Goal: Task Accomplishment & Management: Complete application form

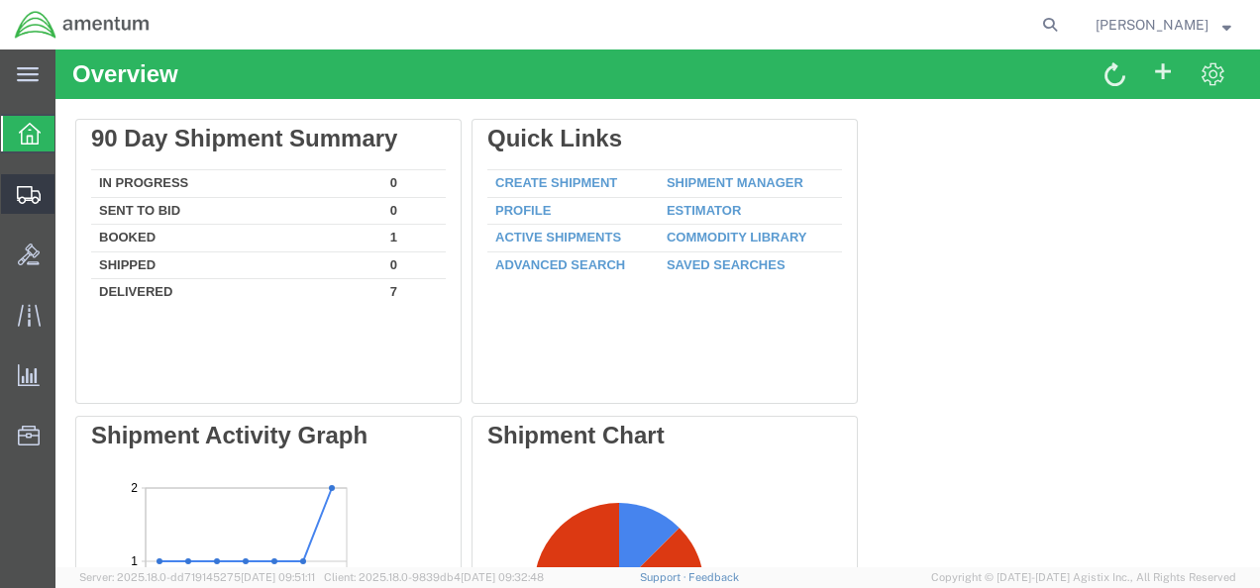
click at [0, 0] on span "Create Shipment" at bounding box center [0, 0] width 0 height 0
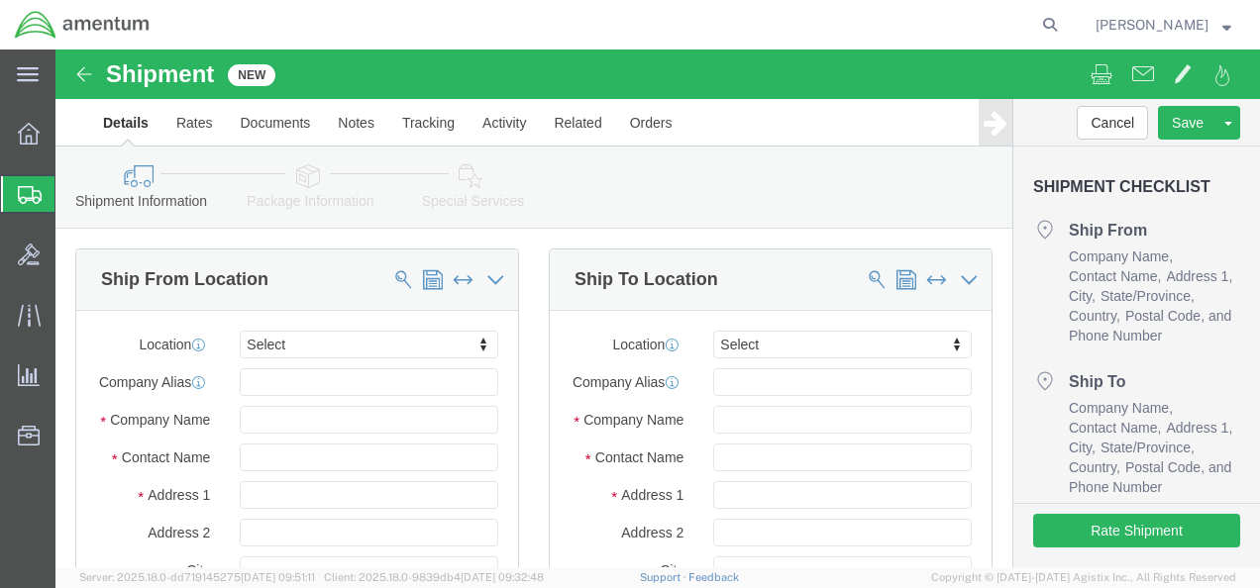
select select
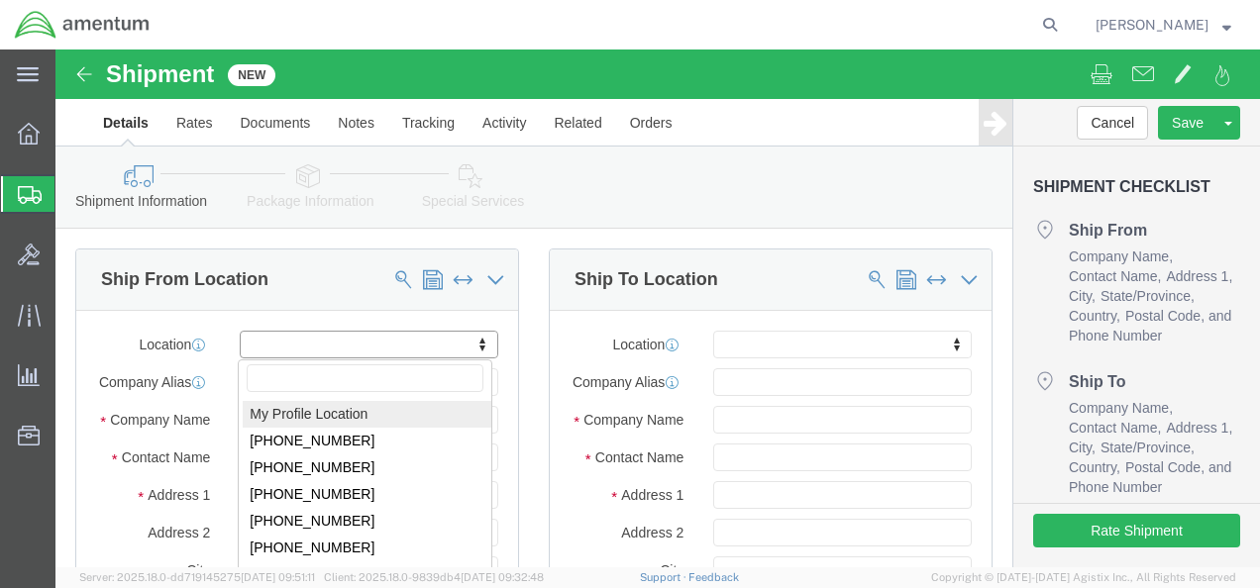
select select "MYPROFILE"
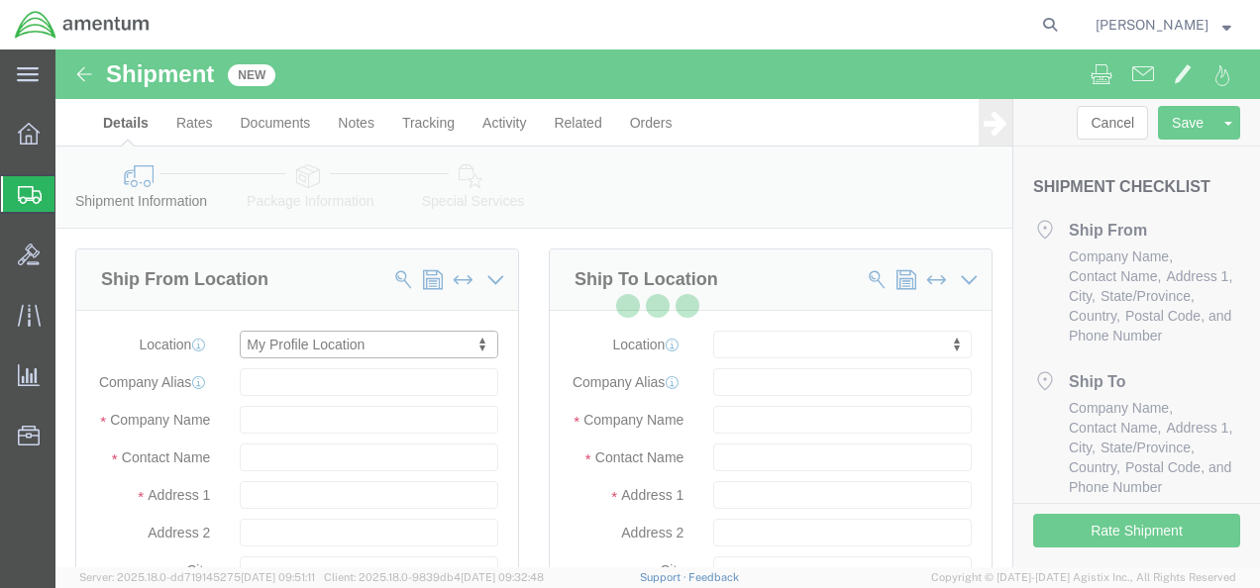
type input "[STREET_ADDRESS][PERSON_NAME][PERSON_NAME]"
type input "Hanger Bldg 114"
type input "96854"
type input "[PHONE_NUMBER]"
type input "[PERSON_NAME][EMAIL_ADDRESS][DOMAIN_NAME]"
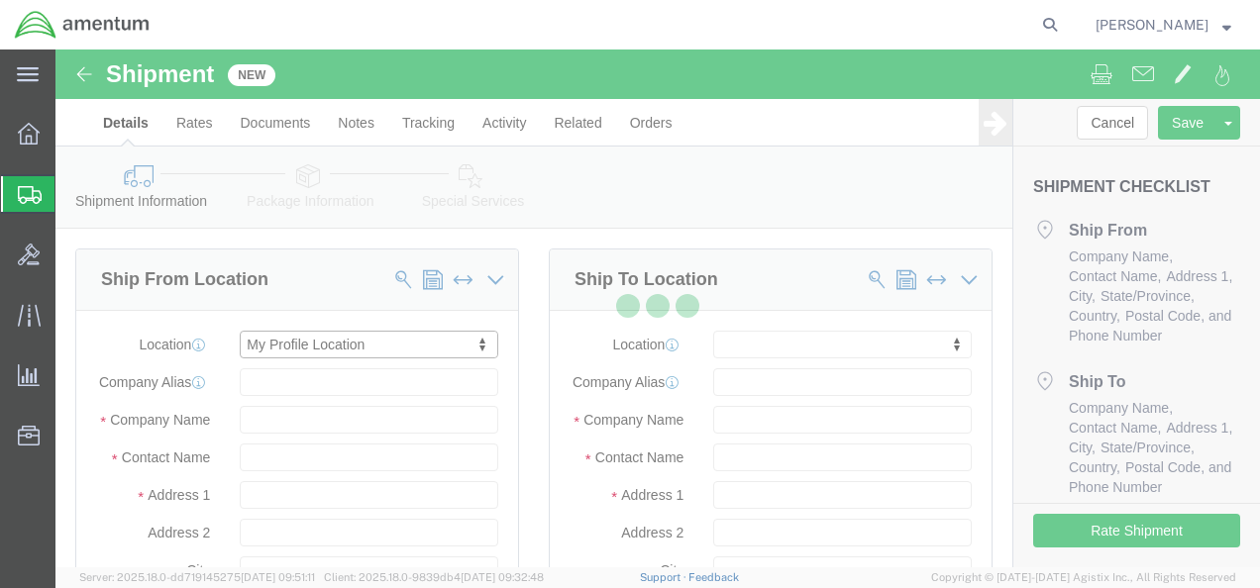
checkbox input "true"
type input "Amentum Services, Inc."
type input "[PERSON_NAME]"
type input "[PERSON_NAME][GEOGRAPHIC_DATA]"
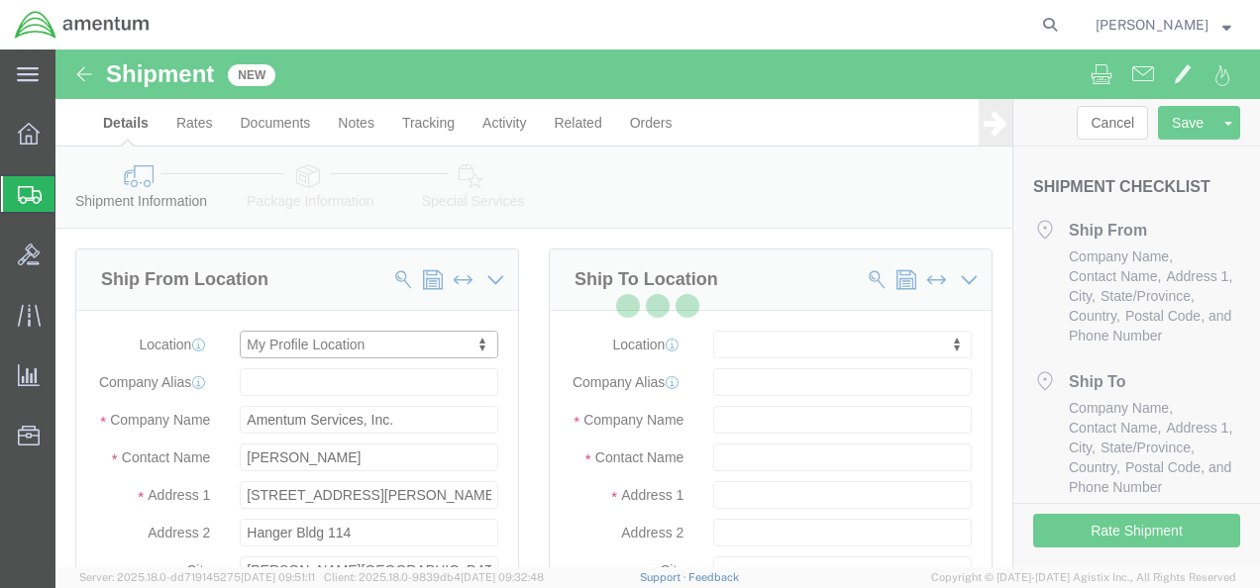
select select "HI"
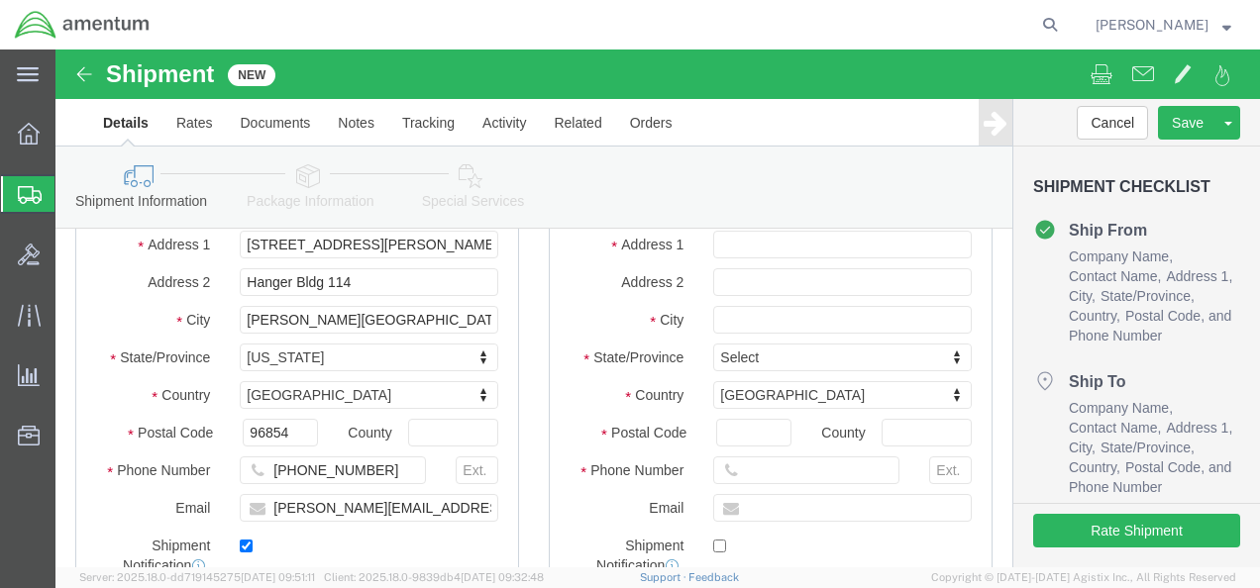
scroll to position [297, 0]
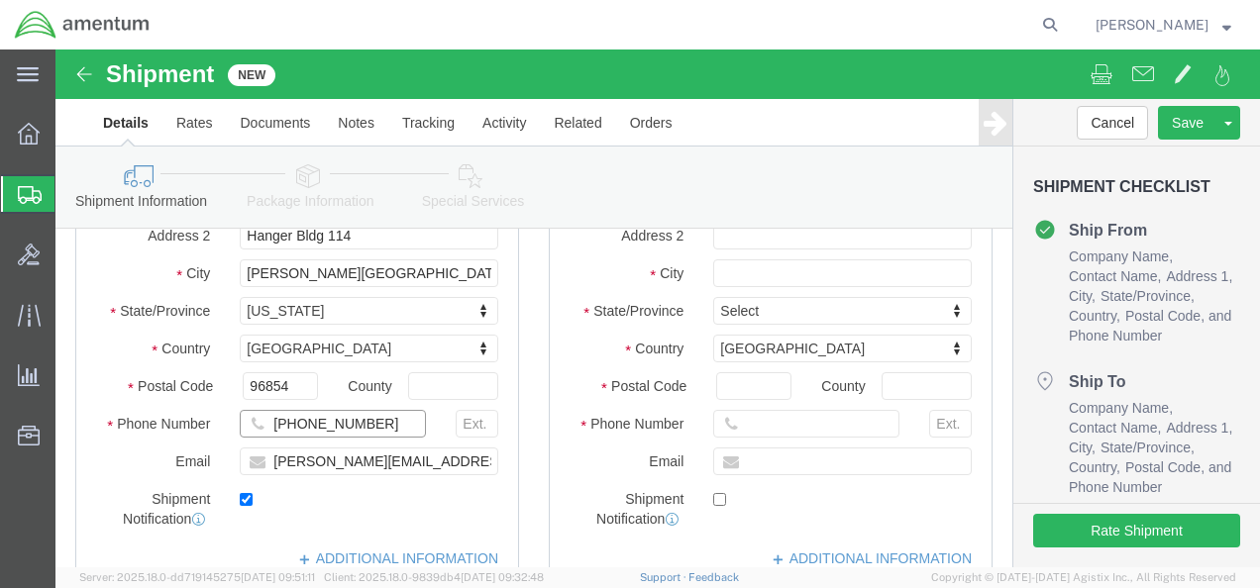
drag, startPoint x: 340, startPoint y: 391, endPoint x: 94, endPoint y: 385, distance: 245.7
click div "Phone Number [PHONE_NUMBER]"
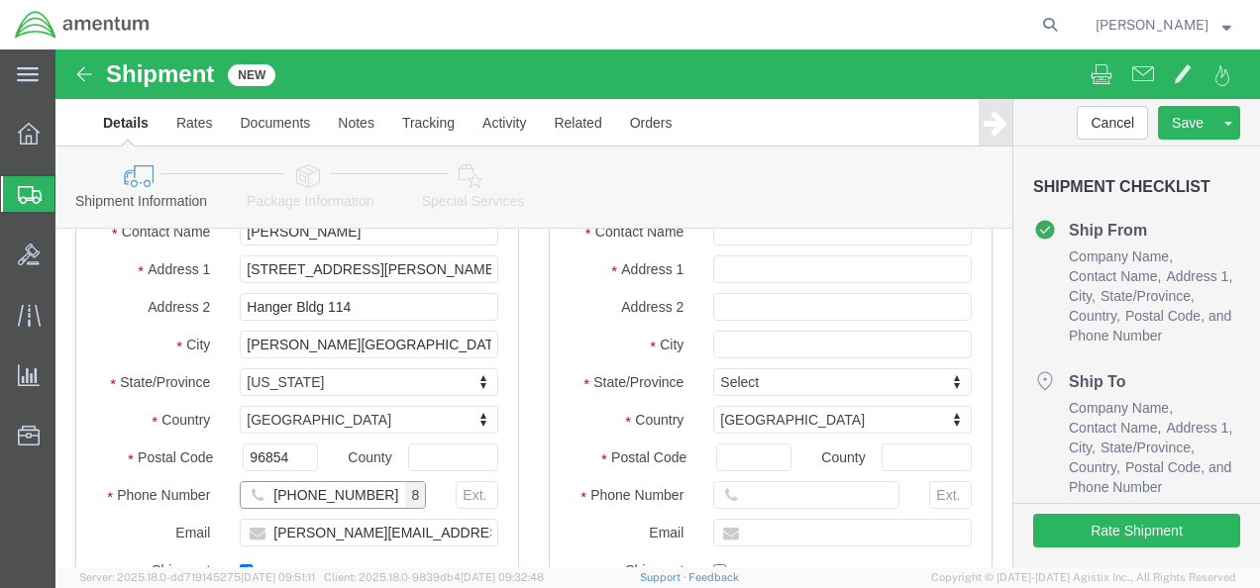
scroll to position [0, 0]
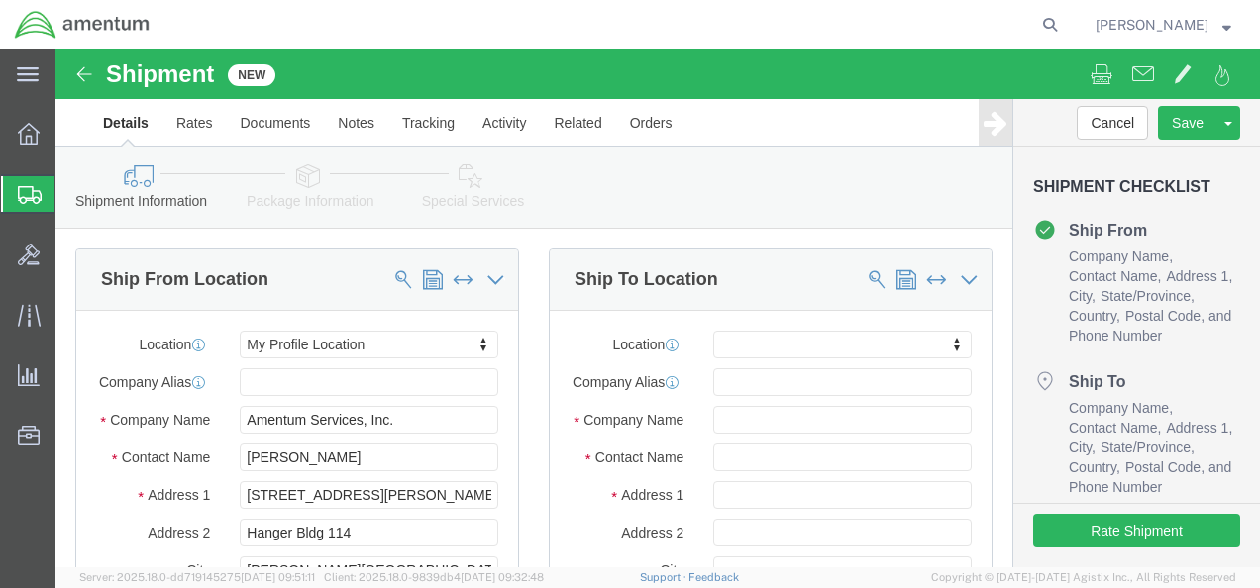
type input "[PHONE_NUMBER]"
click input "text"
type input "R"
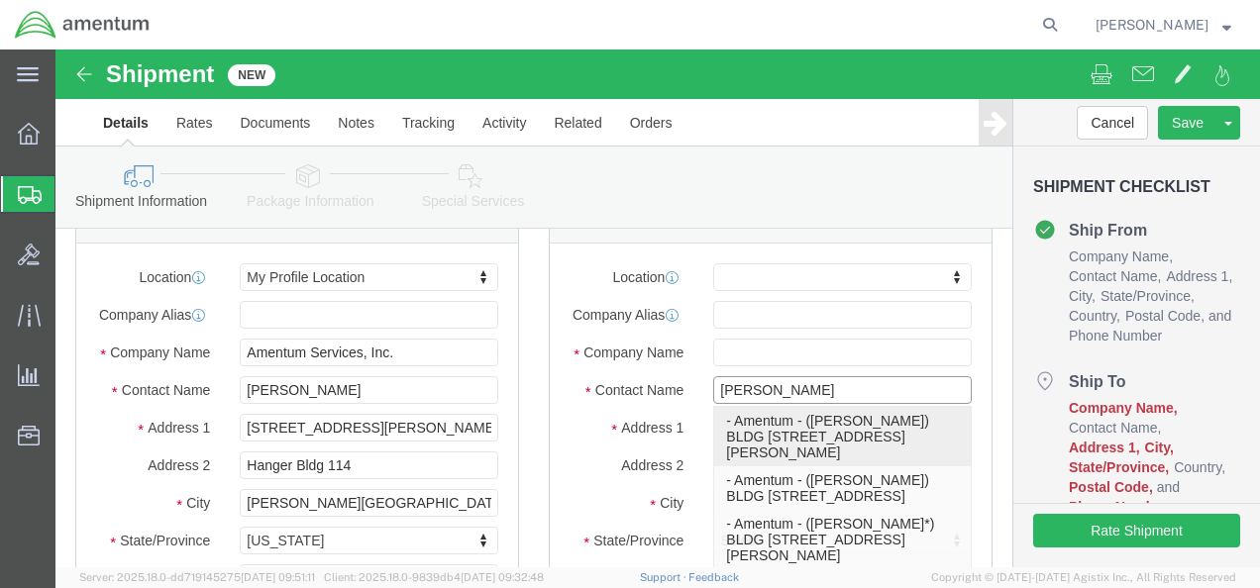
scroll to position [99, 0]
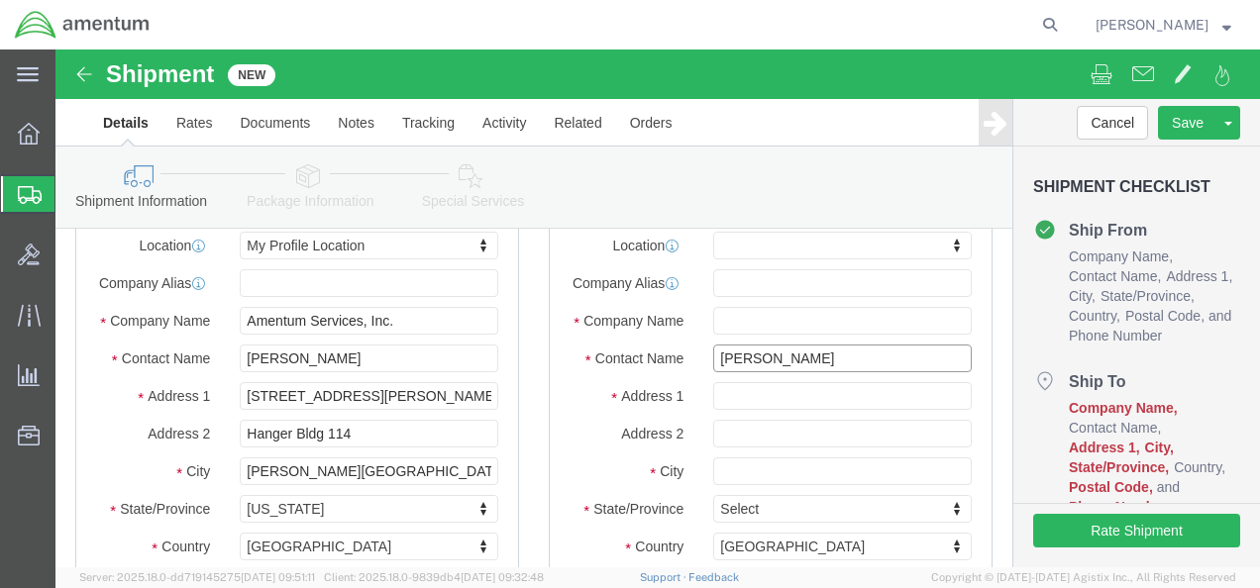
click input "[PERSON_NAME]"
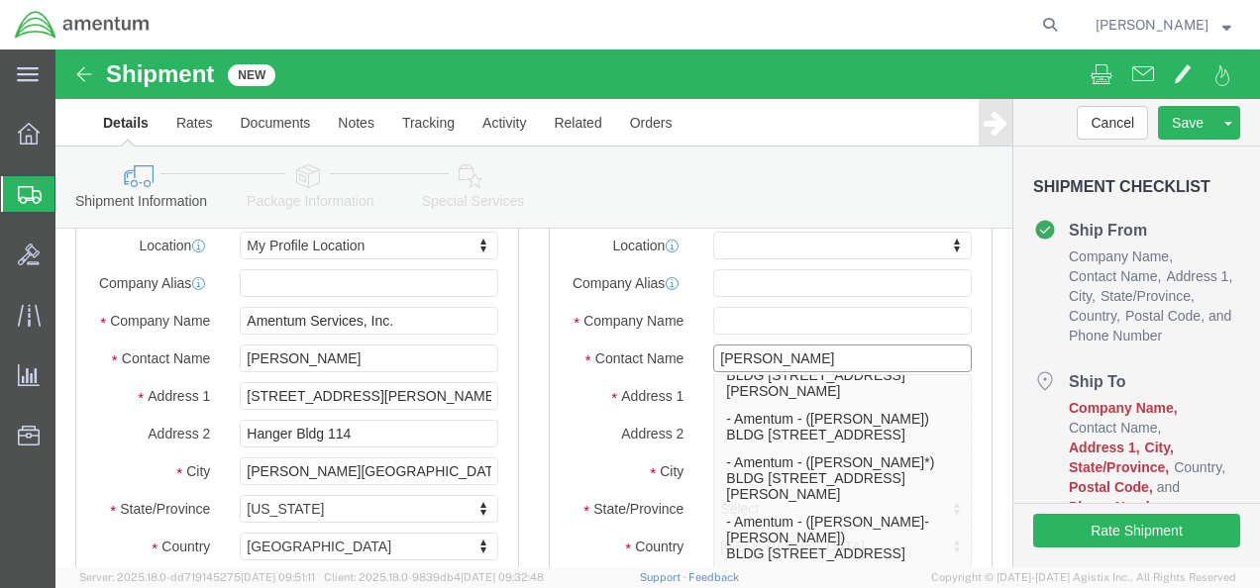
scroll to position [0, 0]
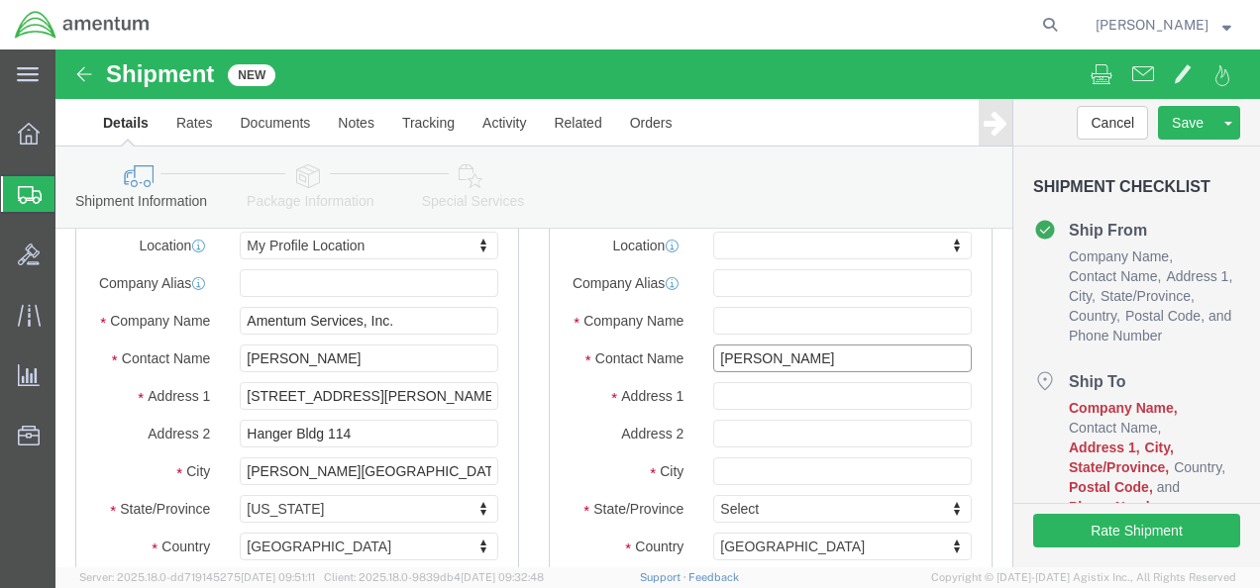
click input "[PERSON_NAME]"
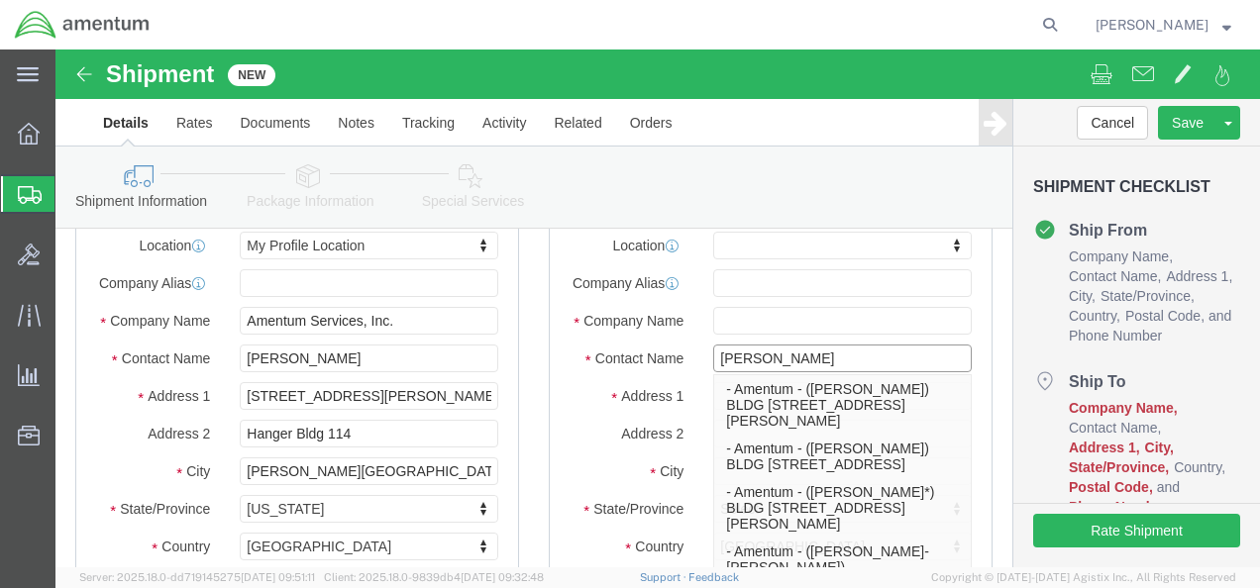
type input "[PERSON_NAME]"
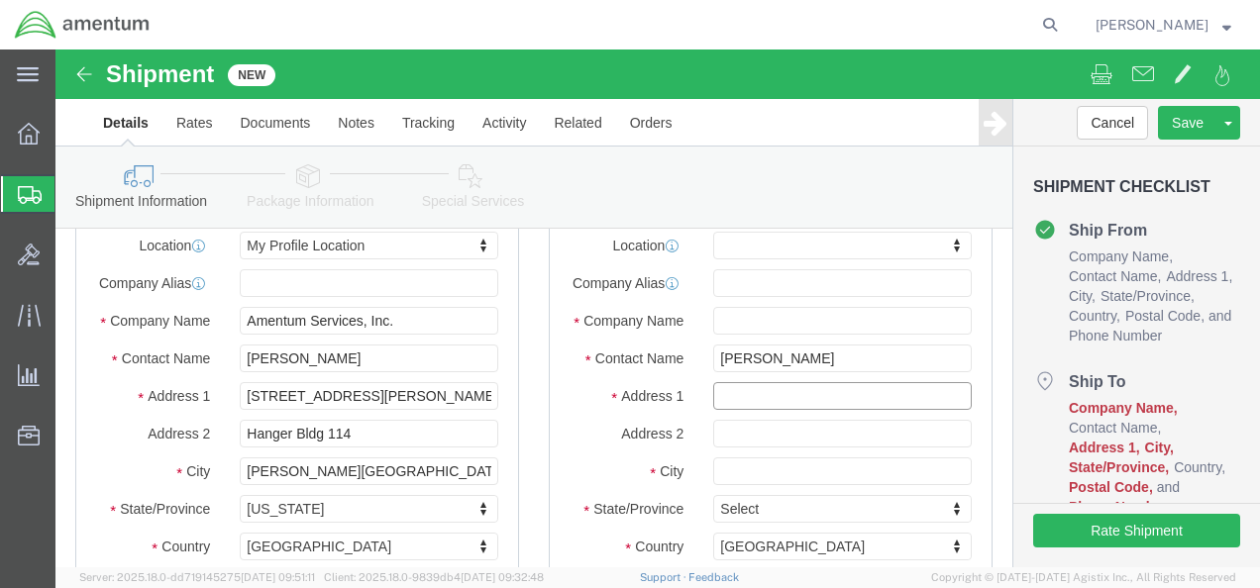
paste input "Building [STREET_ADDRESS][PERSON_NAME]"
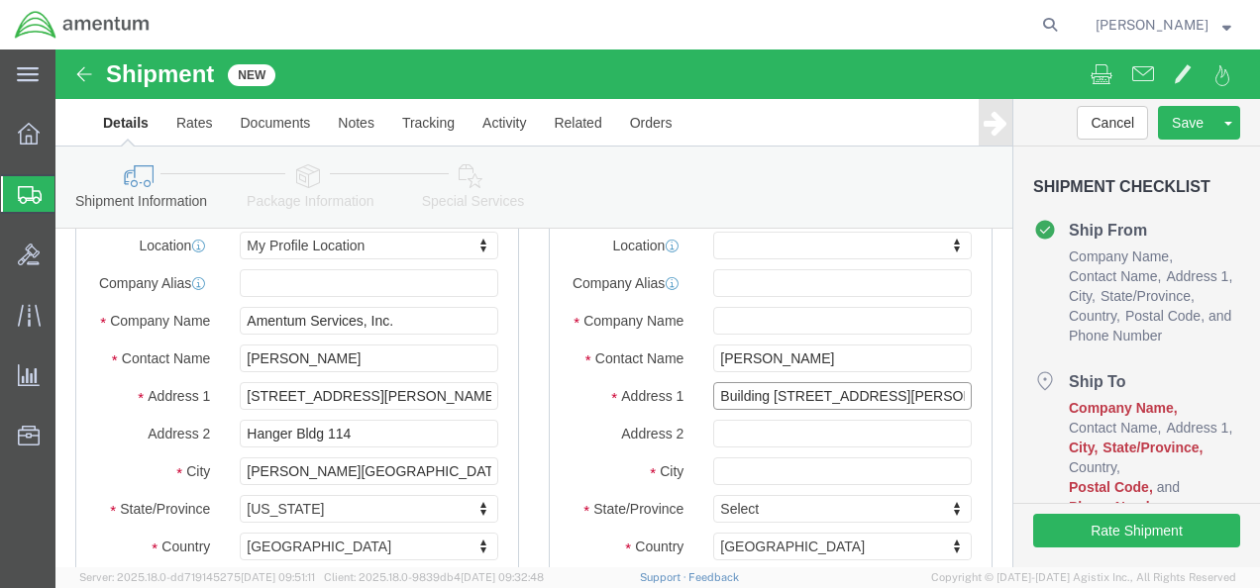
type input "Building [STREET_ADDRESS][PERSON_NAME]"
select select
click input "text"
paste input "[GEOGRAPHIC_DATA]"
type input "[GEOGRAPHIC_DATA]"
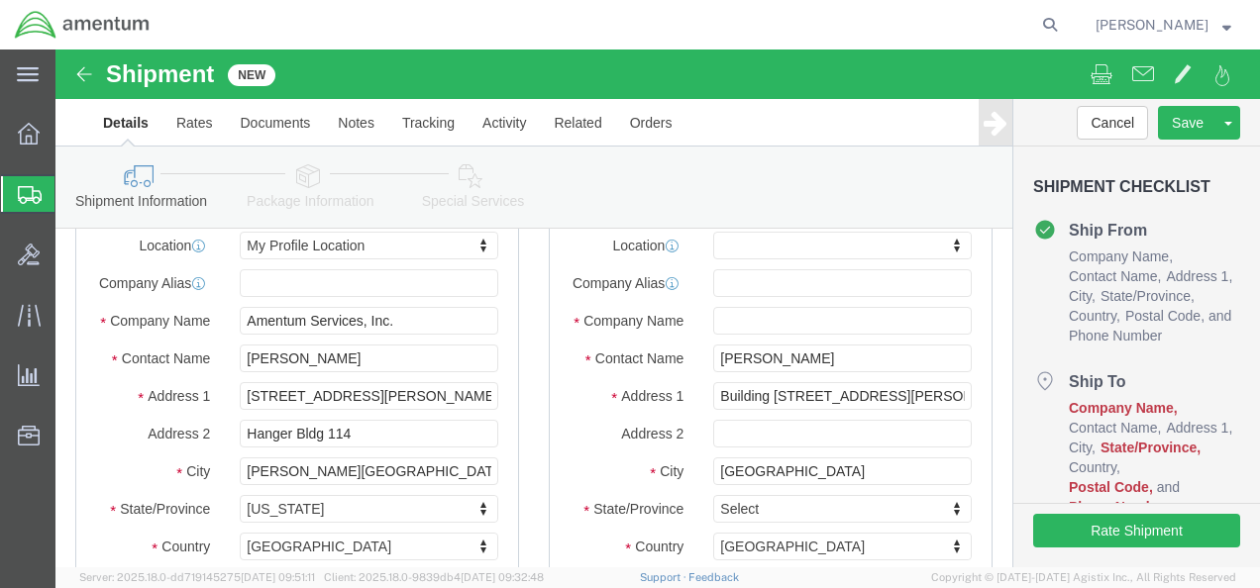
select select
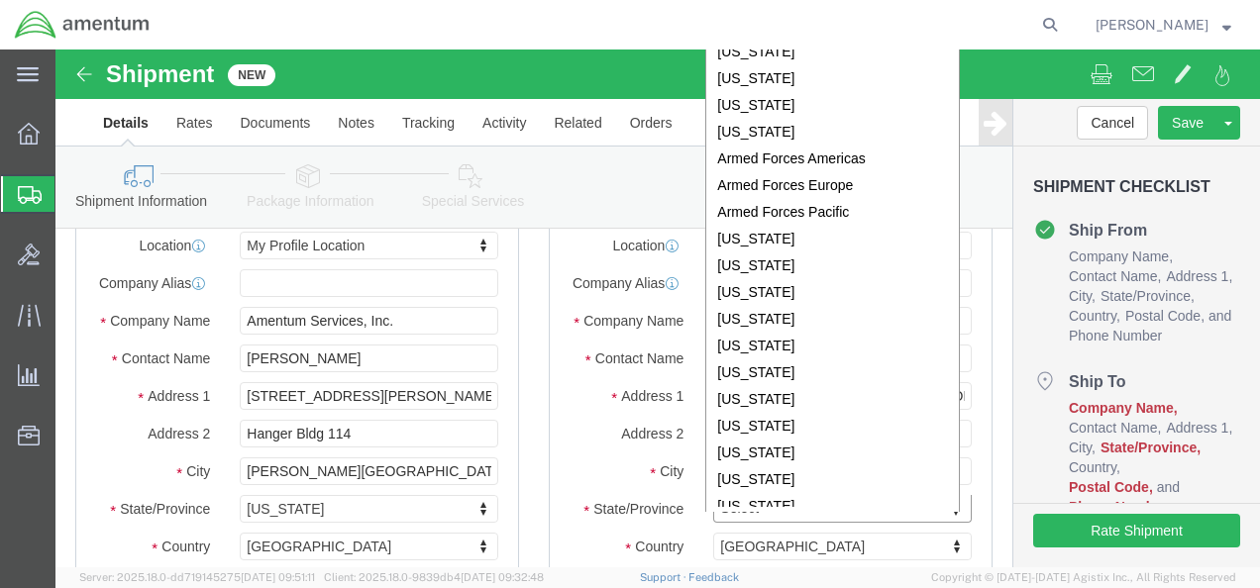
scroll to position [45, 0]
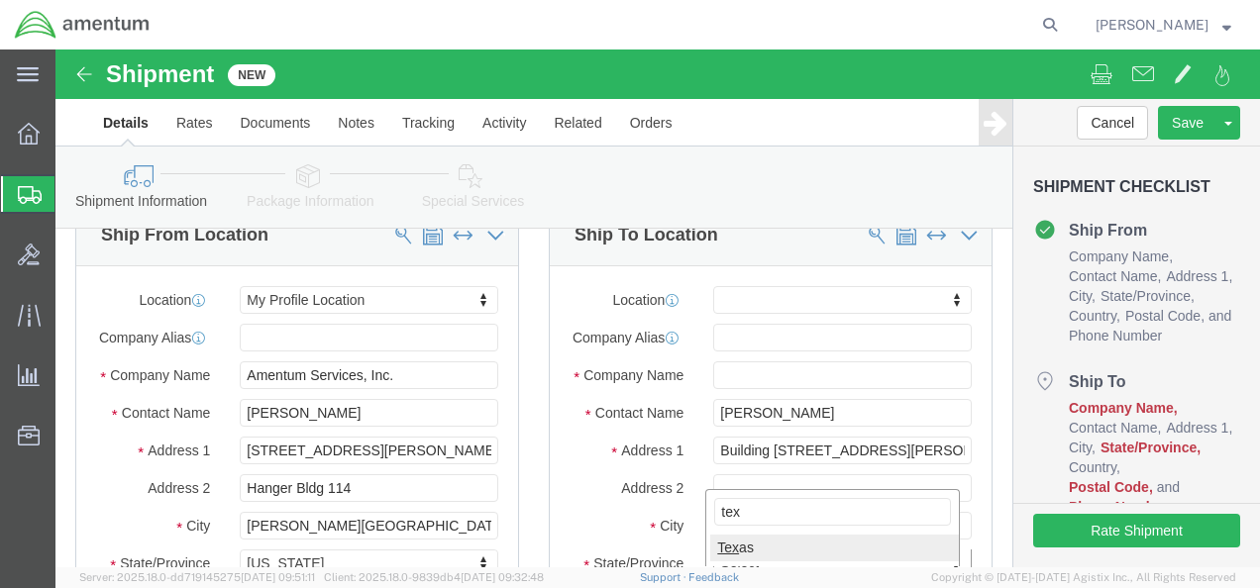
type input "tex"
select select
select select "[GEOGRAPHIC_DATA]"
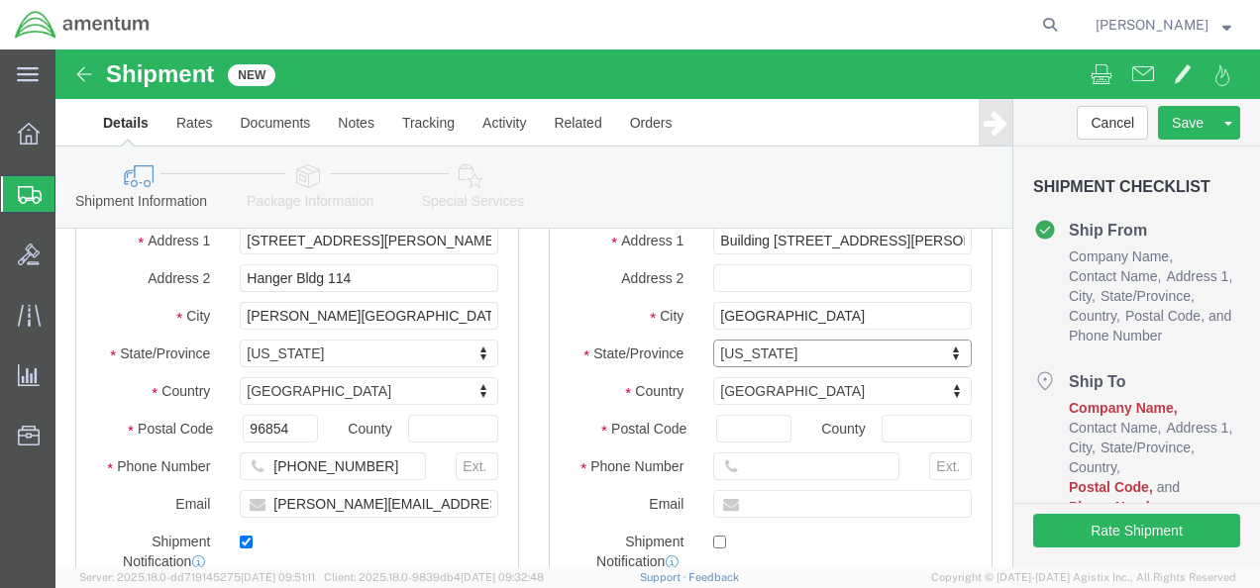
scroll to position [250, 0]
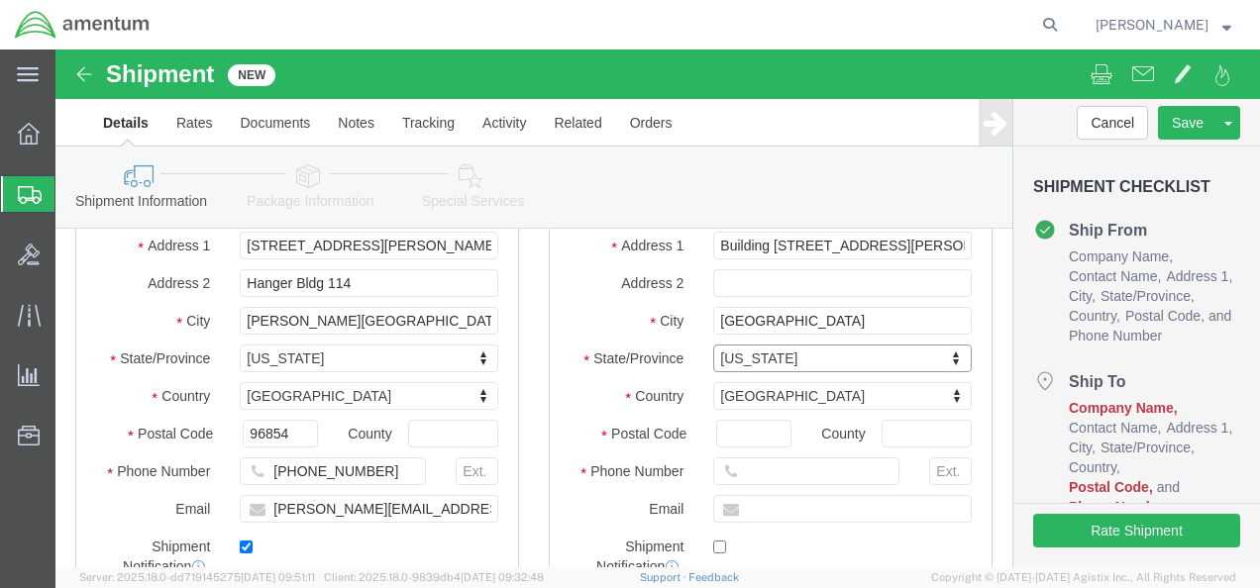
click div "Location My Profile Location [PHONE_NUMBER] [PHONE_NUMBER] [PHONE_NUMBER] [PHON…"
click input "Postal Code"
type input "76544"
select select
drag, startPoint x: 793, startPoint y: 286, endPoint x: 734, endPoint y: 279, distance: 59.8
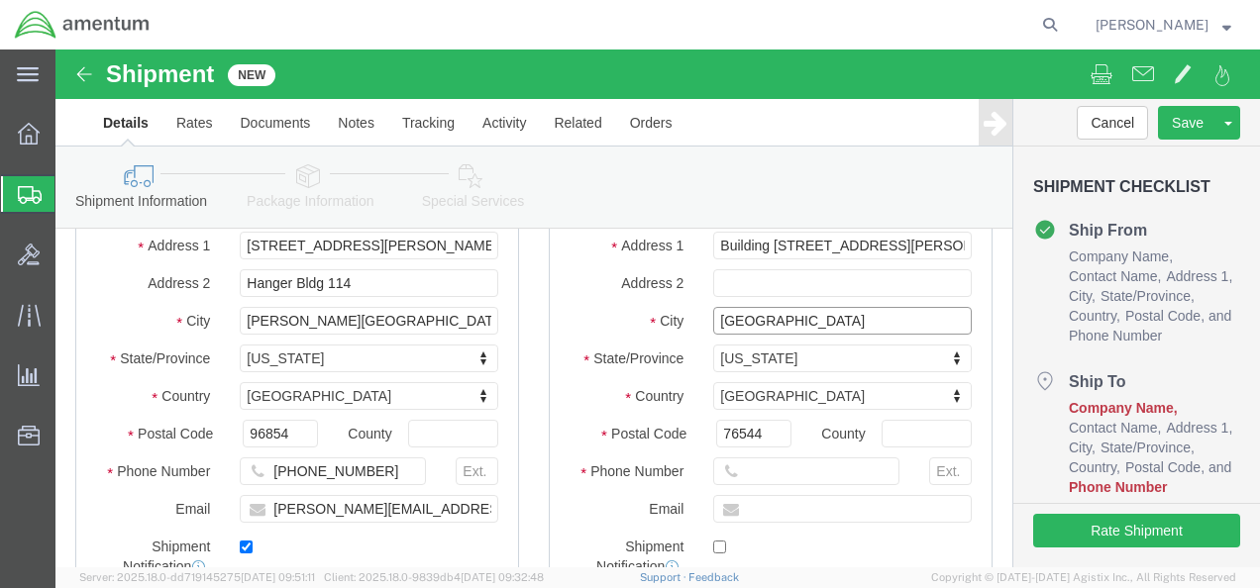
click input "[GEOGRAPHIC_DATA]"
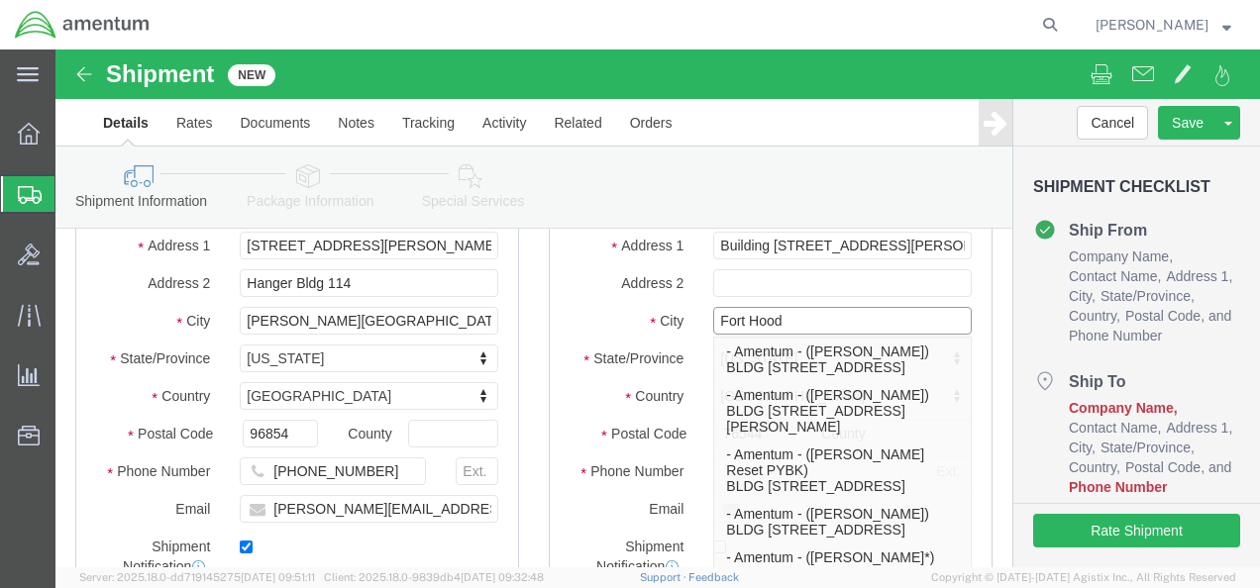
type input "Fort Hood"
select select
click label "Country"
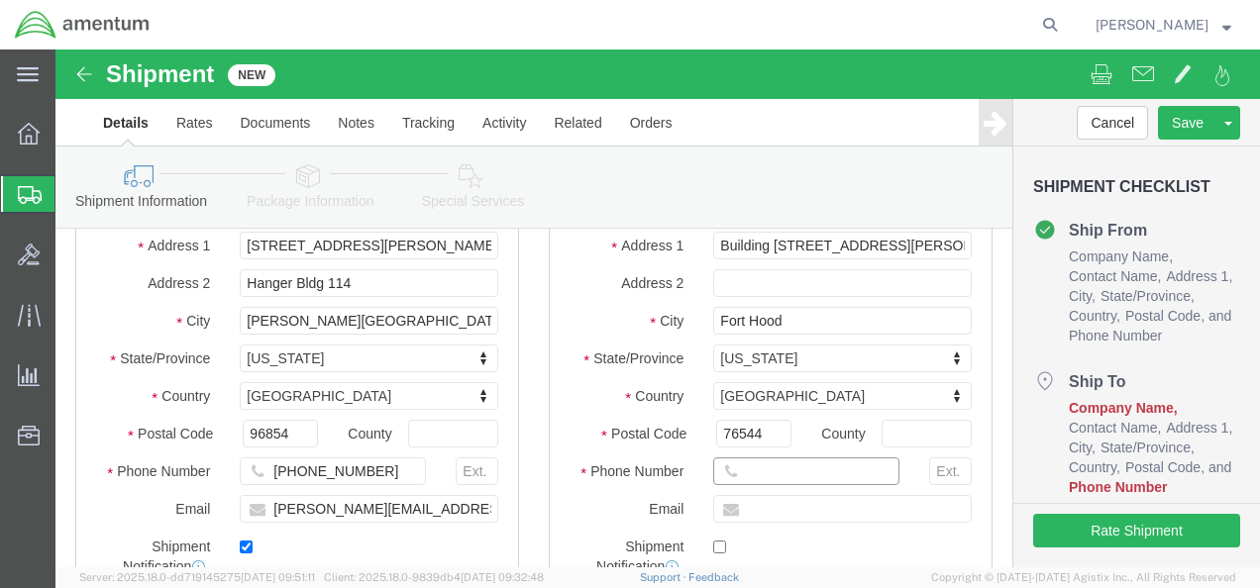
click input "text"
paste input "[PHONE_NUMBER]"
type input "[PHONE_NUMBER]"
click input "text"
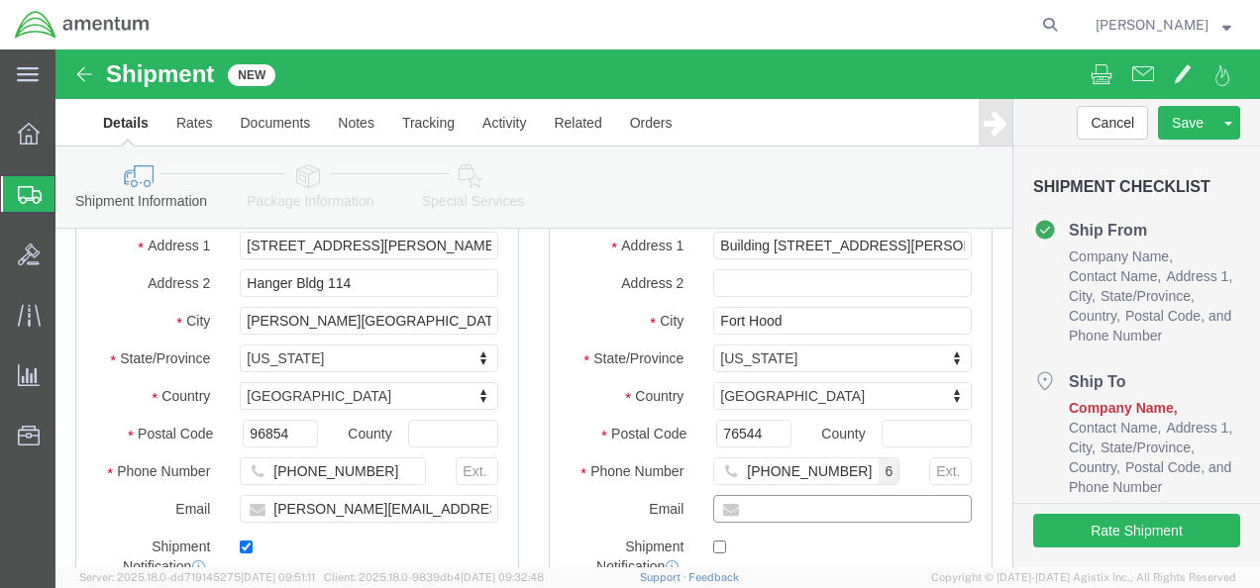
paste input "[PERSON_NAME][EMAIL_ADDRESS][PERSON_NAME][DOMAIN_NAME]"
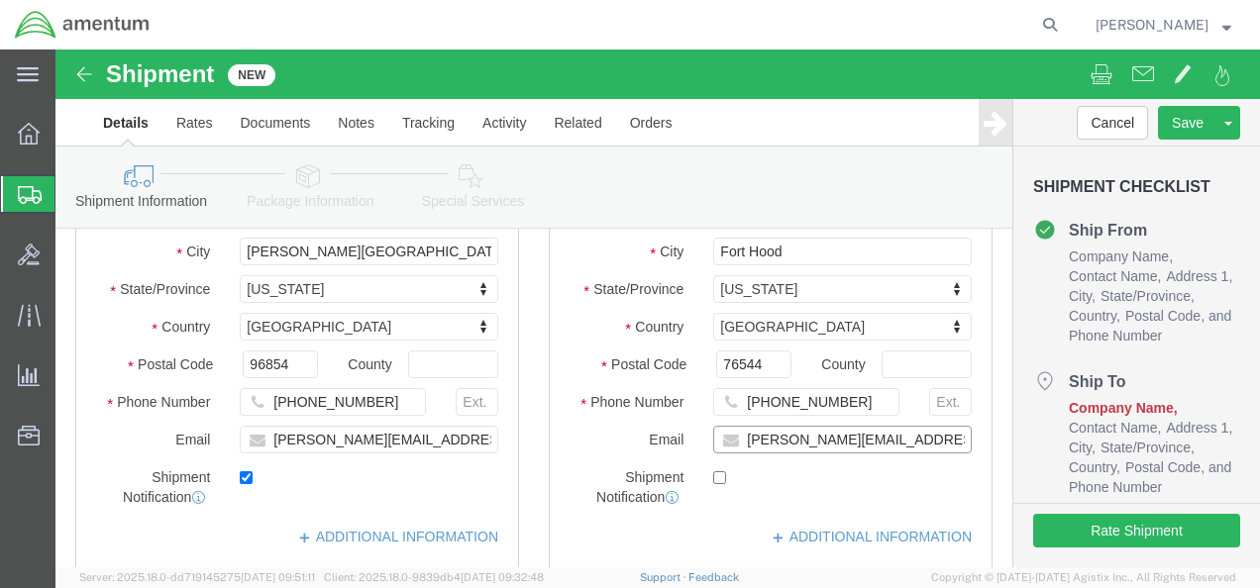
scroll to position [349, 0]
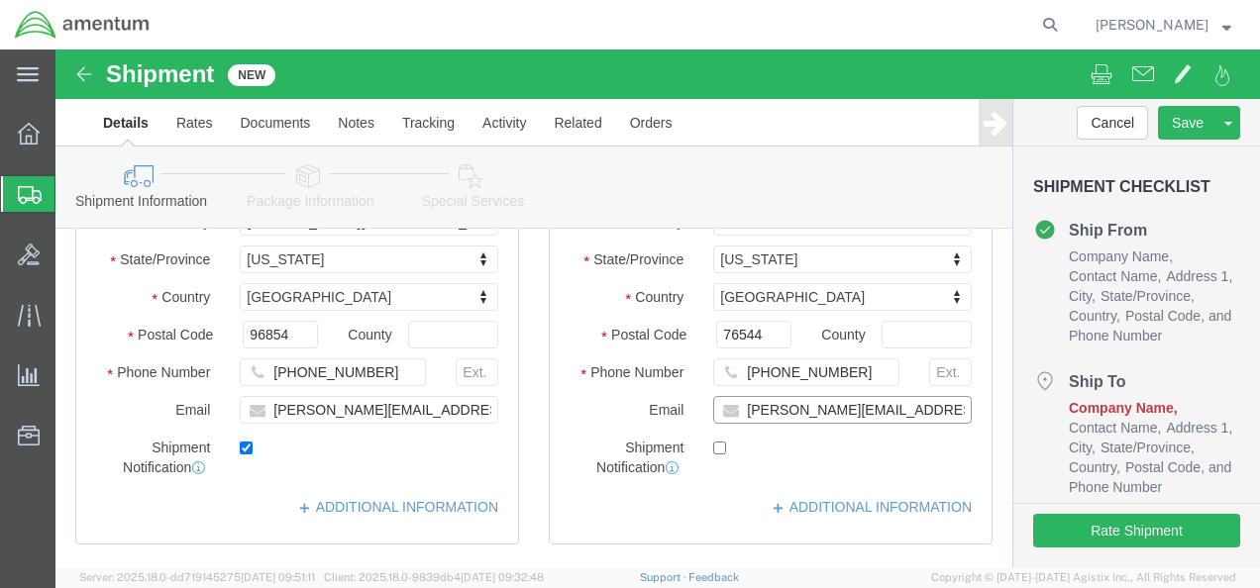
type input "[PERSON_NAME][EMAIL_ADDRESS][PERSON_NAME][DOMAIN_NAME]"
click input "checkbox"
checkbox input "true"
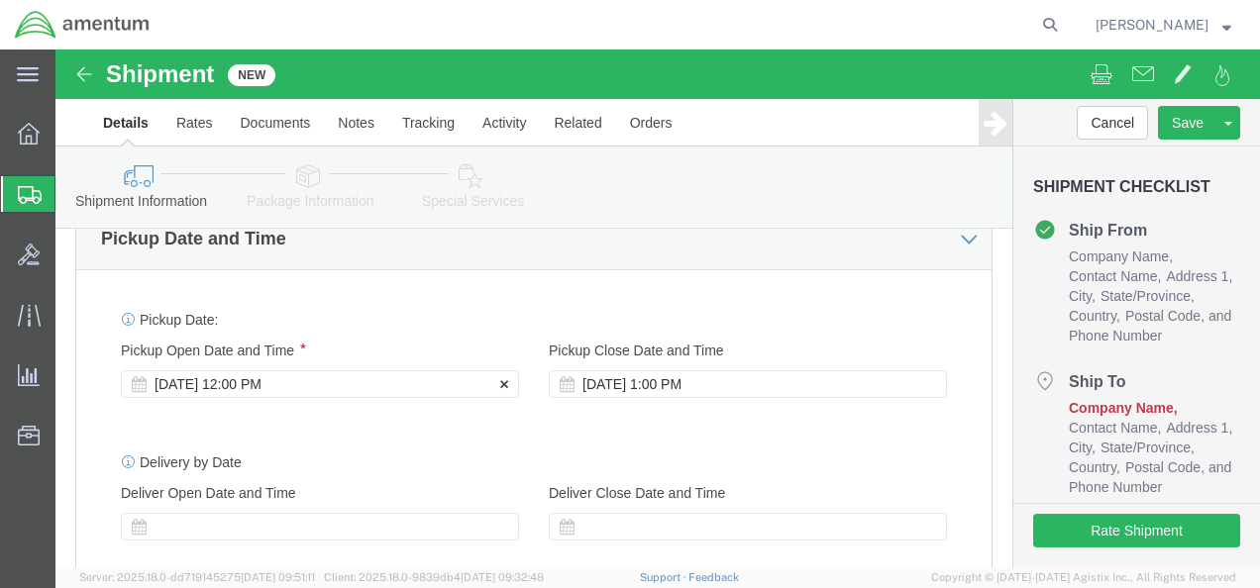
scroll to position [745, 0]
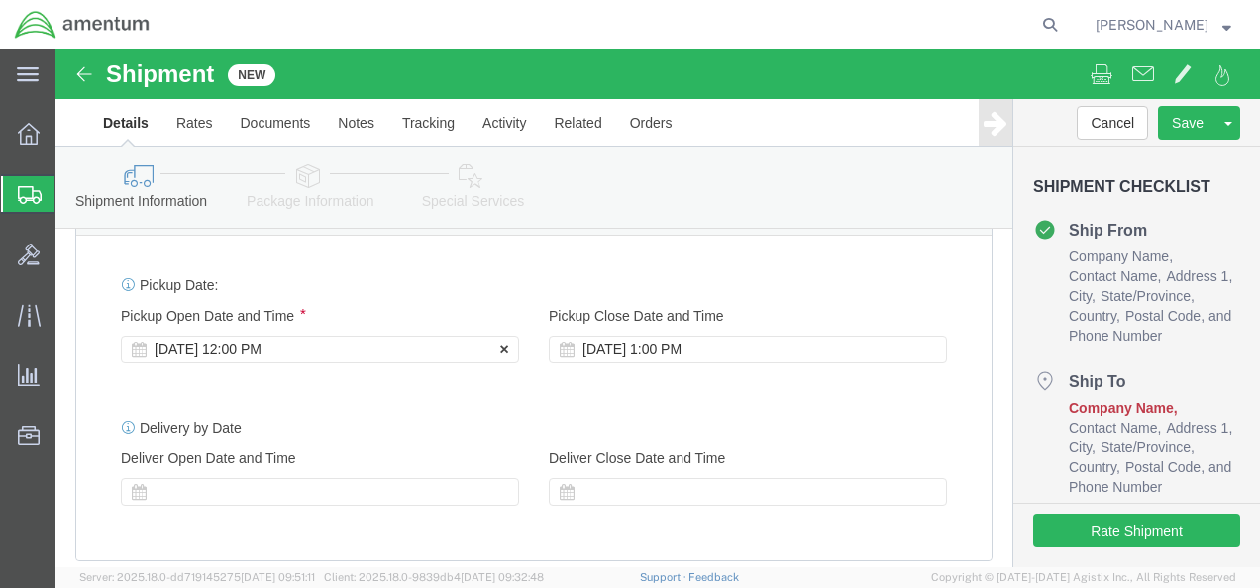
click div "[DATE] 12:00 PM"
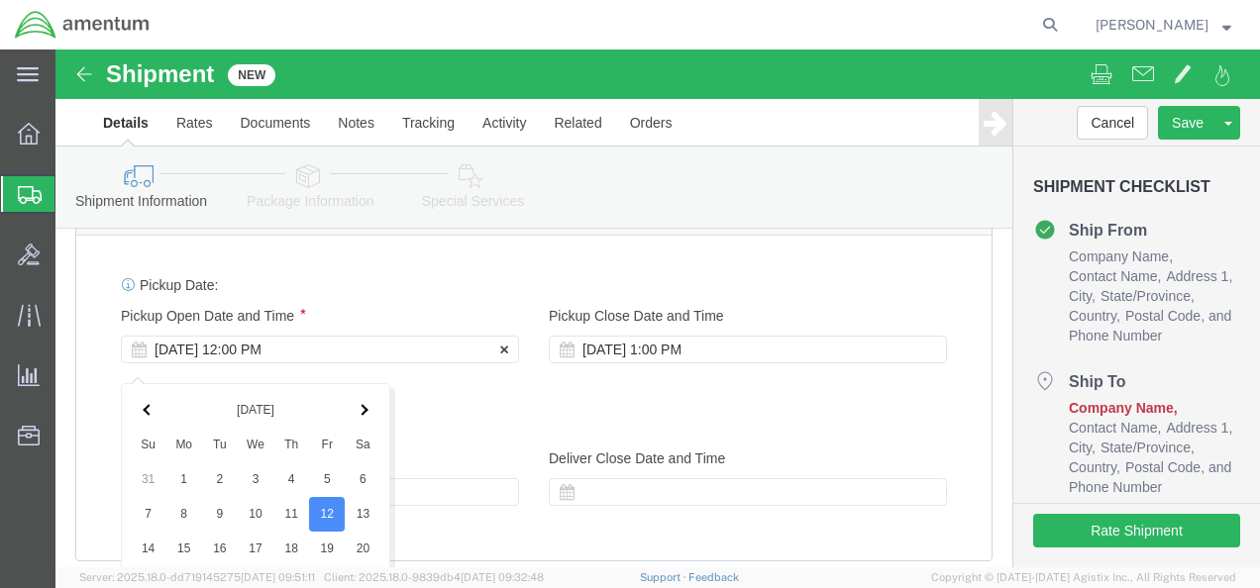
scroll to position [1163, 0]
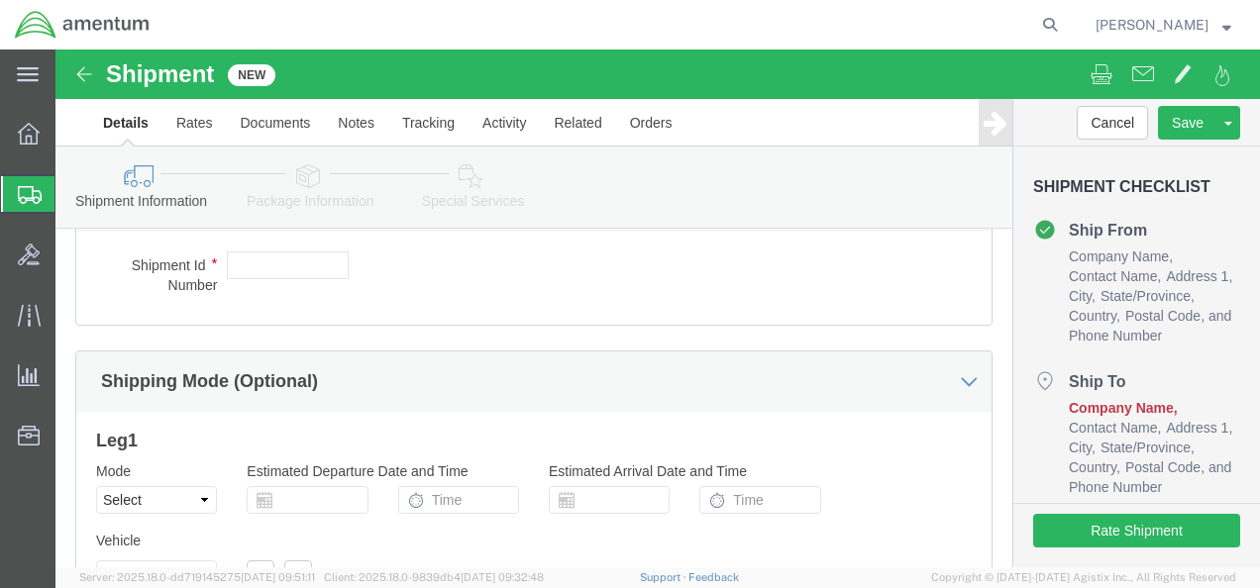
click div "Shipment Id Number Select Account Type Activity ID Airline Appointment Number A…"
click input "text"
paste input "4999.R.2521.AK.AS.0A.[GEOGRAPHIC_DATA]00"
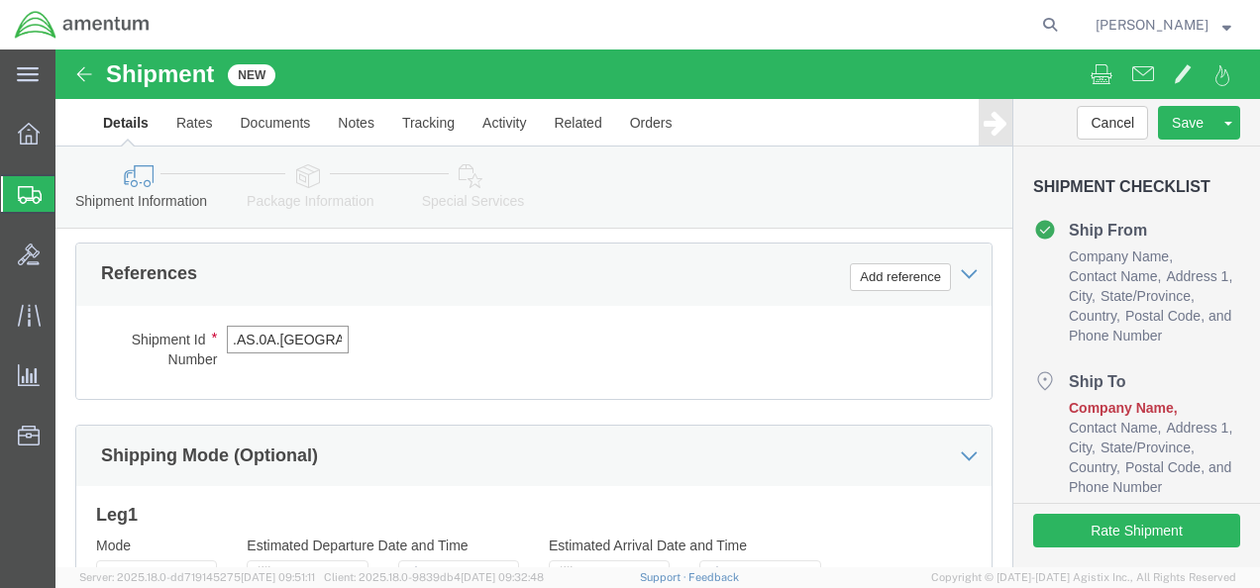
scroll to position [1374, 0]
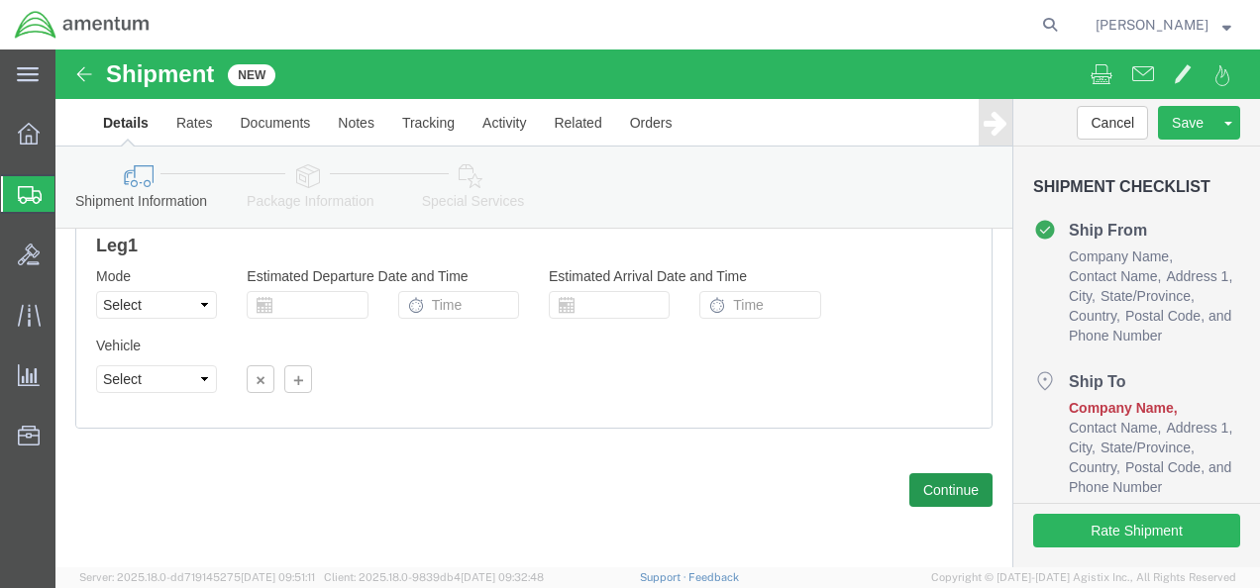
type input "4999.R.2521.AK.AS.0A.[GEOGRAPHIC_DATA]00"
click button "Continue"
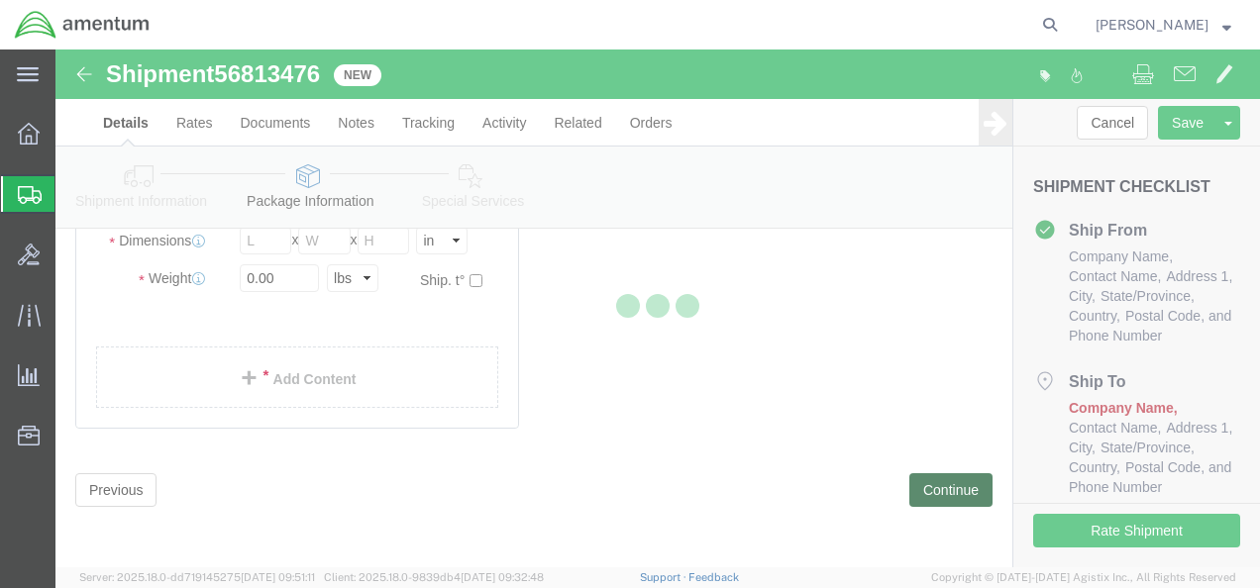
scroll to position [150, 0]
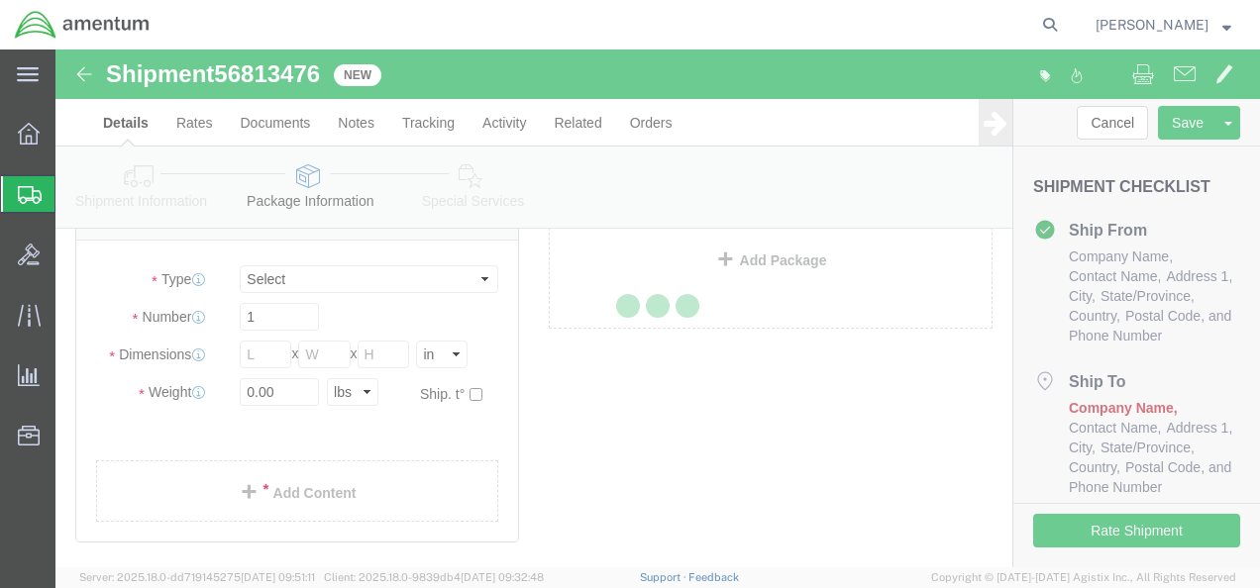
select select "CBOX"
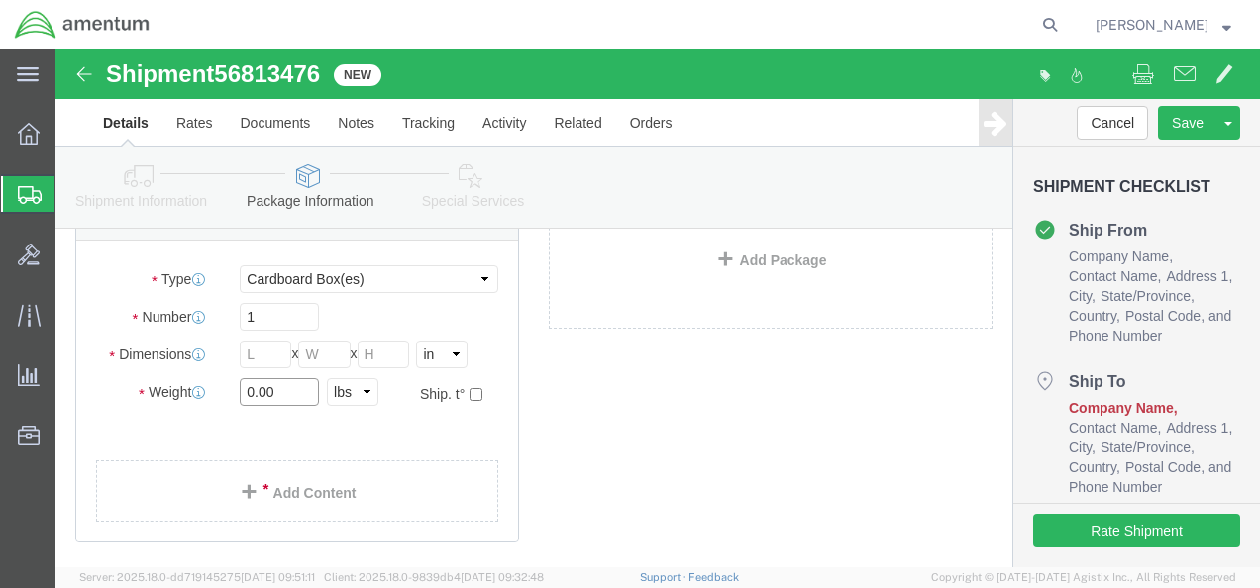
drag, startPoint x: 232, startPoint y: 339, endPoint x: 118, endPoint y: 337, distance: 113.9
click div "Weight 0.00 Select kgs lbs Ship. t°"
type input "1"
click div "Package Content # 1 x Package Type Select BCK Boxes Bale(s) Basket(s) Bolt(s) B…"
click input "text"
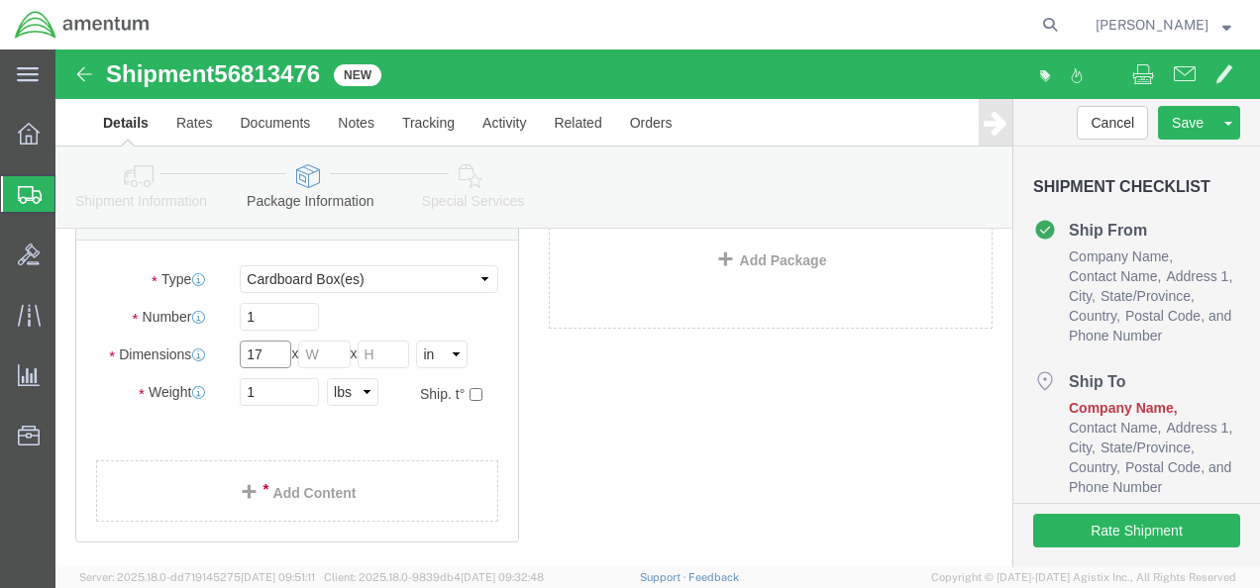
type input "17"
type input "14"
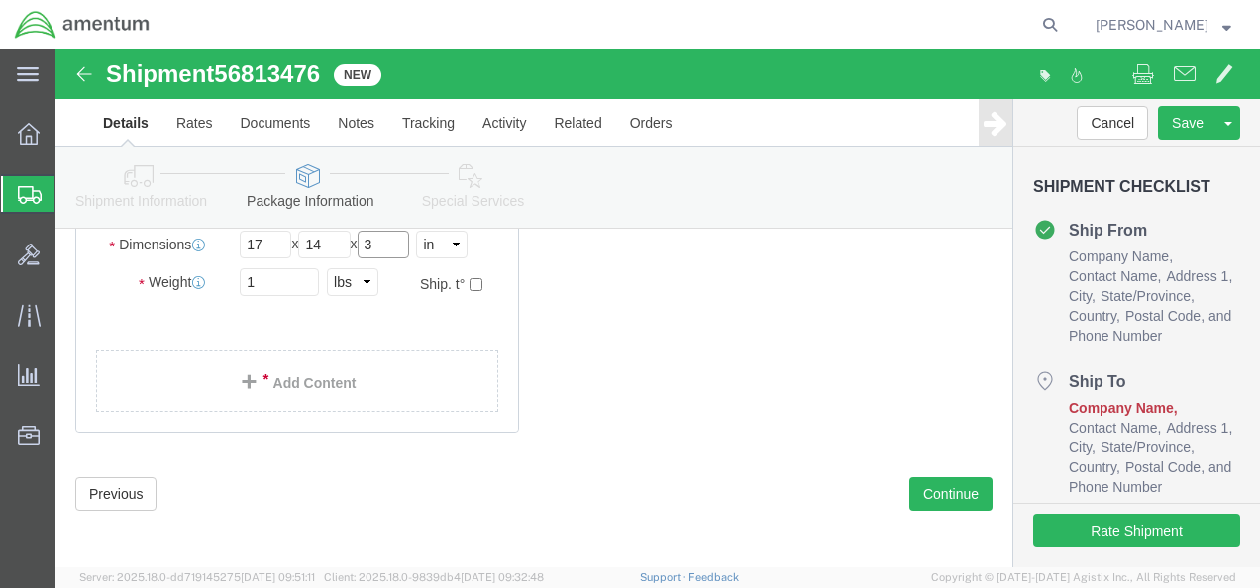
scroll to position [263, 0]
type input "3"
click button "Continue"
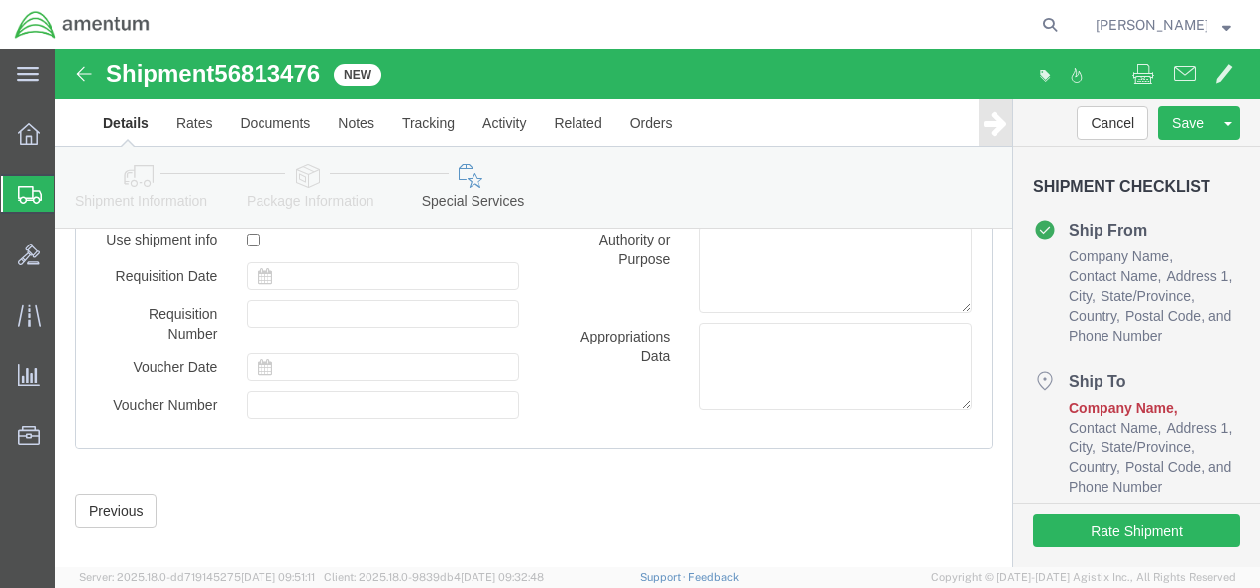
scroll to position [1565, 0]
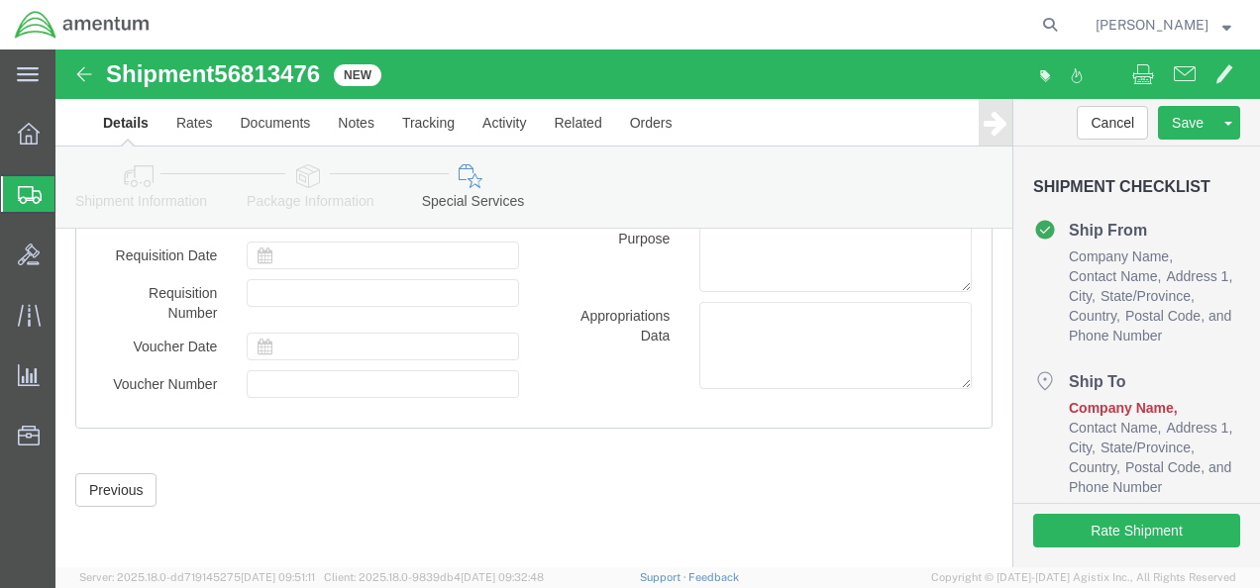
click link "Package Information"
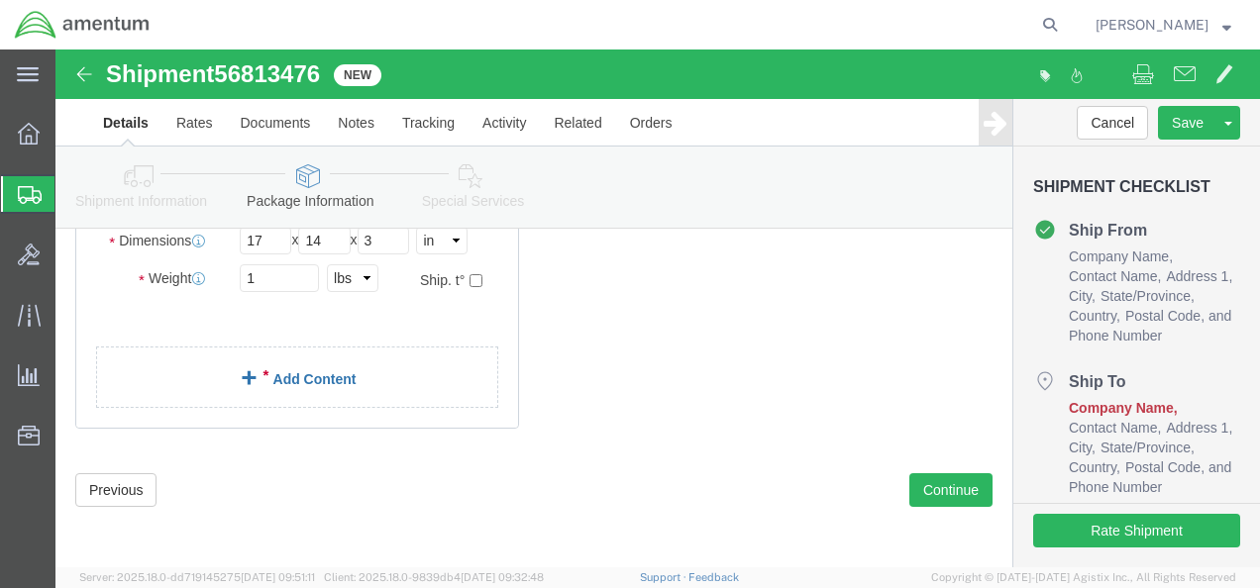
click div "Package Content # 1 x Package Type Select BCK Boxes Bale(s) Basket(s) Bolt(s) B…"
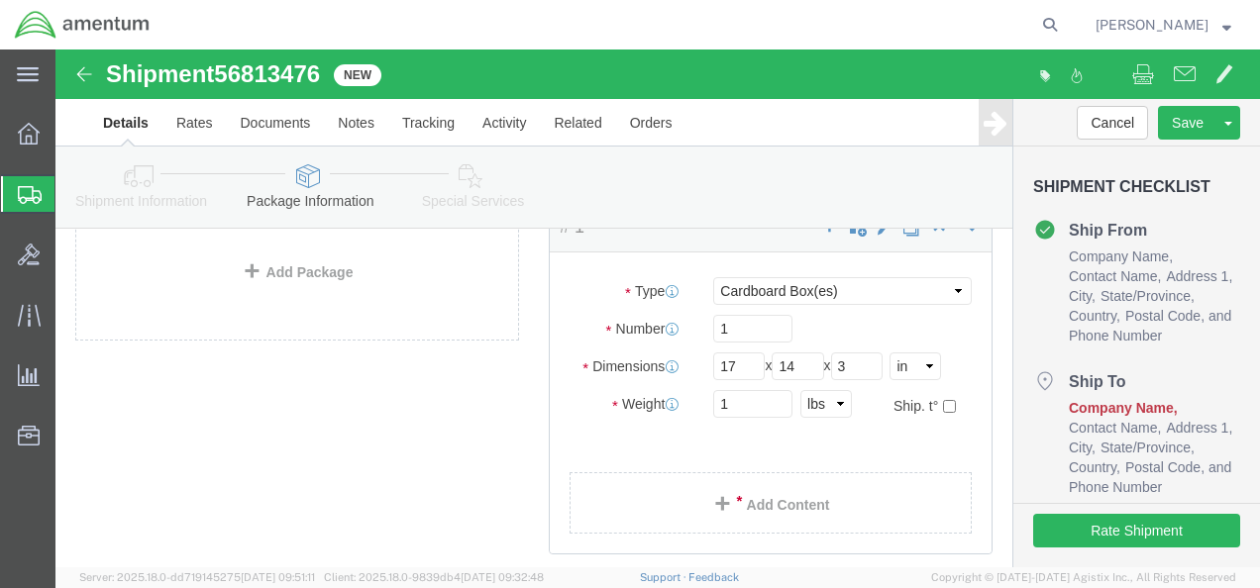
scroll to position [0, 0]
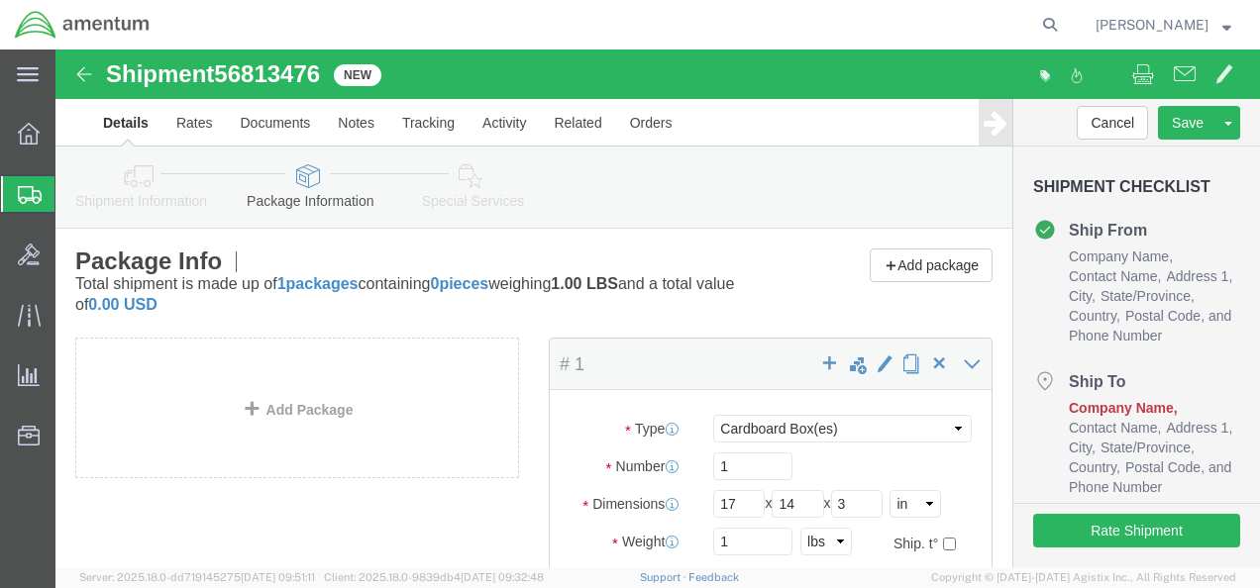
click div "Package Info Total shipment is made up of 1 packages containing 0 pieces weighi…"
click span "button"
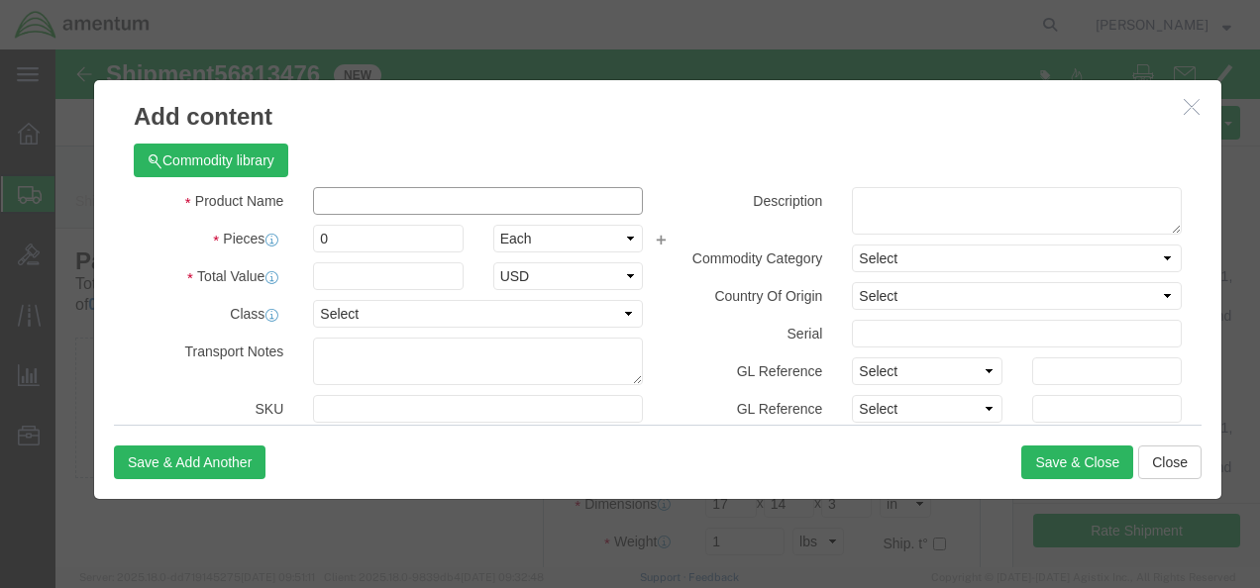
click input "text"
type input "Dell Laptop"
type input "1"
type input "1000"
select select "USD"
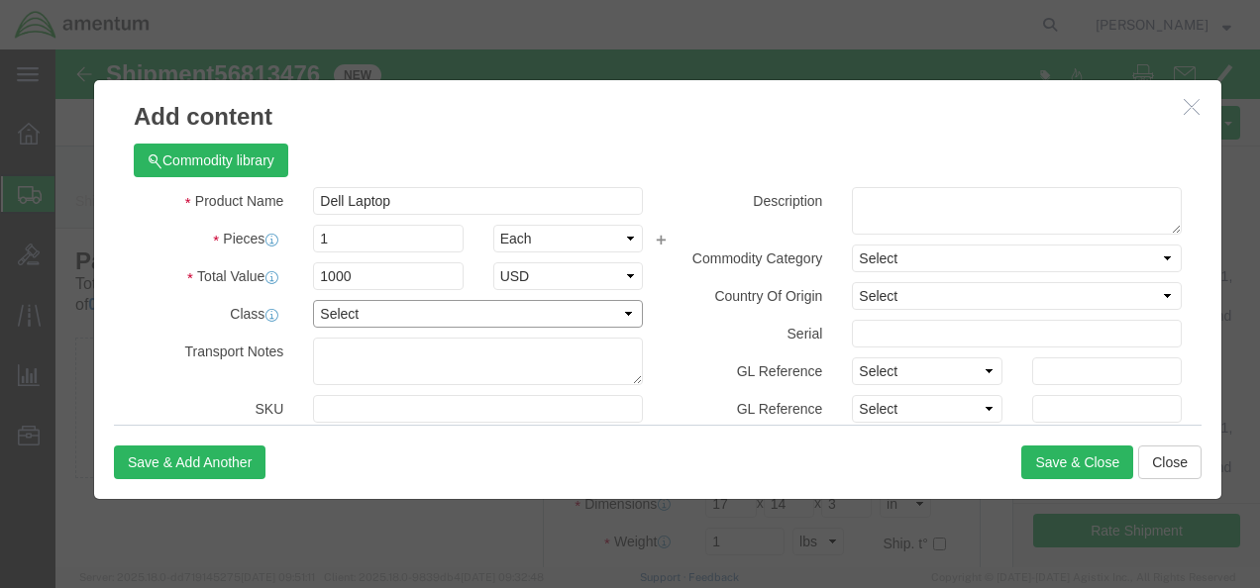
click select "Select 50 55 60 65 70 85 92.5 100 125 175 250 300 400"
click button "Commodity library"
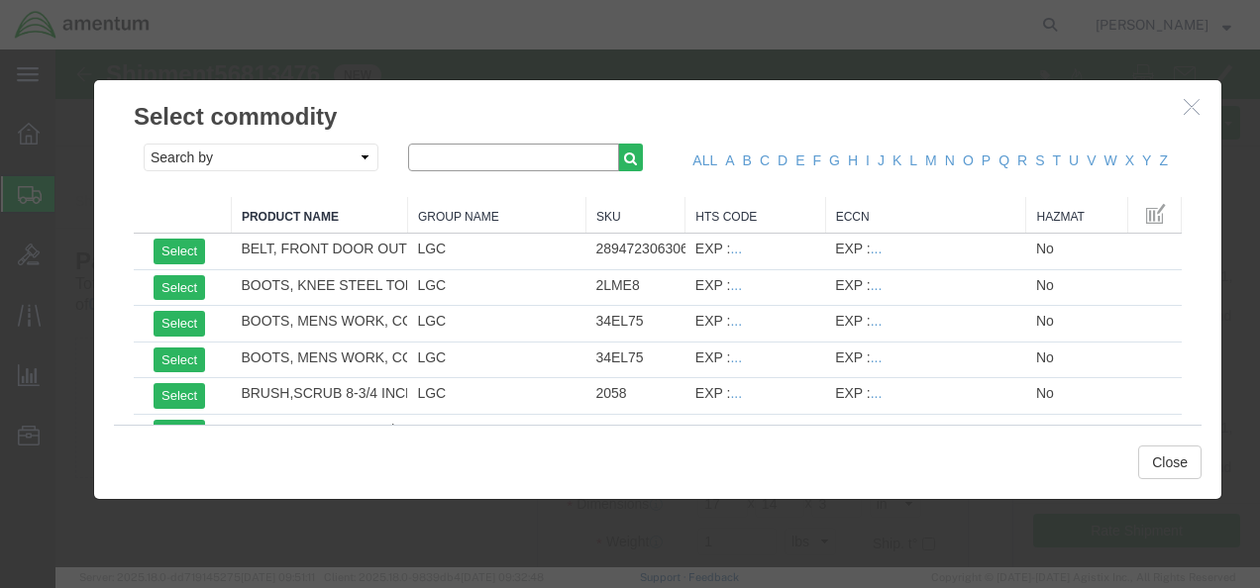
click input "text"
type input "Dell"
click icon "button"
drag, startPoint x: 405, startPoint y: 110, endPoint x: 335, endPoint y: 124, distance: 71.7
click div "Search by Class Commodity Quantity Commodity Value Commodity Value Country Desc…"
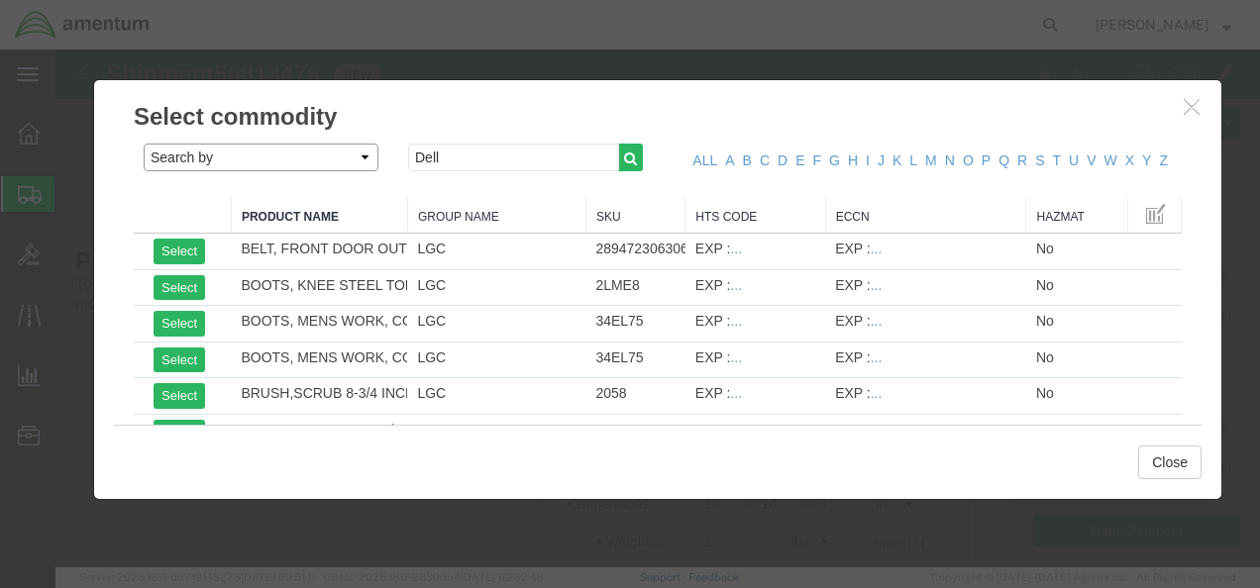
click select "Search by Class Commodity Quantity Commodity Value Commodity Value Country Desc…"
select select "class"
click select "Search by Class Commodity Quantity Commodity Value Commodity Value Country Desc…"
click input "Dell"
drag, startPoint x: 398, startPoint y: 108, endPoint x: 350, endPoint y: 108, distance: 48.5
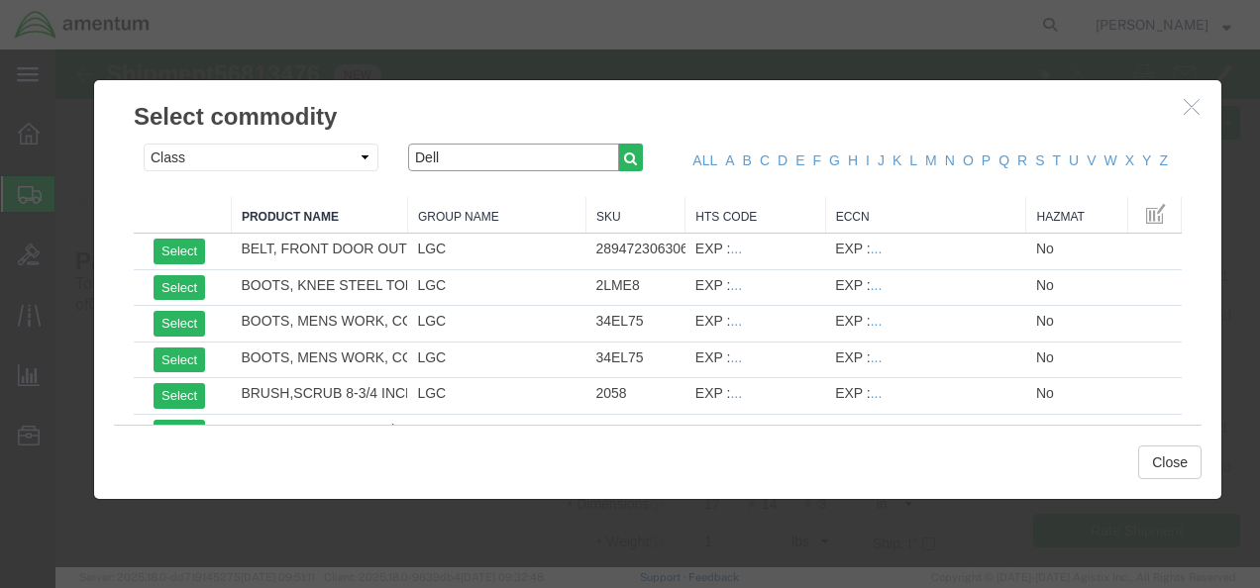
click input "Dell"
click icon "button"
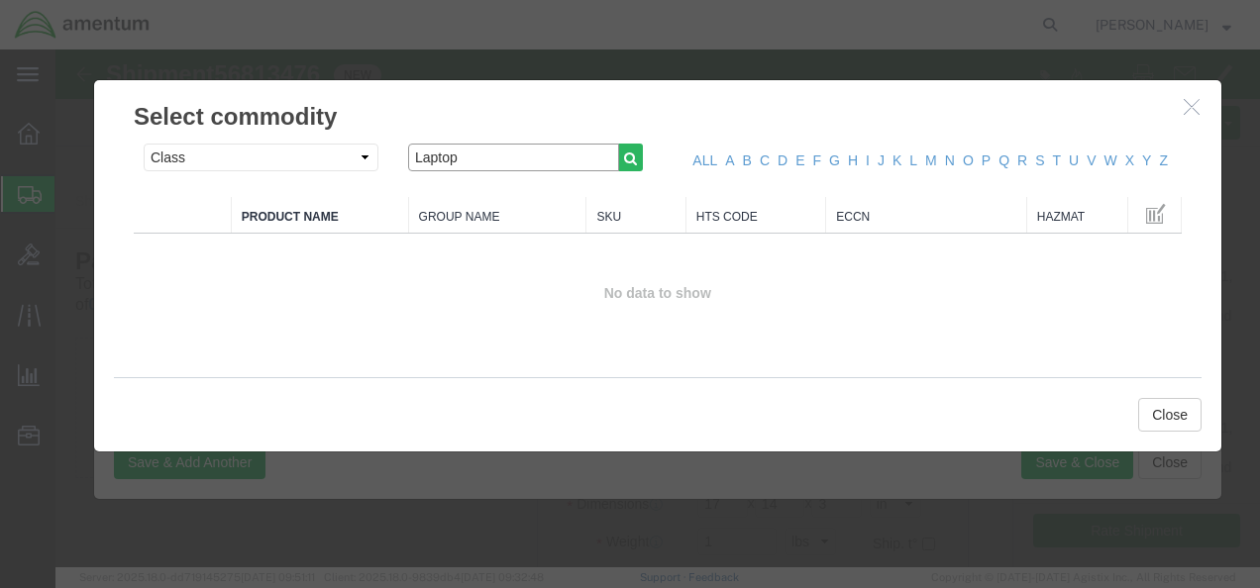
drag, startPoint x: 417, startPoint y: 110, endPoint x: 344, endPoint y: 130, distance: 75.9
click div "Search by Class Commodity Quantity Commodity Value Commodity Value Country Desc…"
type input "Electronics"
click button "button"
click select "Search by Class Commodity Quantity Commodity Value Commodity Value Country Desc…"
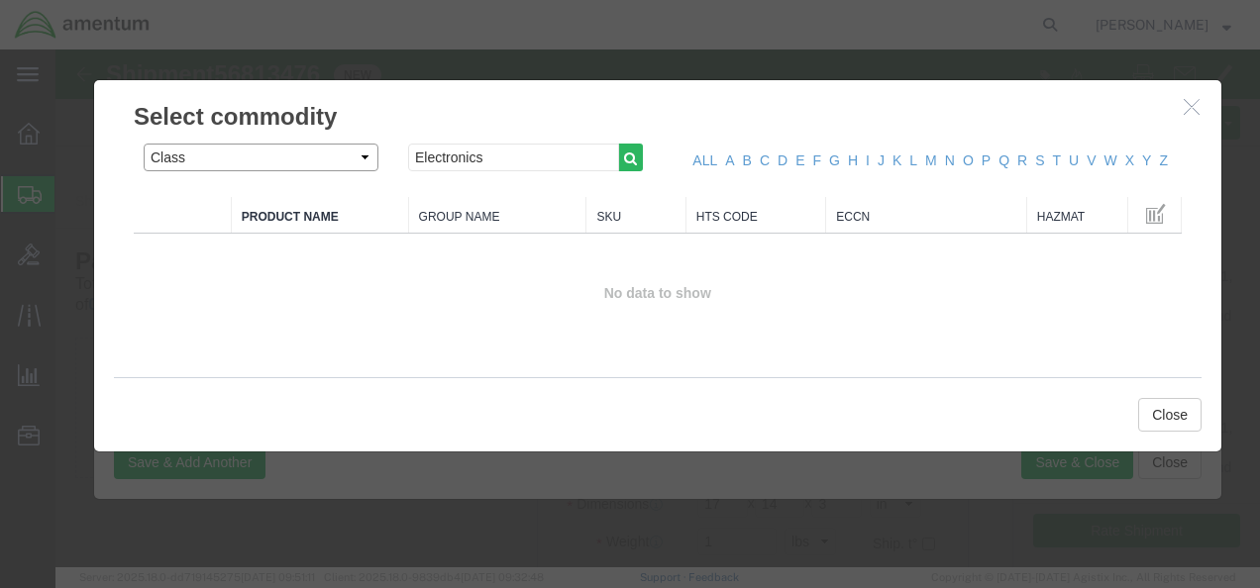
click select "Search by Class Commodity Quantity Commodity Value Commodity Value Country Desc…"
select select
click select "Search by Class Commodity Quantity Commodity Value Commodity Value Country Desc…"
click icon "button"
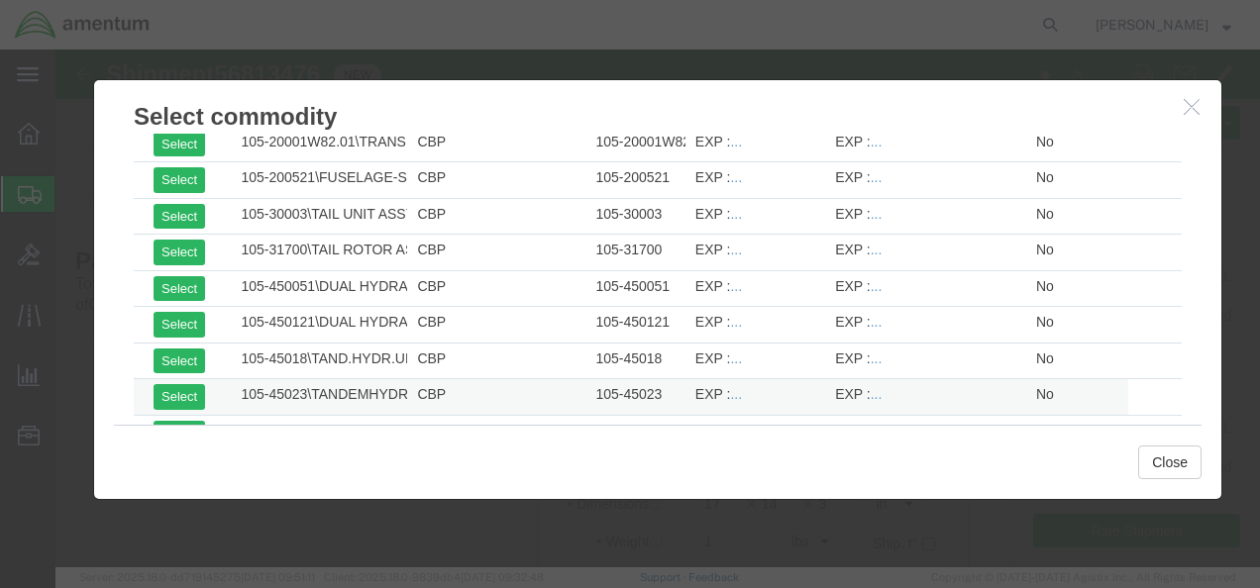
scroll to position [4079, 0]
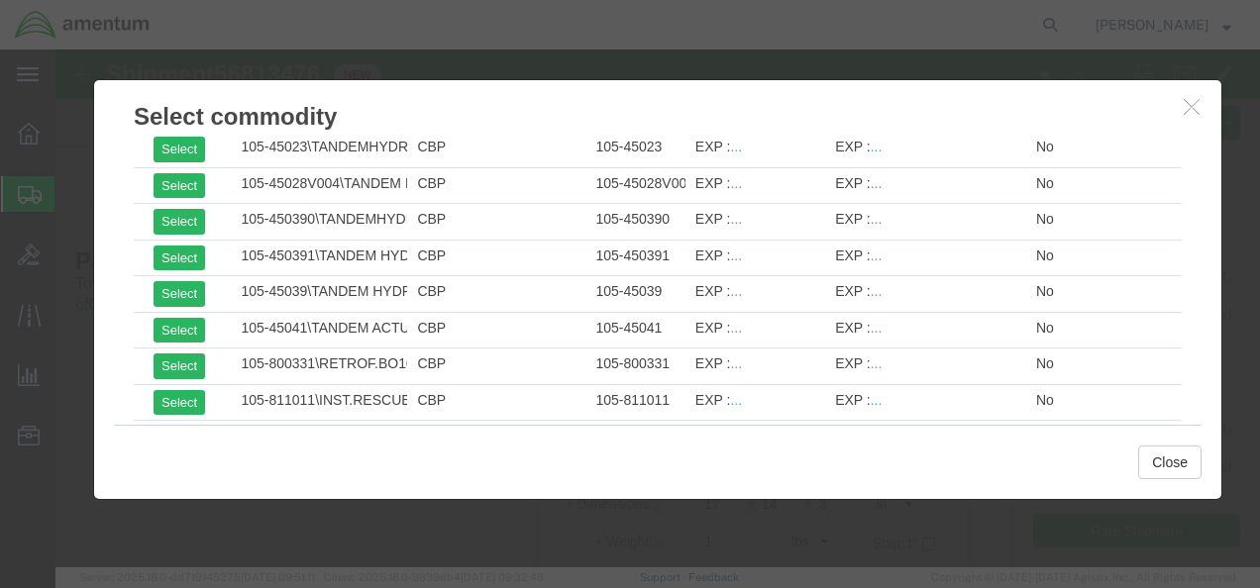
click icon "button"
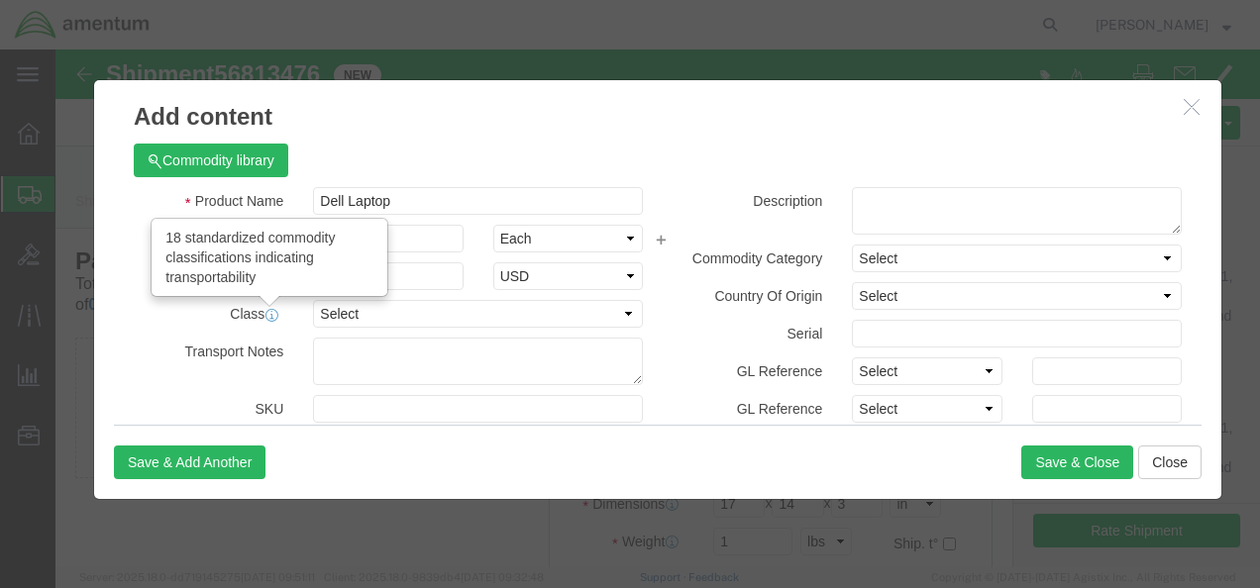
click icon
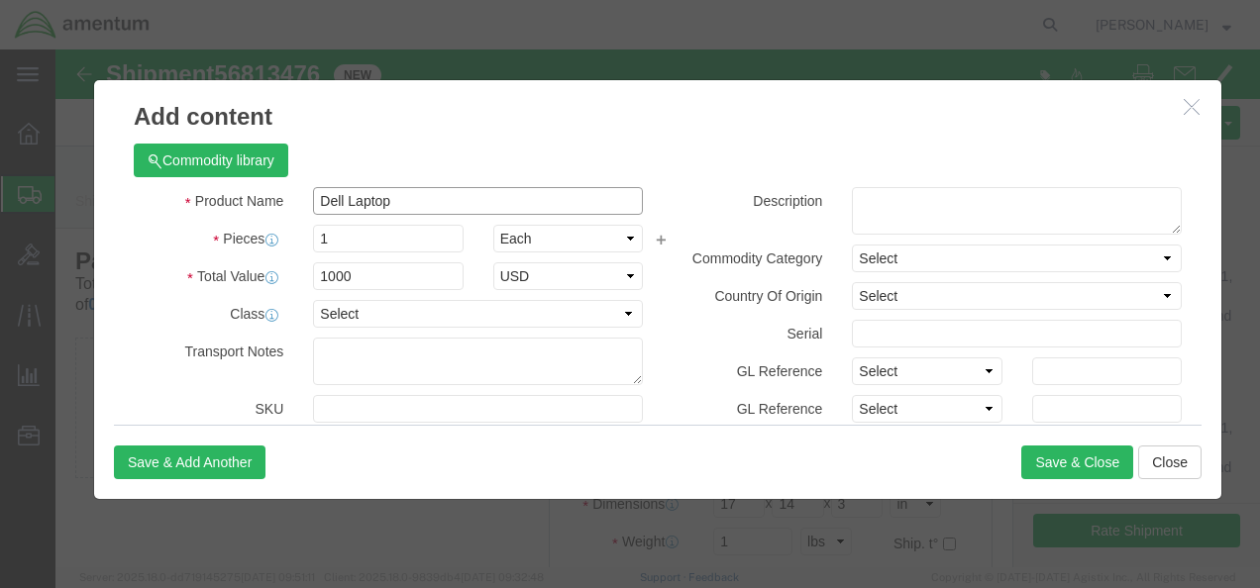
drag, startPoint x: 360, startPoint y: 160, endPoint x: 227, endPoint y: 156, distance: 132.8
click div "Product Name Dell Laptop"
type input "E"
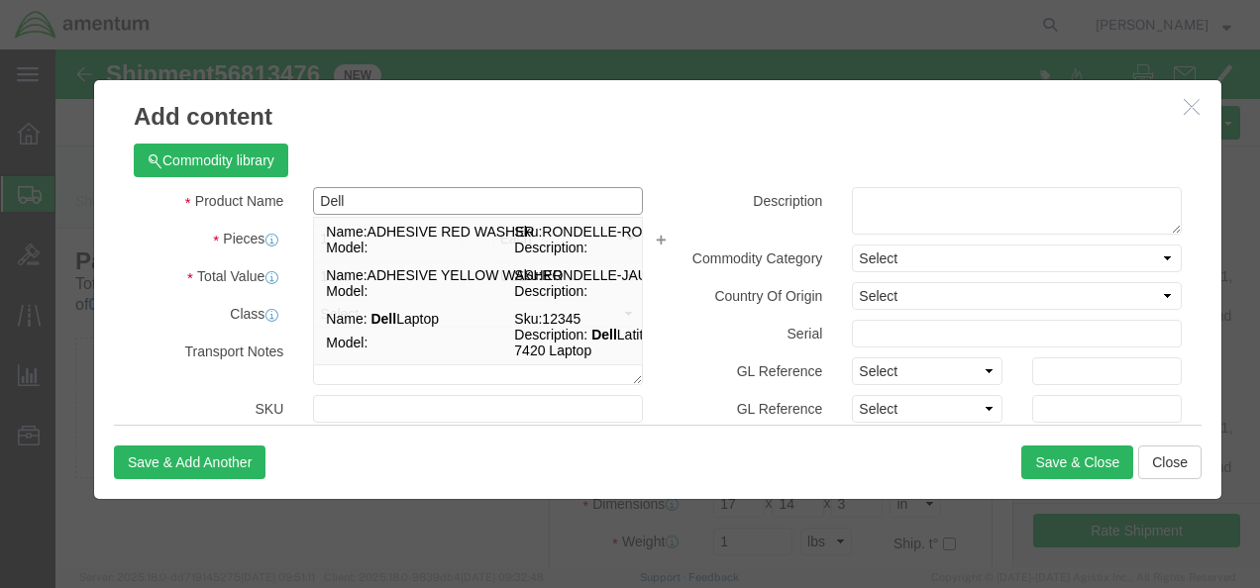
type input "Dell Laptop"
select select "US"
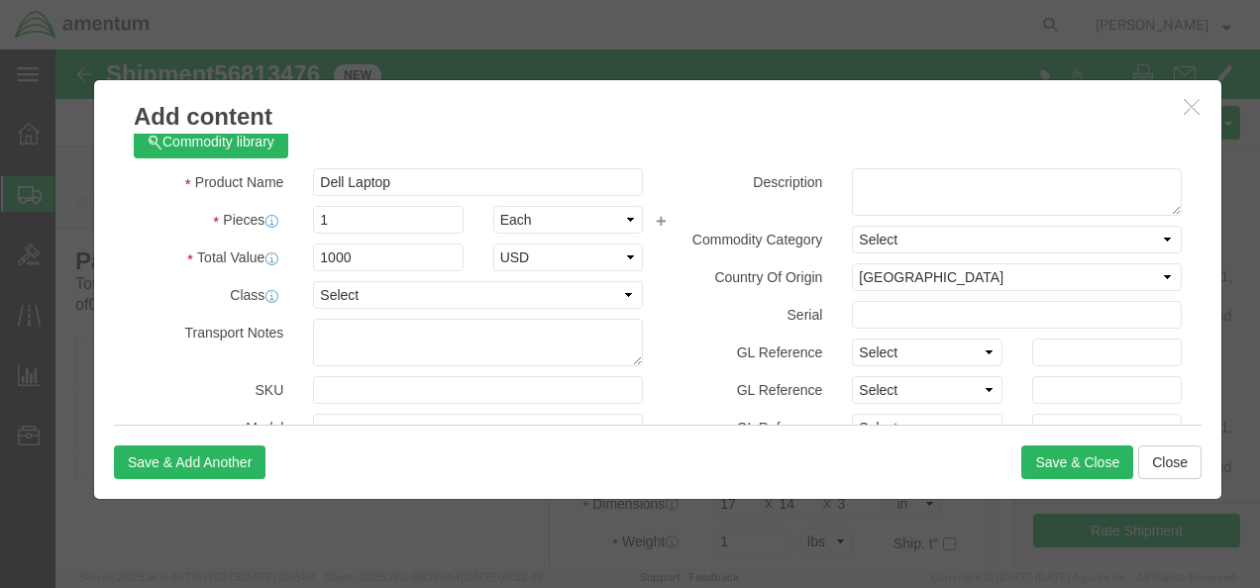
scroll to position [0, 0]
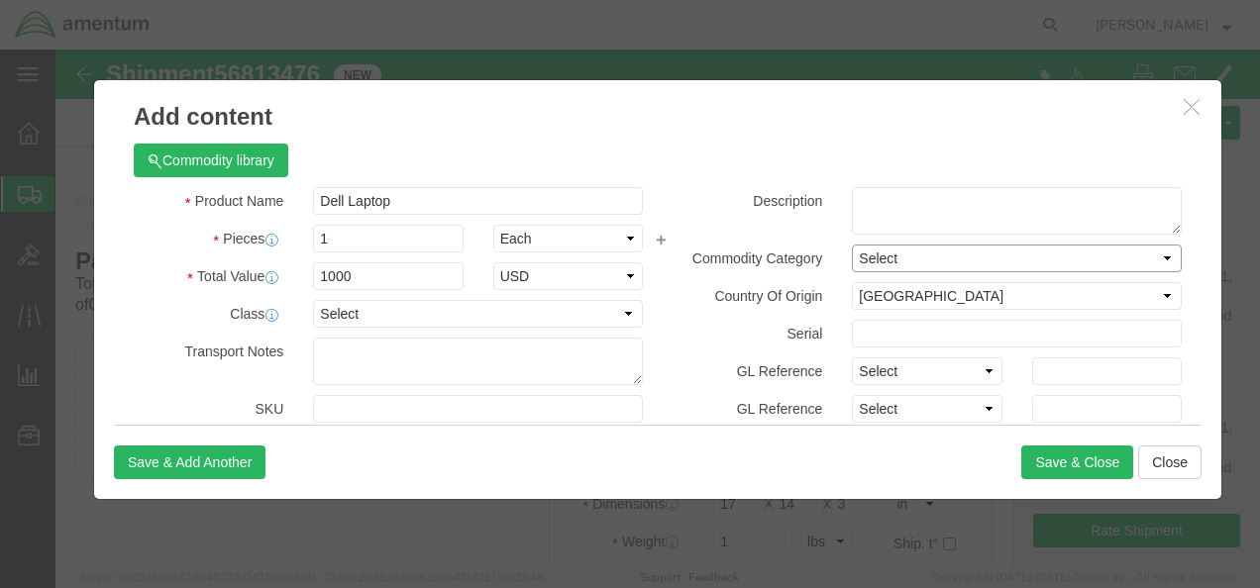
click select "Select"
click div "Description"
click select "Select"
click label "Description"
click textarea
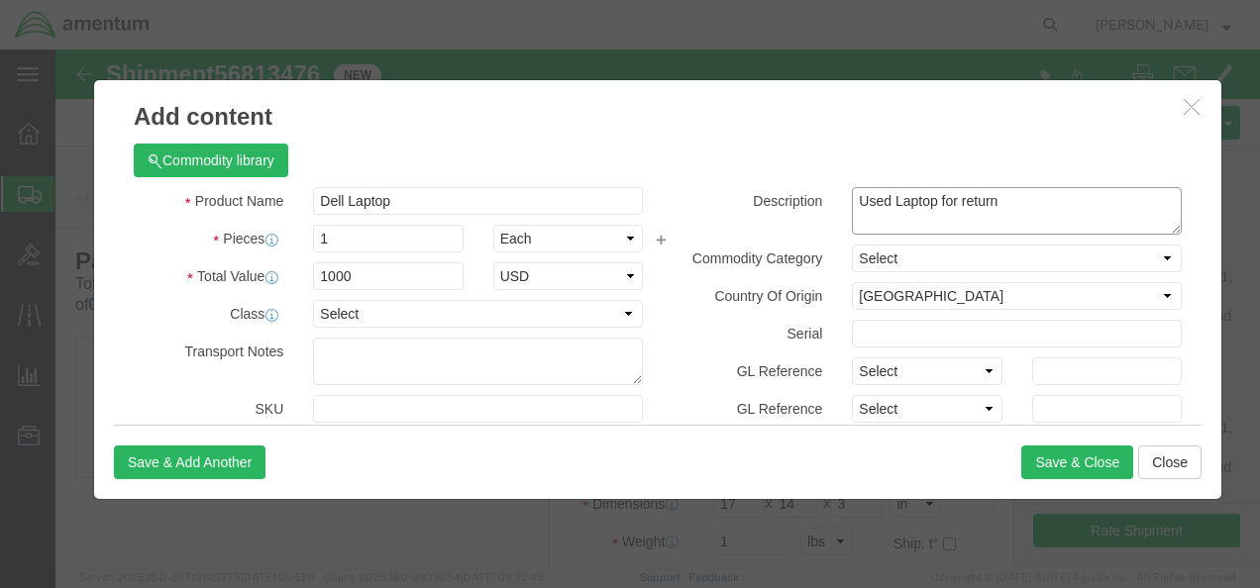
type textarea "Used Laptop for return"
click select "Select"
click div "Description Used Laptop for return"
click select "Select Account Type Activity ID Airline Appointment Number ASN Batch Number Bil…"
click h3 "Add content"
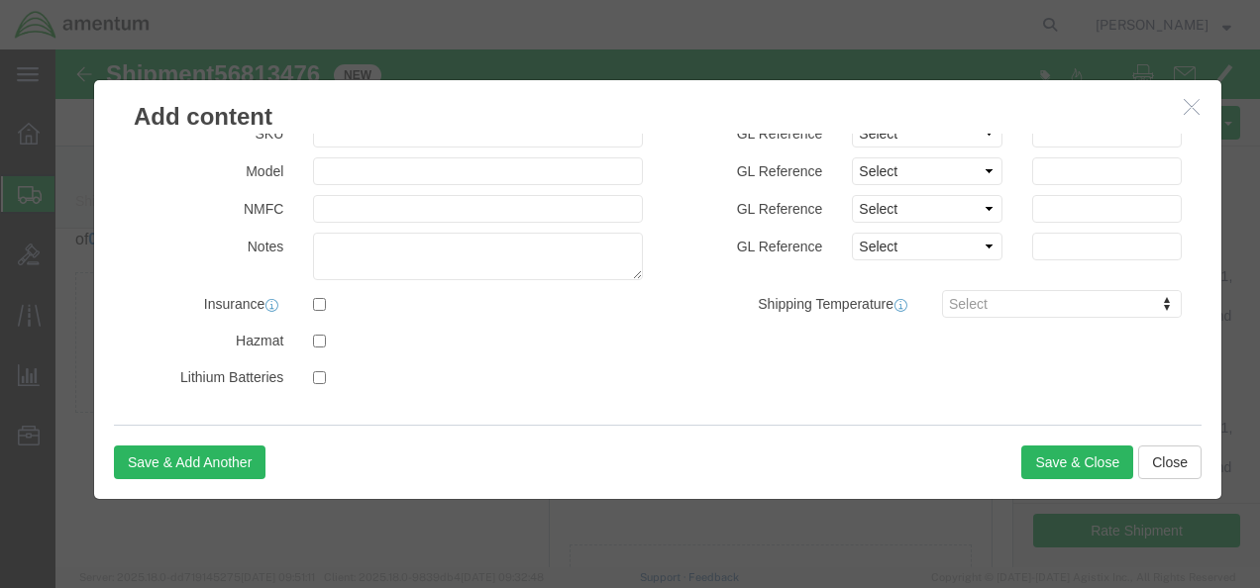
scroll to position [99, 0]
click input "checkbox"
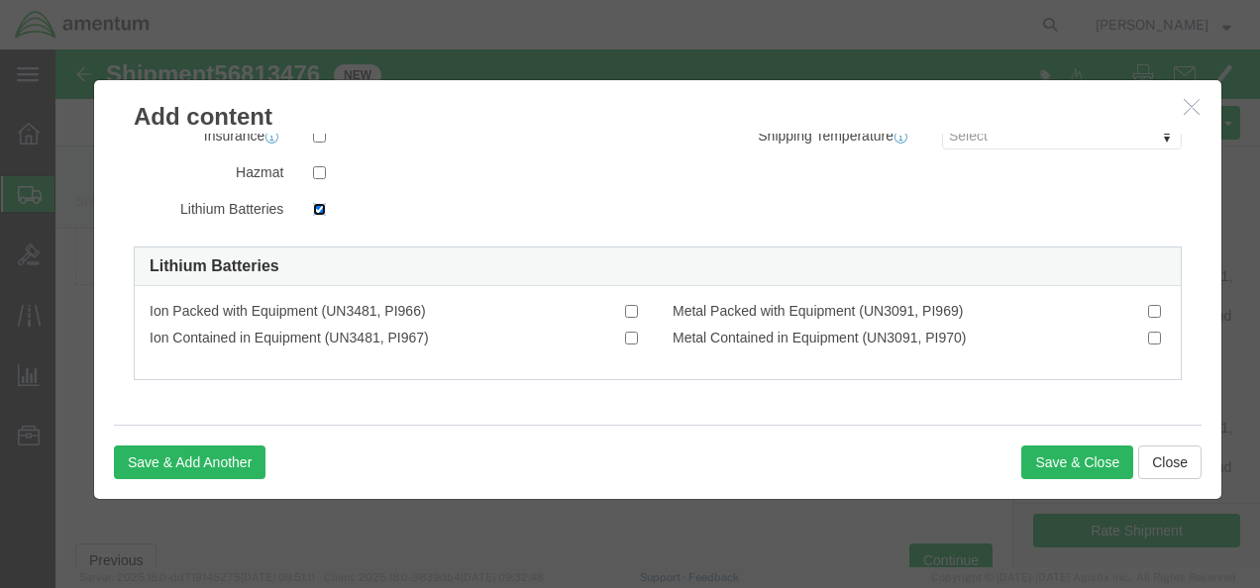
scroll to position [263, 0]
click input "checkbox"
checkbox input "false"
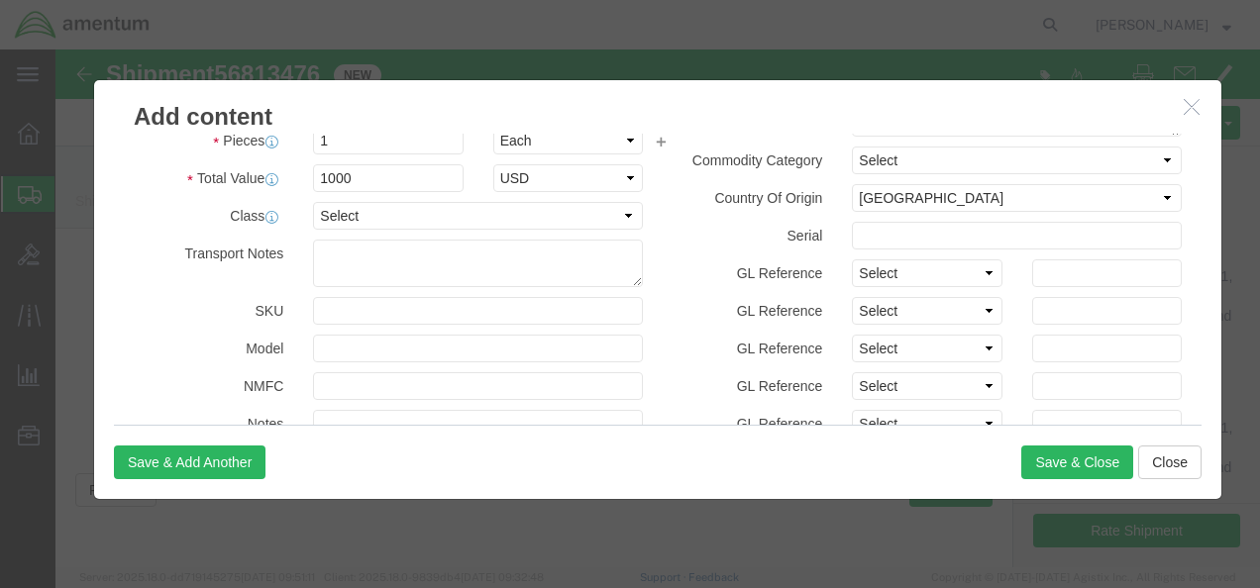
scroll to position [275, 0]
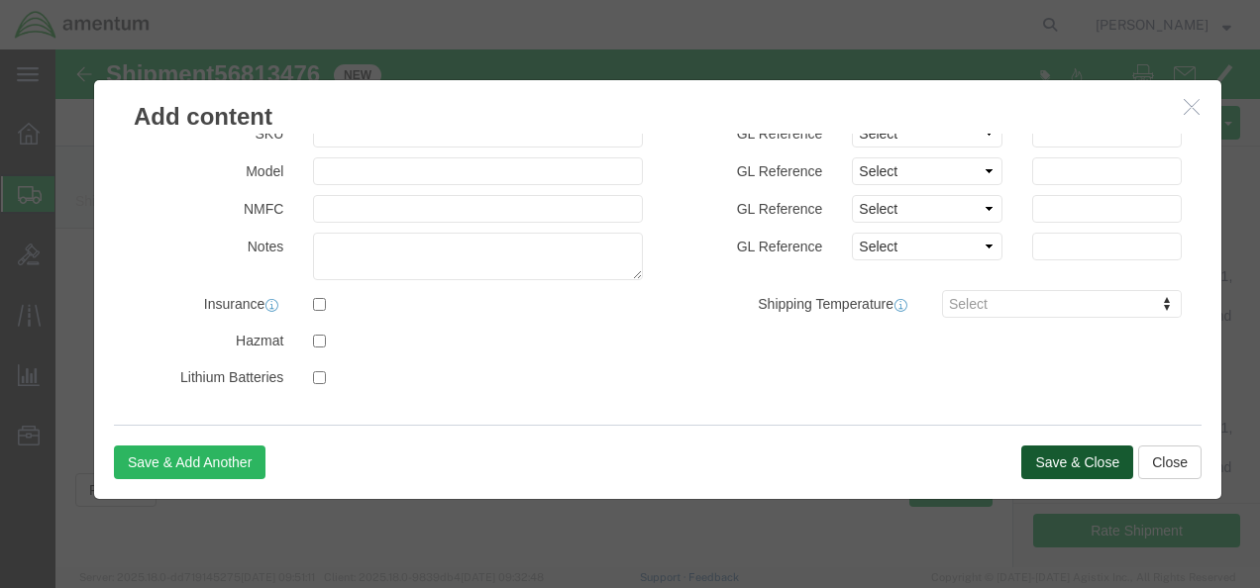
click button "Save & Close"
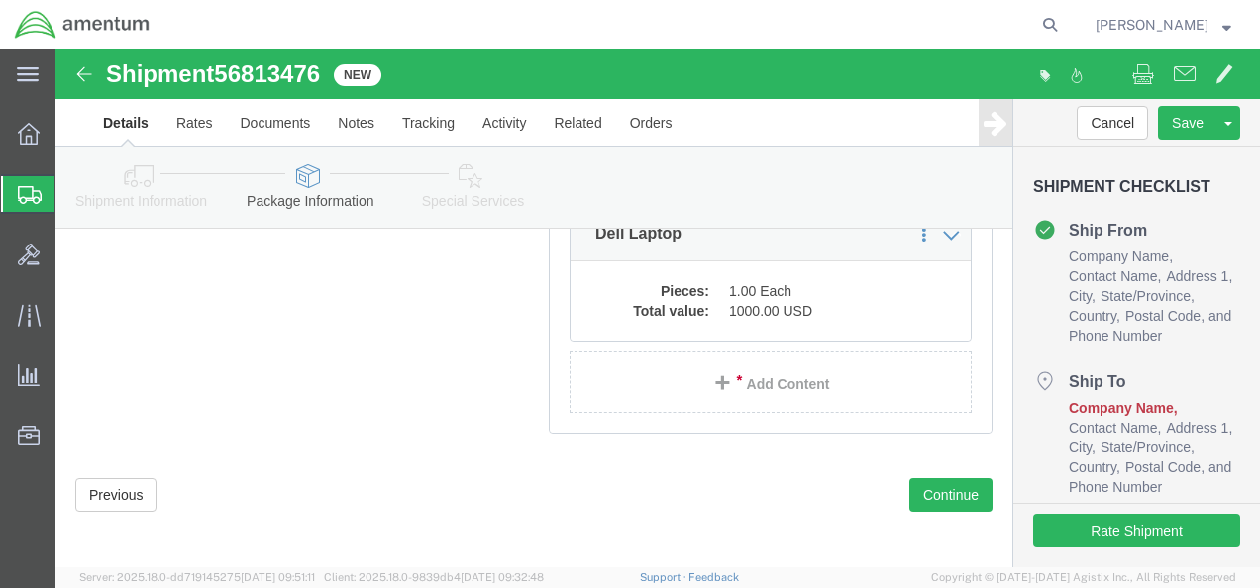
scroll to position [366, 0]
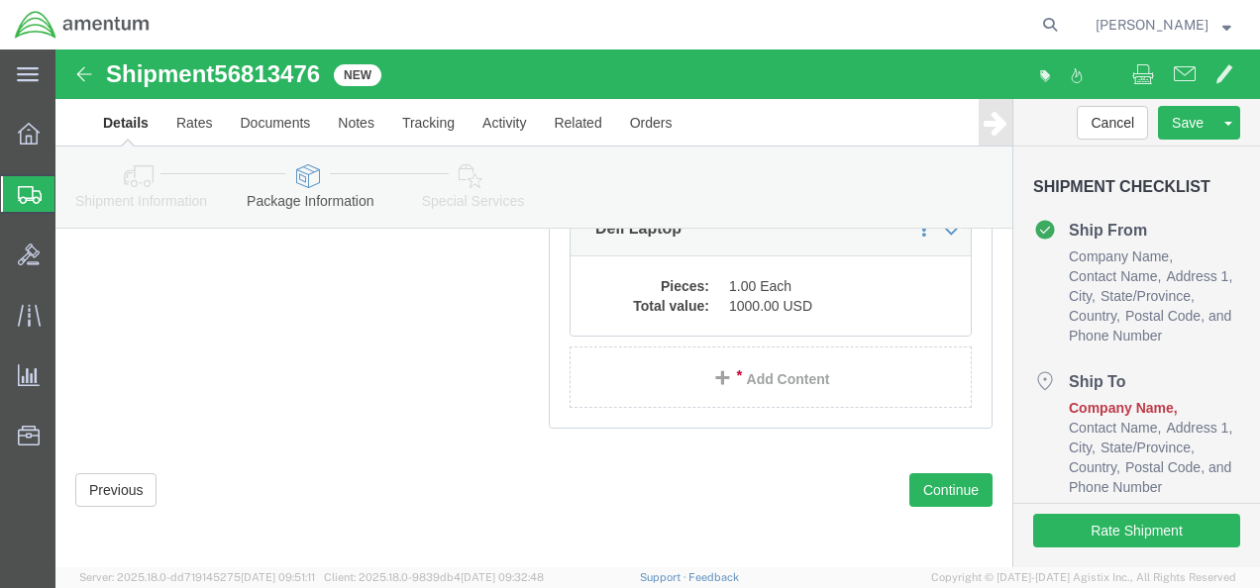
click link "Details"
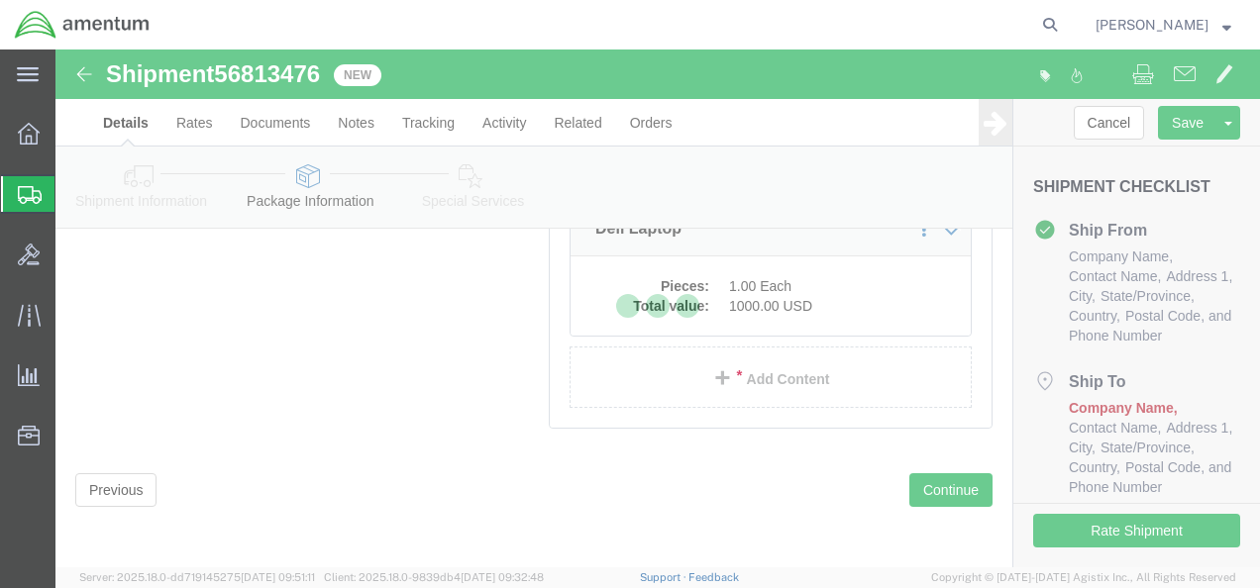
select select "59334"
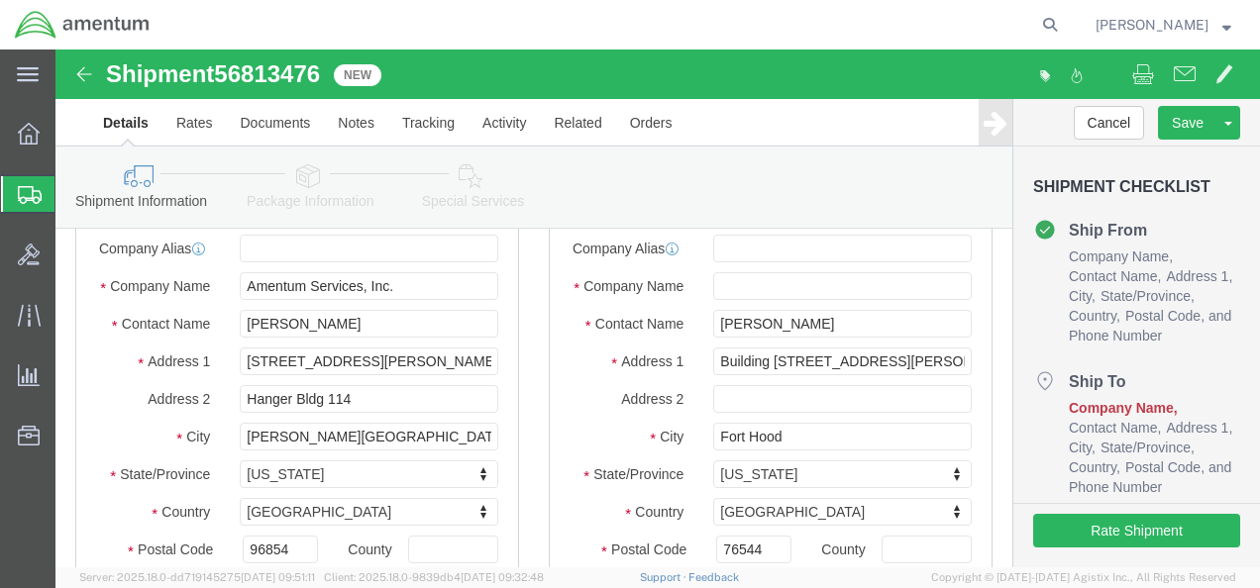
scroll to position [69, 0]
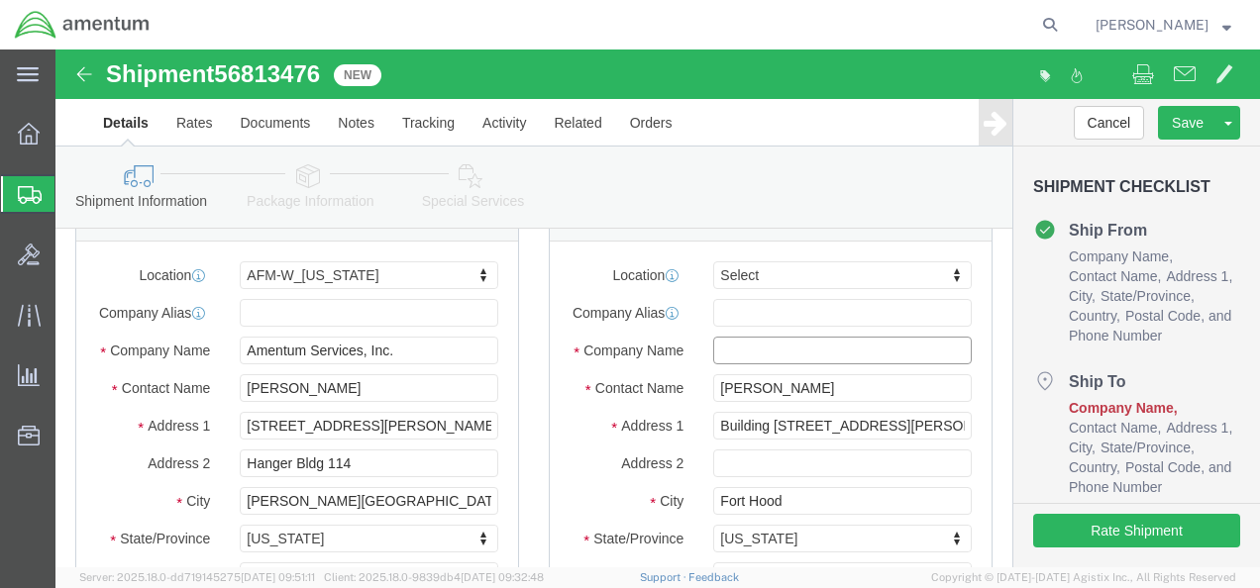
click input "text"
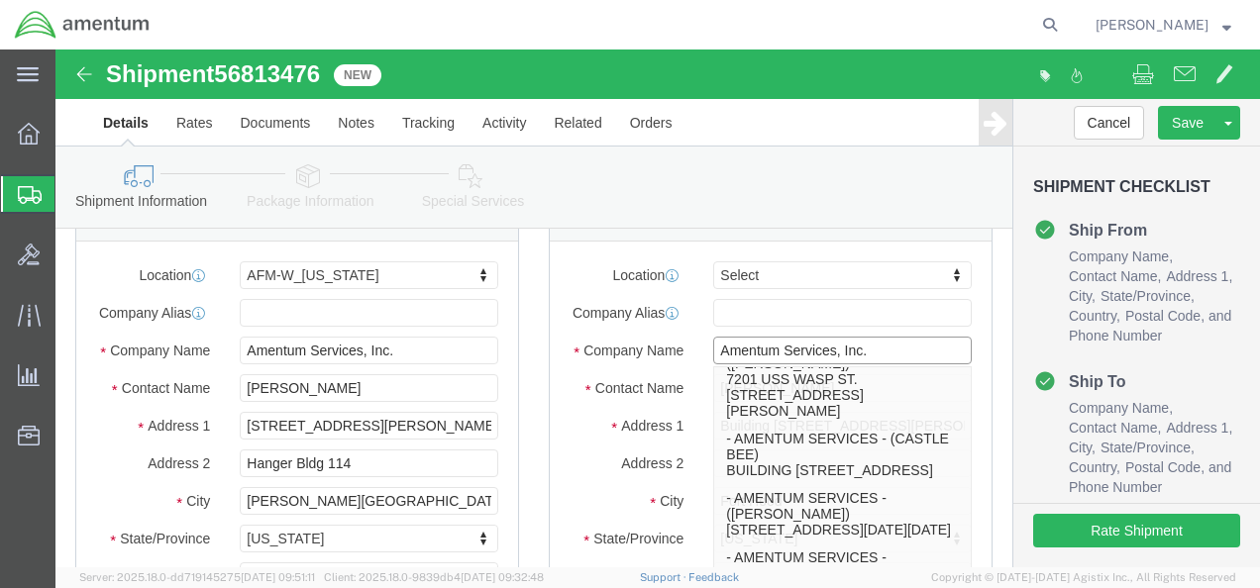
scroll to position [297, 0]
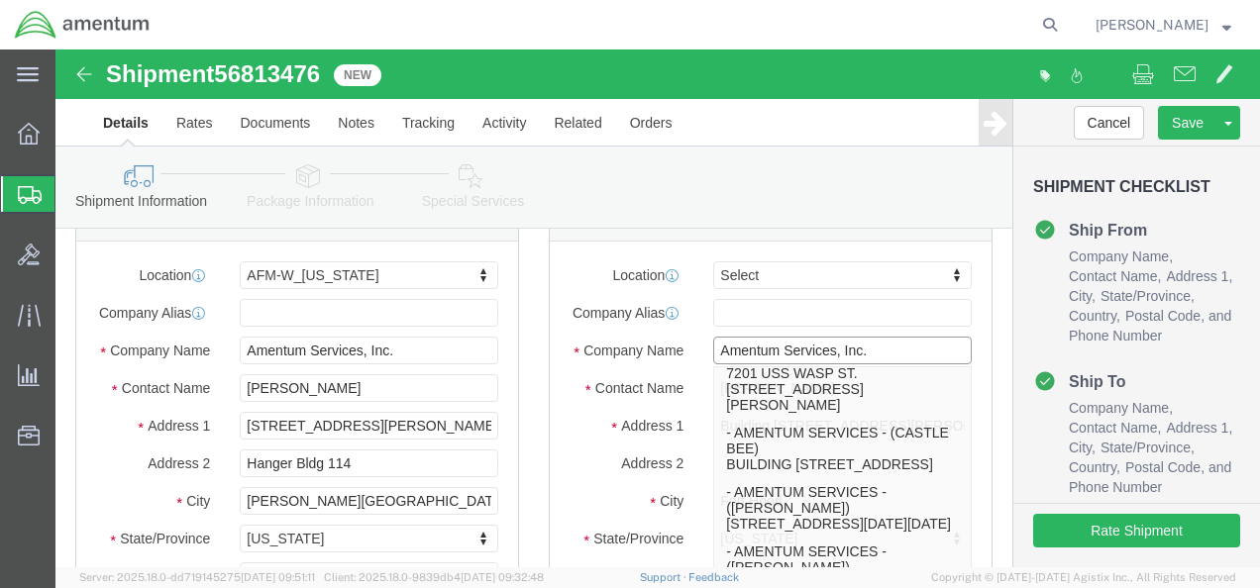
type input "Amentum Services, Inc."
click div "Shipment Information Package Information Special Services"
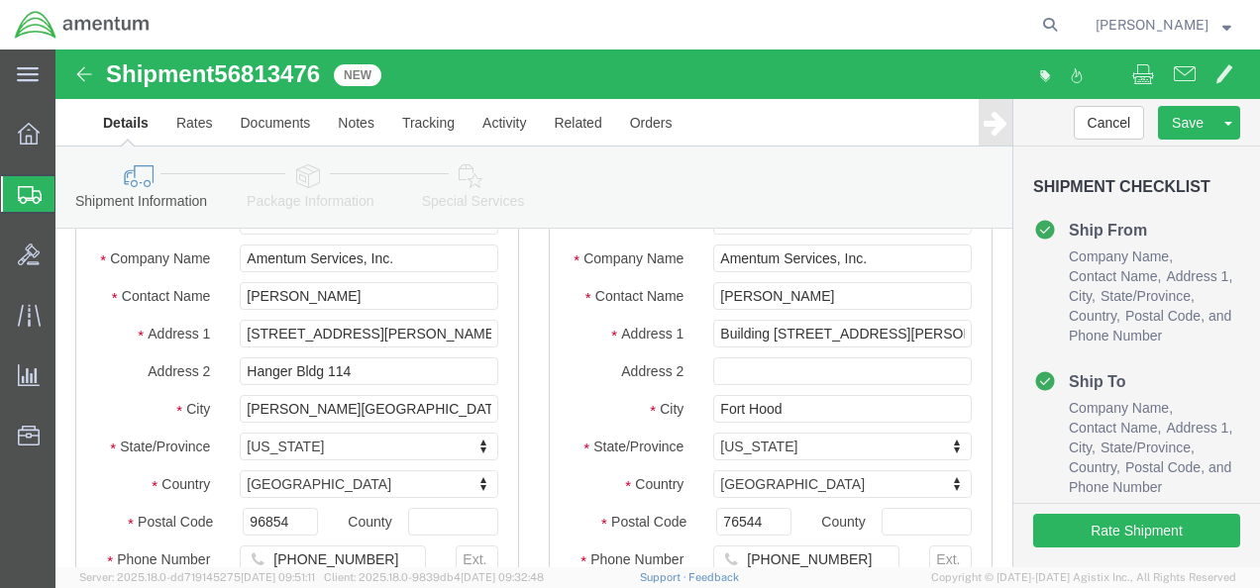
scroll to position [366, 0]
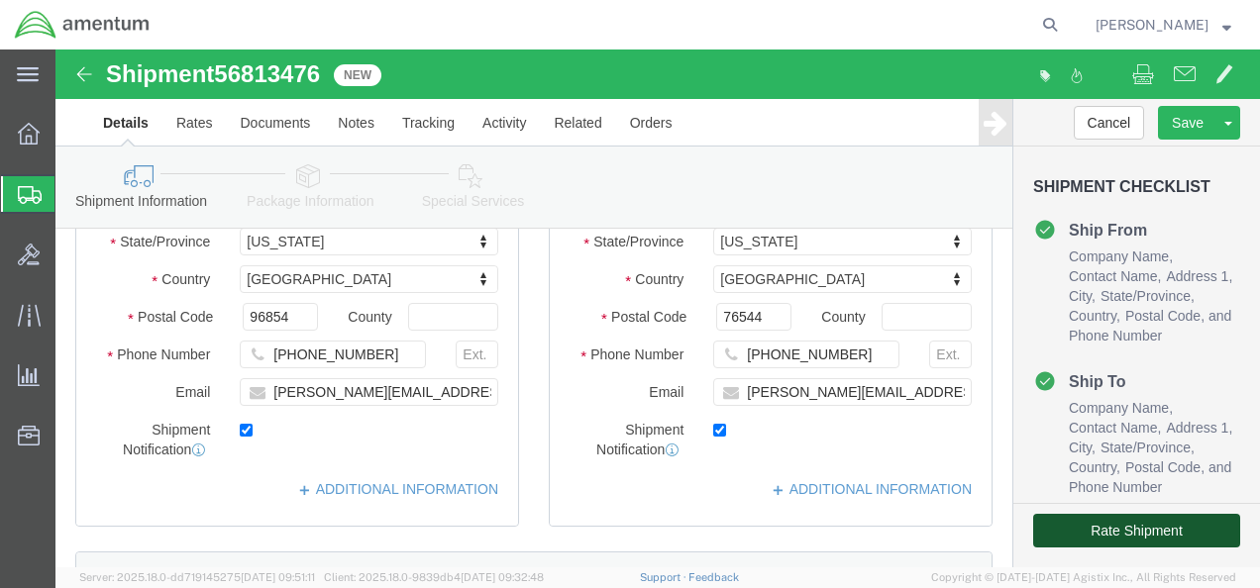
click button "Rate Shipment"
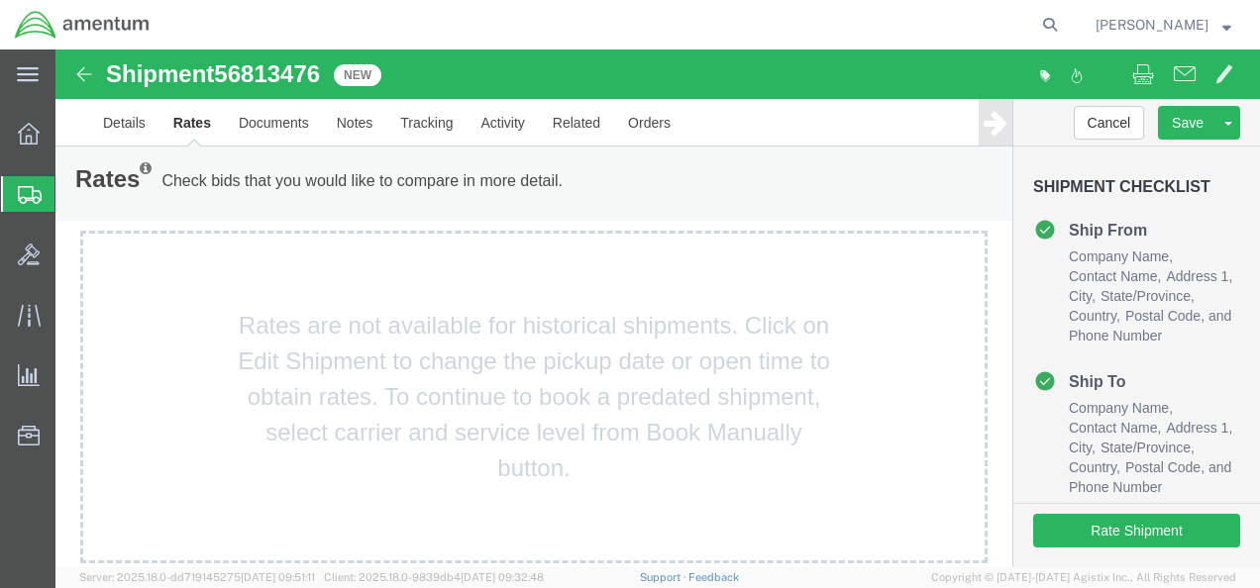
scroll to position [0, 0]
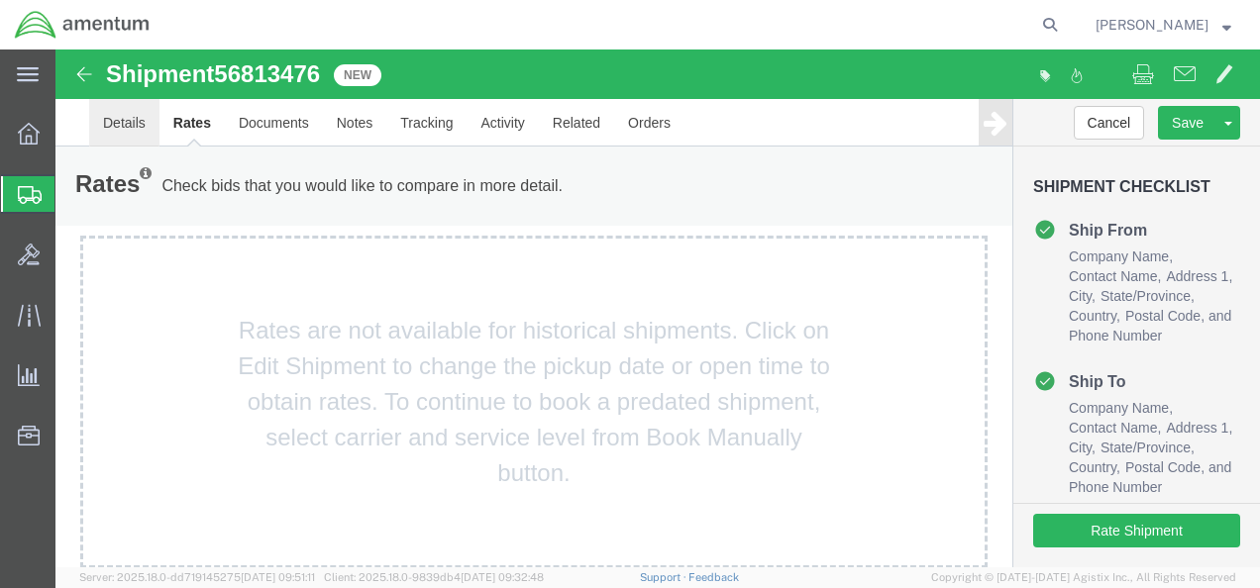
click at [132, 114] on link "Details" at bounding box center [124, 123] width 70 height 48
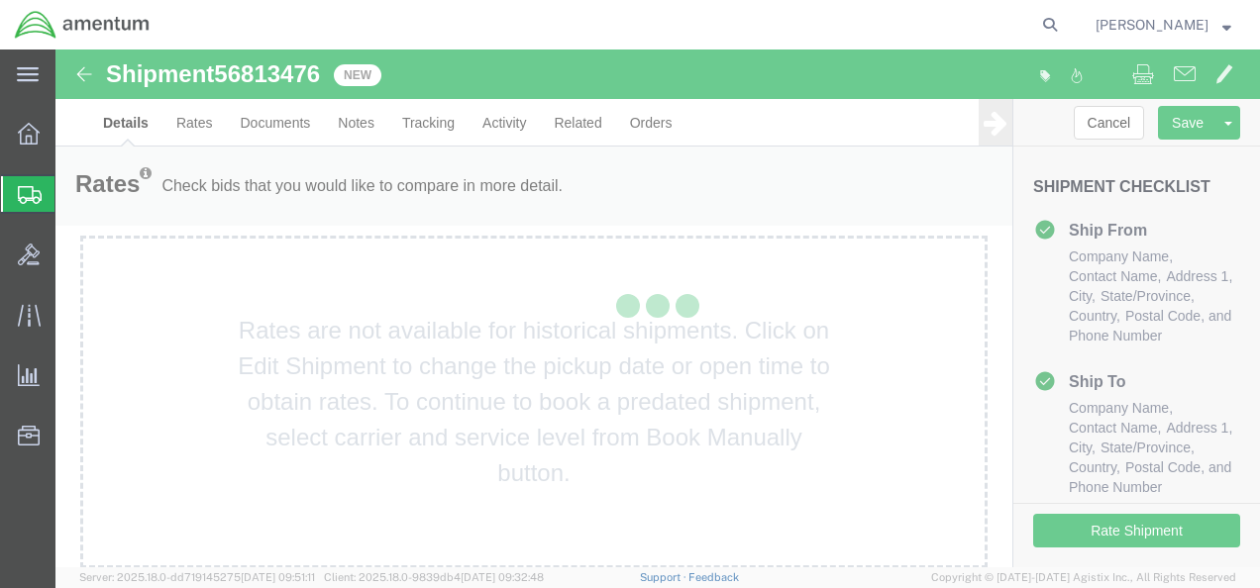
select select "59334"
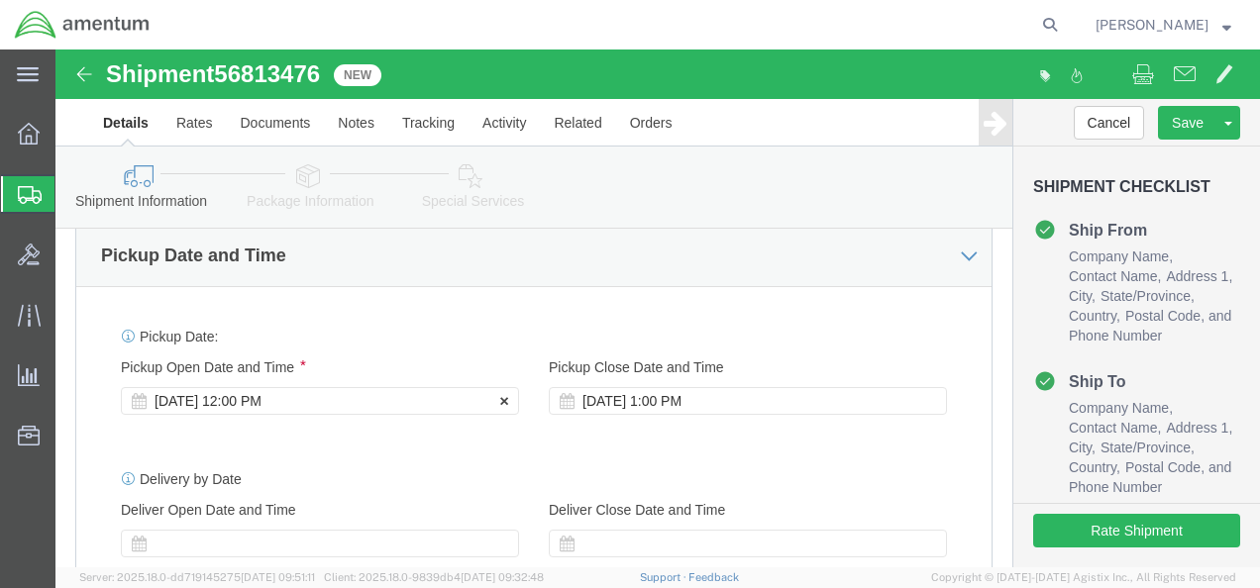
click div "[DATE] 12:00 PM"
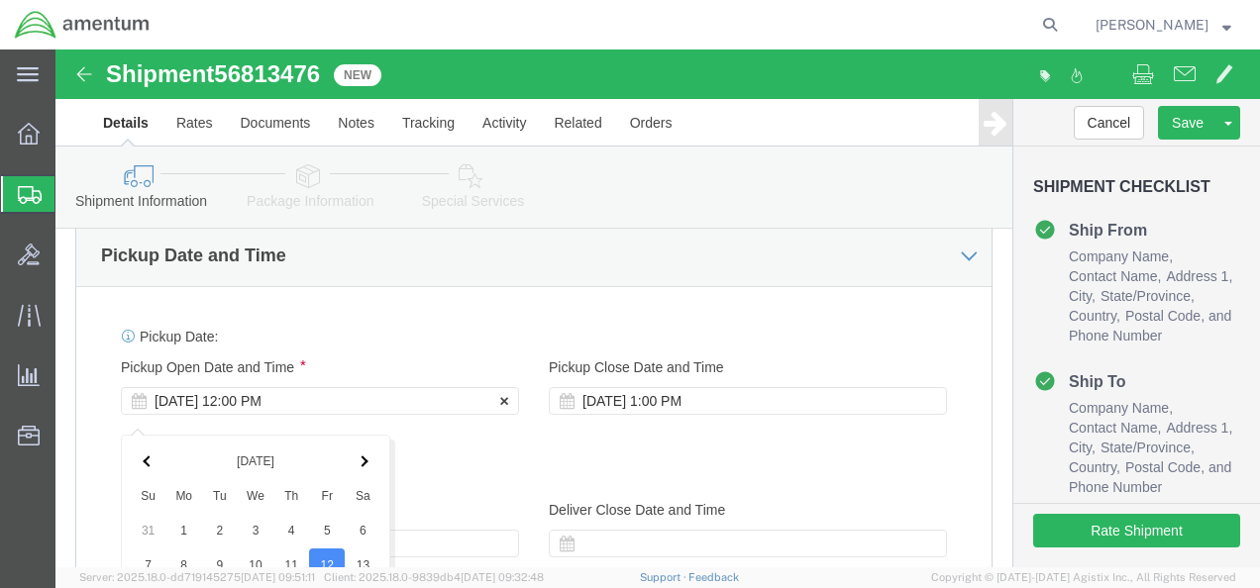
scroll to position [1163, 0]
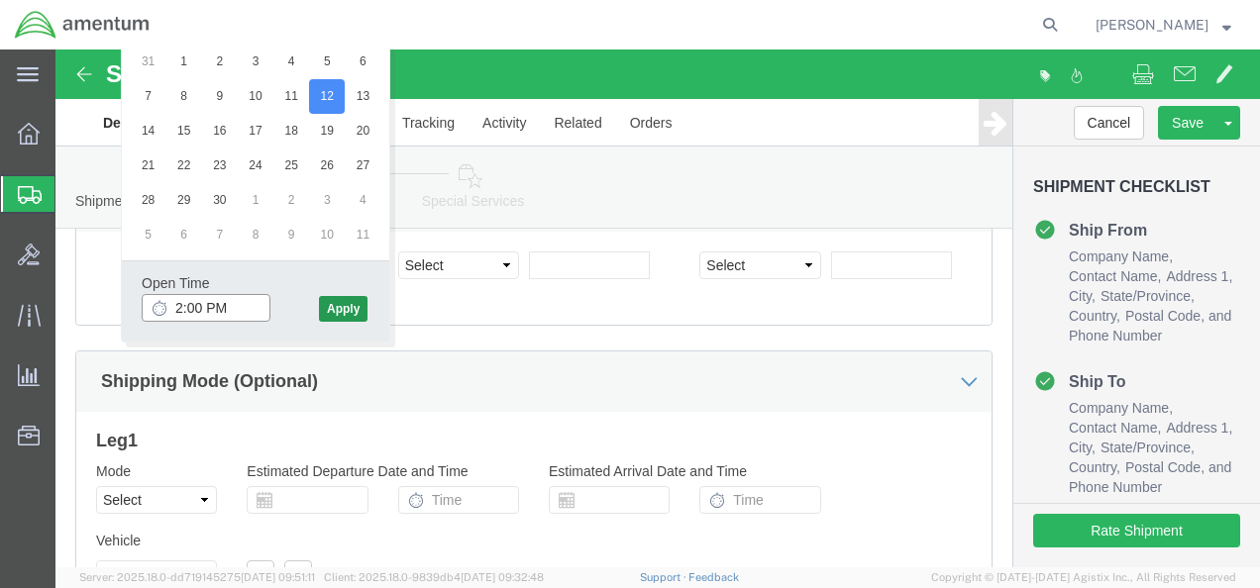
type input "2:00 PM"
click button "Apply"
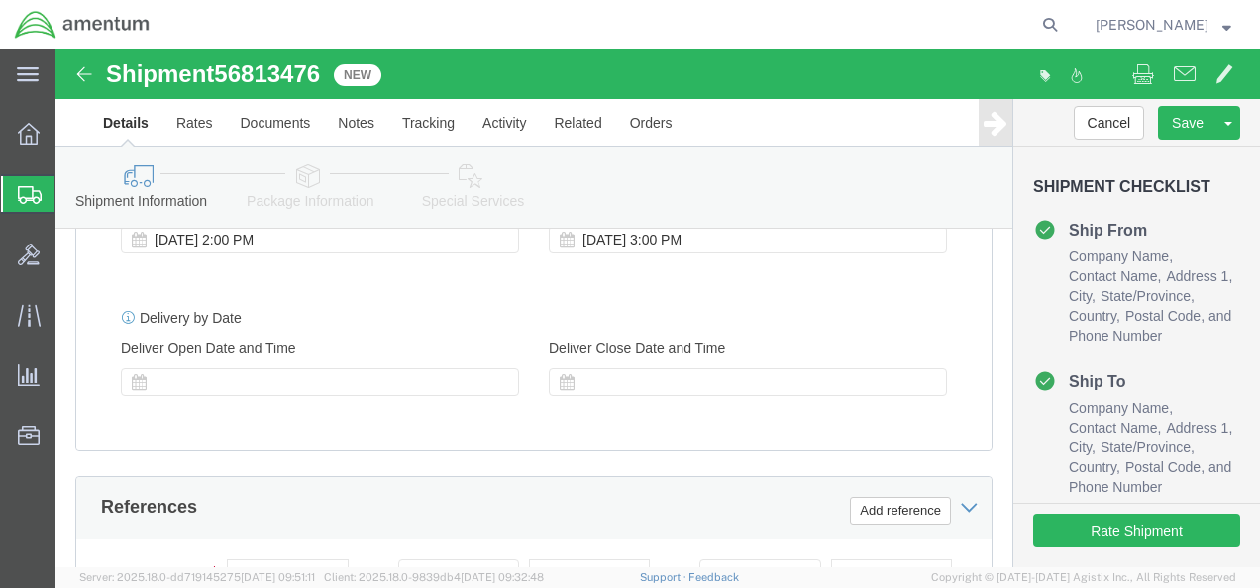
scroll to position [780, 0]
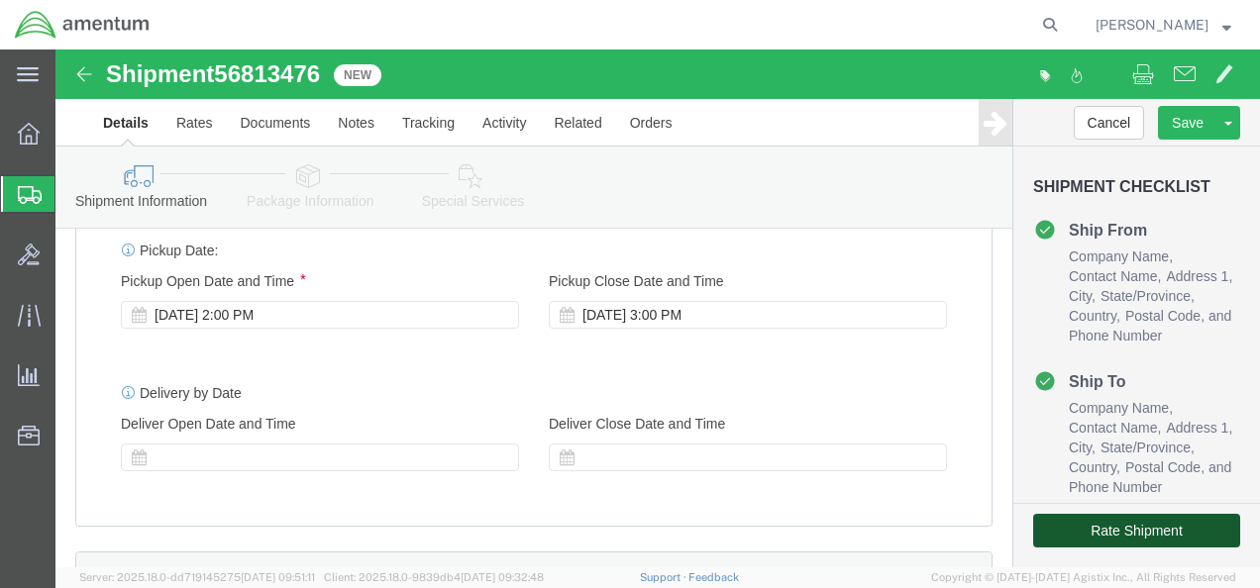
click button "Rate Shipment"
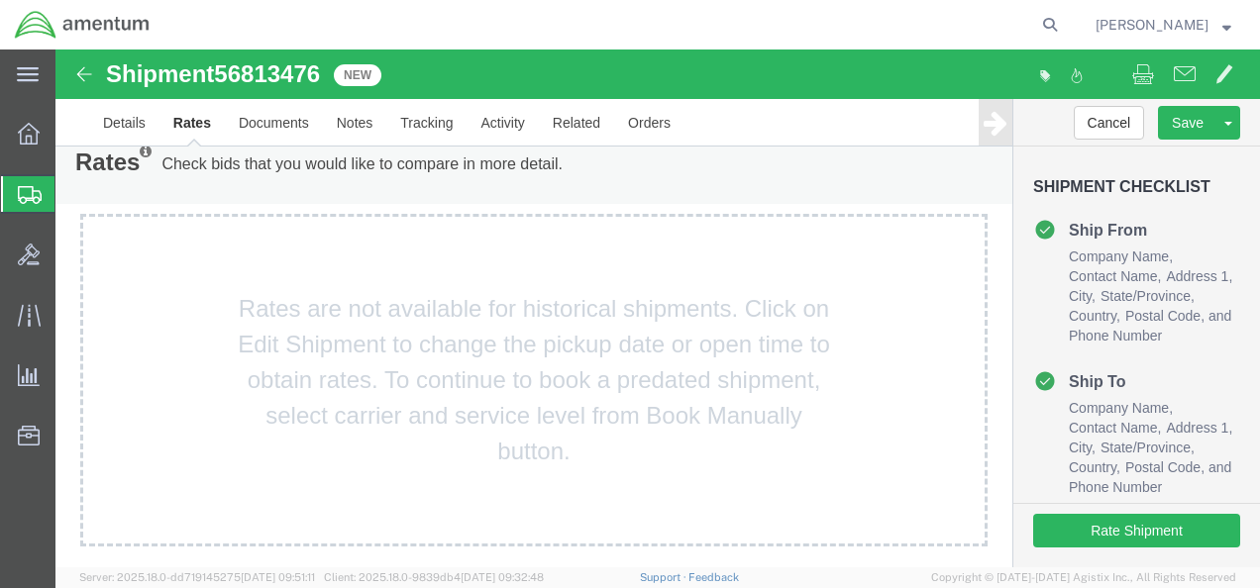
scroll to position [0, 0]
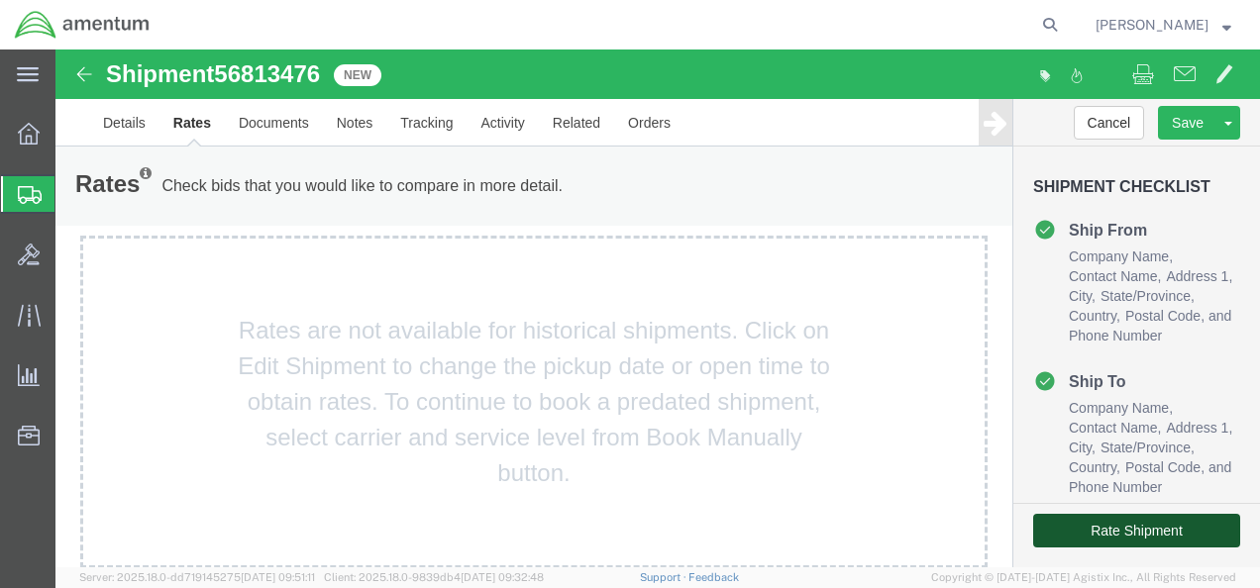
click at [1115, 529] on button "Rate Shipment" at bounding box center [1136, 531] width 207 height 34
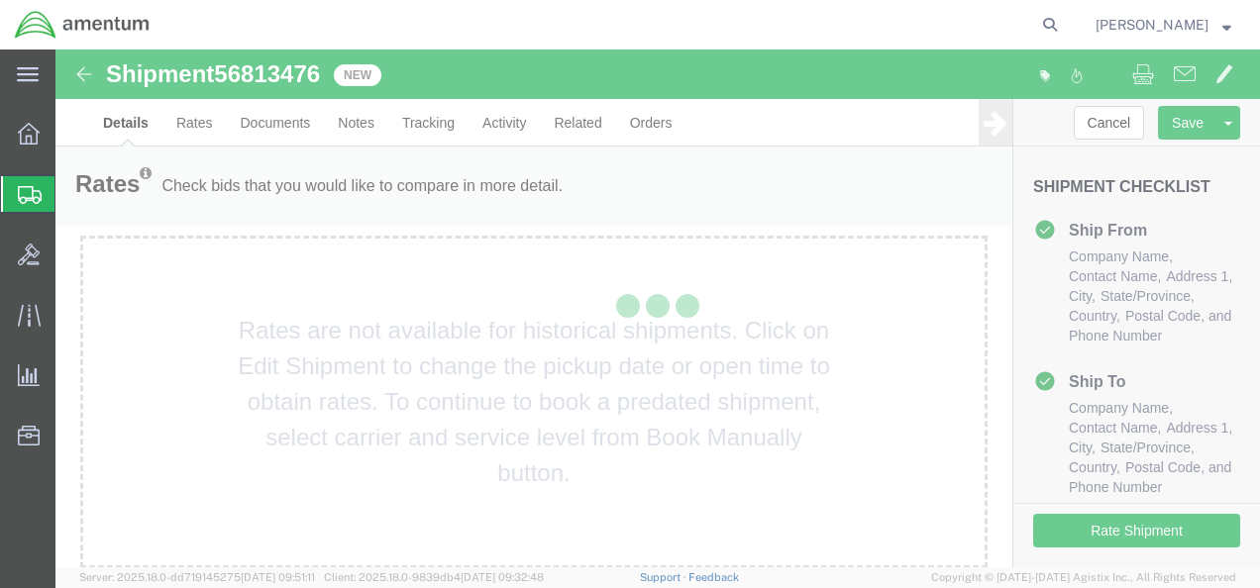
select select "59334"
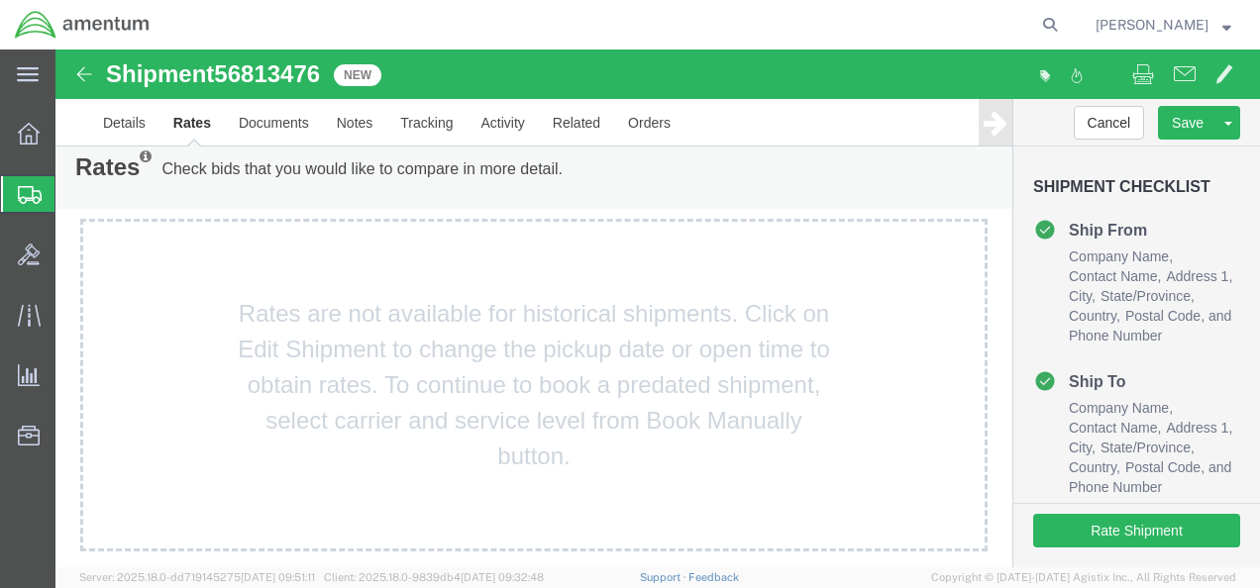
scroll to position [22, 0]
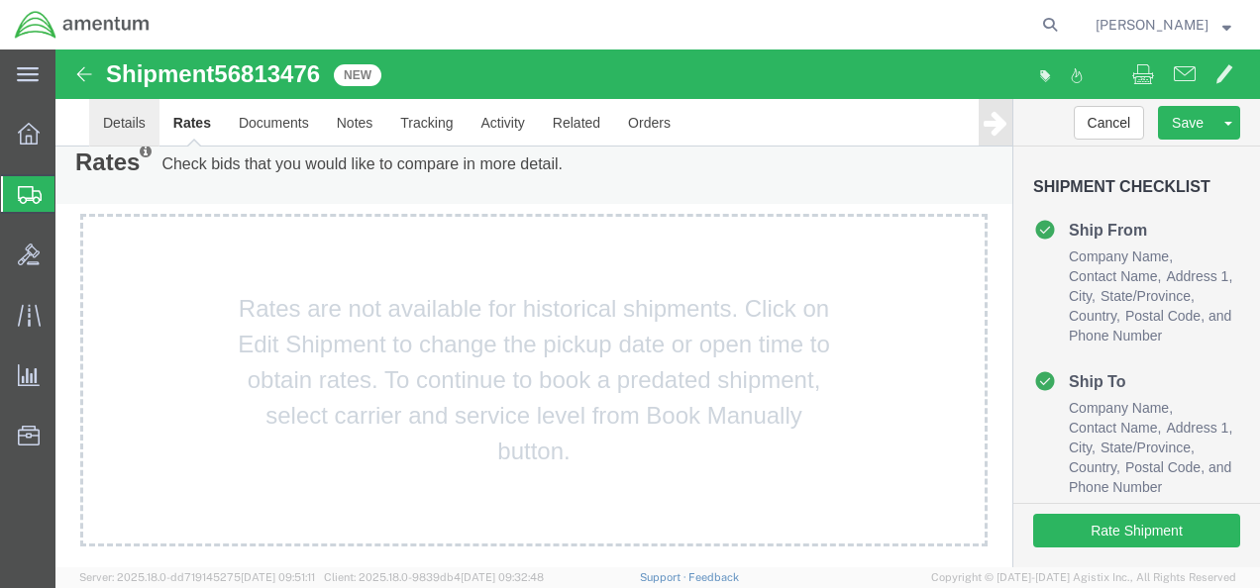
click at [124, 120] on link "Details" at bounding box center [124, 123] width 70 height 48
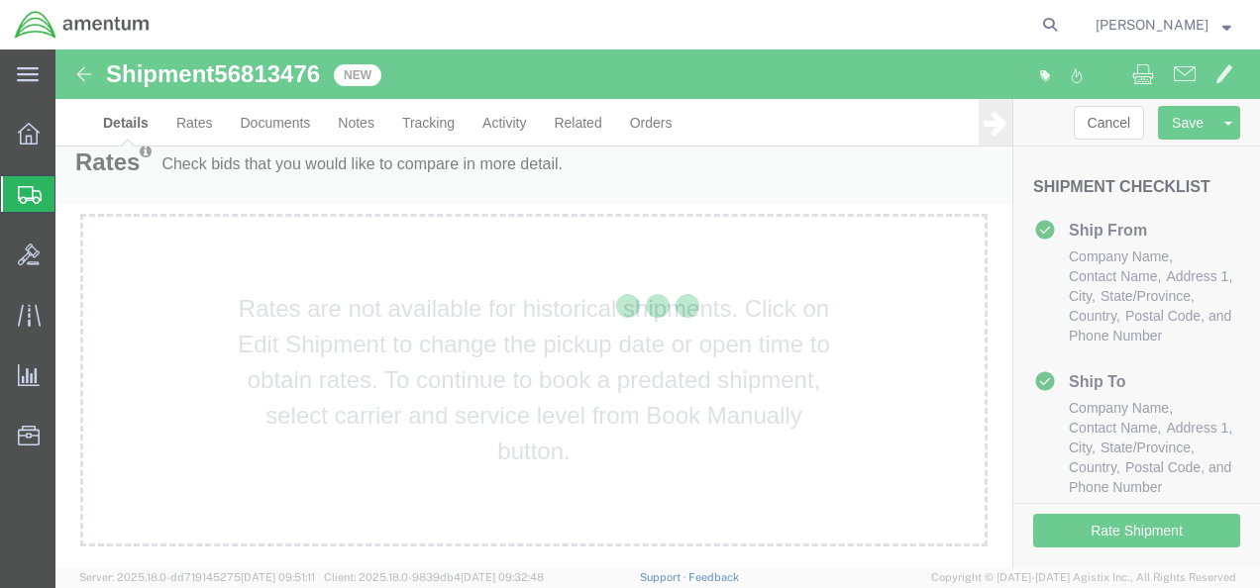
select select "59334"
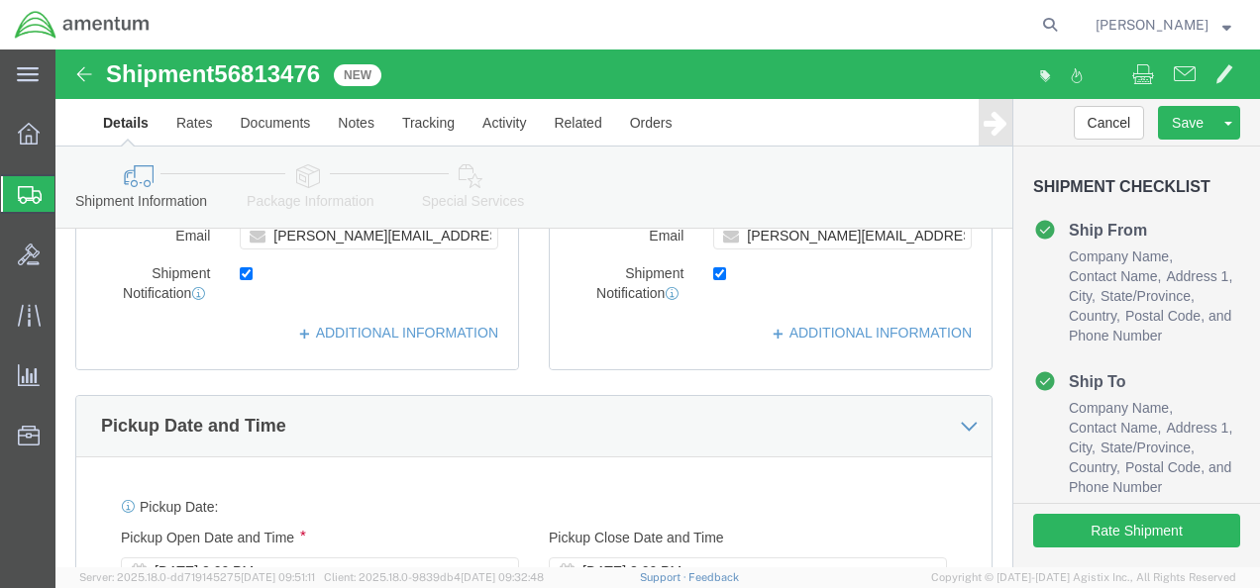
scroll to position [715, 0]
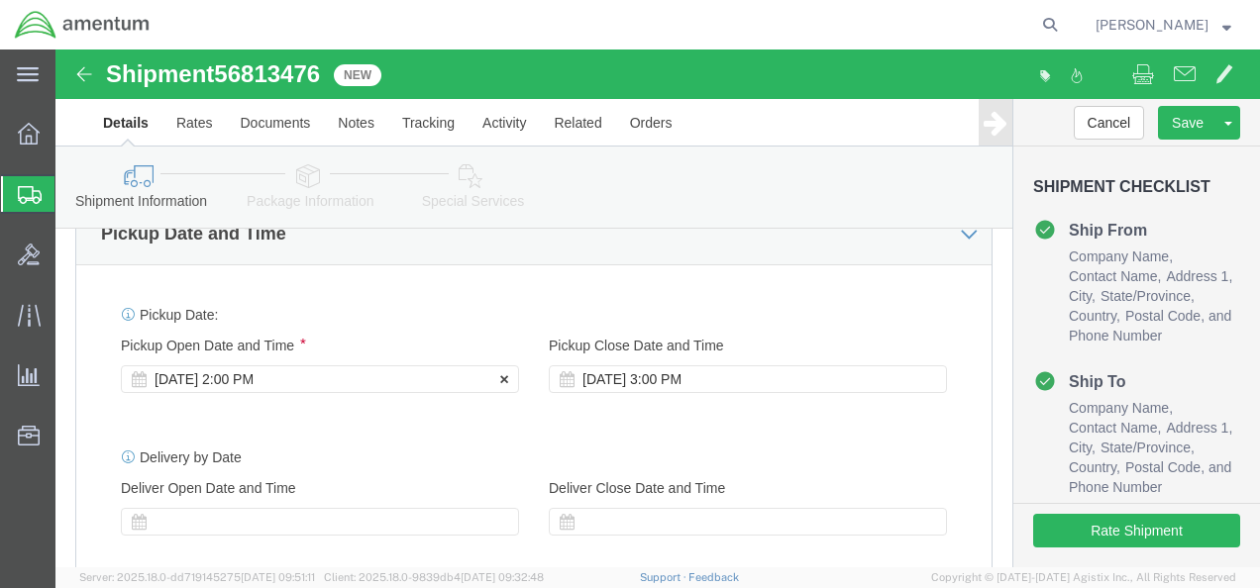
click div "[DATE] 2:00 PM"
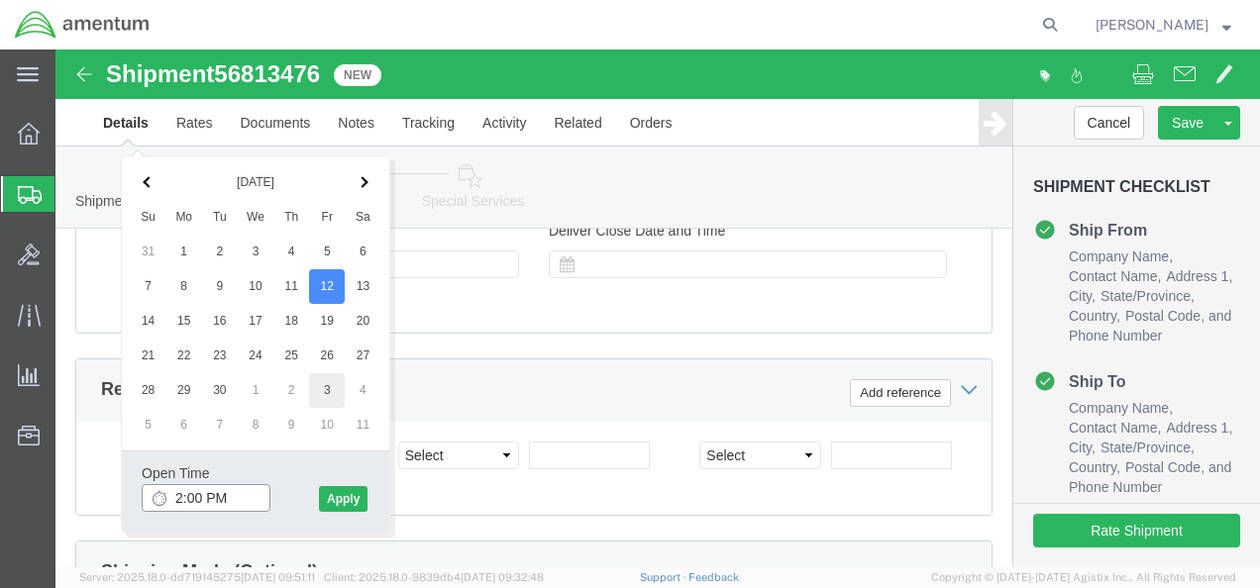
scroll to position [965, 0]
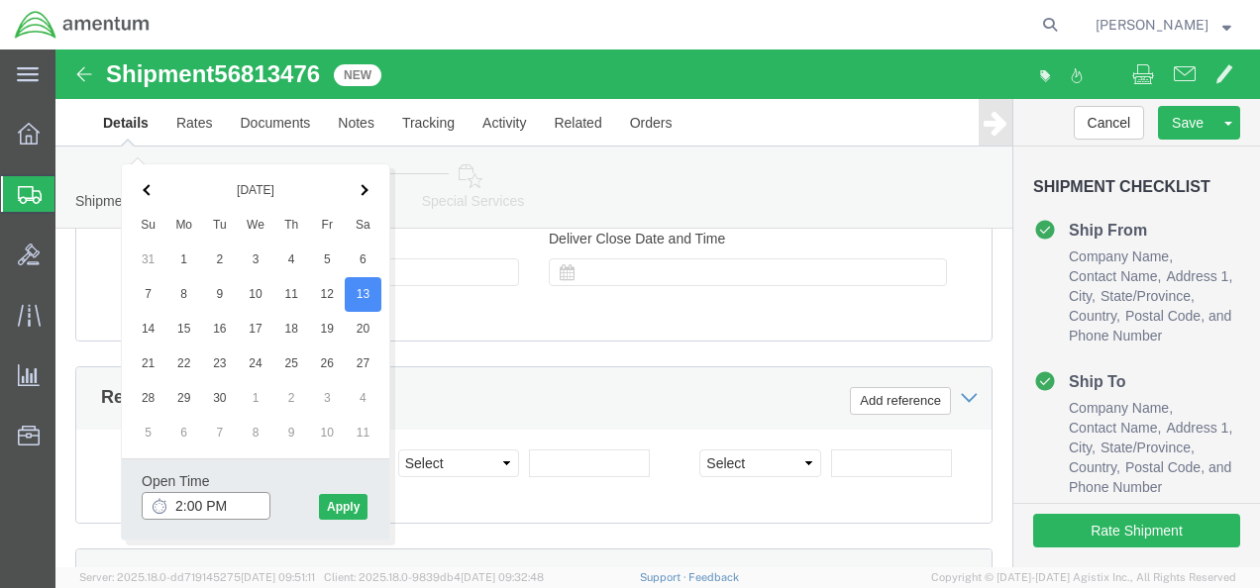
click input "2:00 PM"
type input "12:00 PM"
click button "Apply"
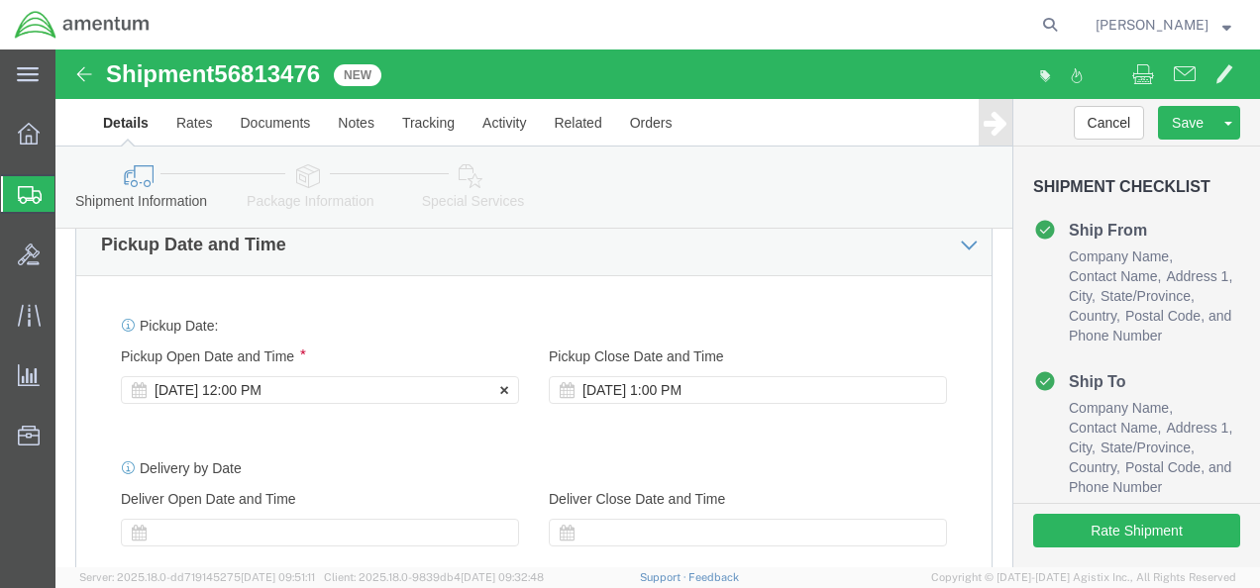
scroll to position [668, 0]
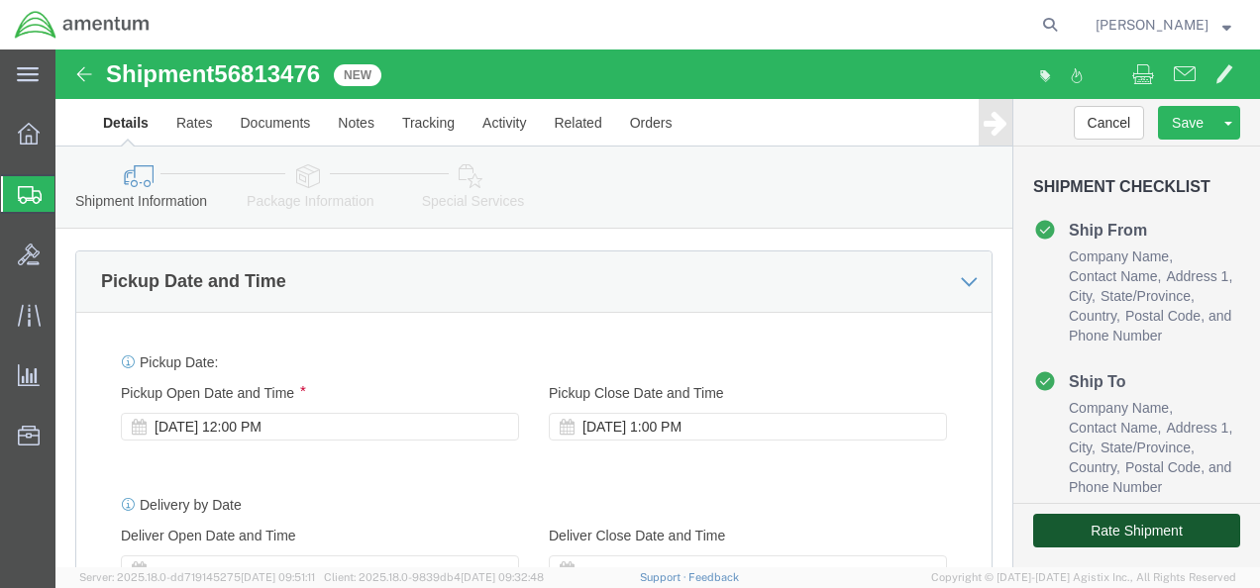
click button "Rate Shipment"
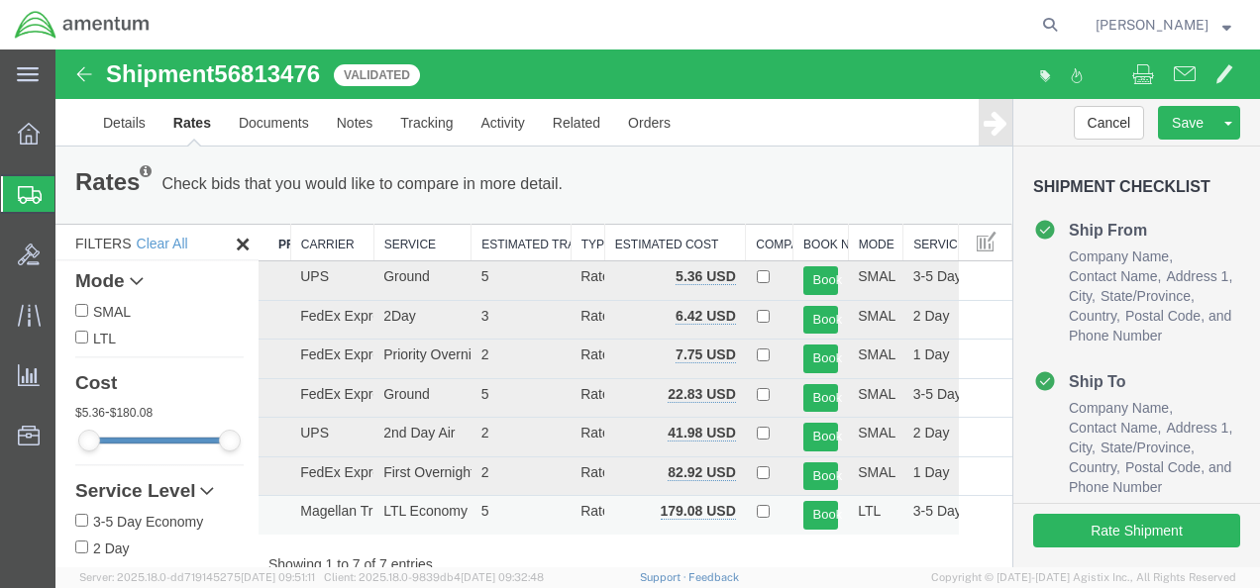
scroll to position [0, 0]
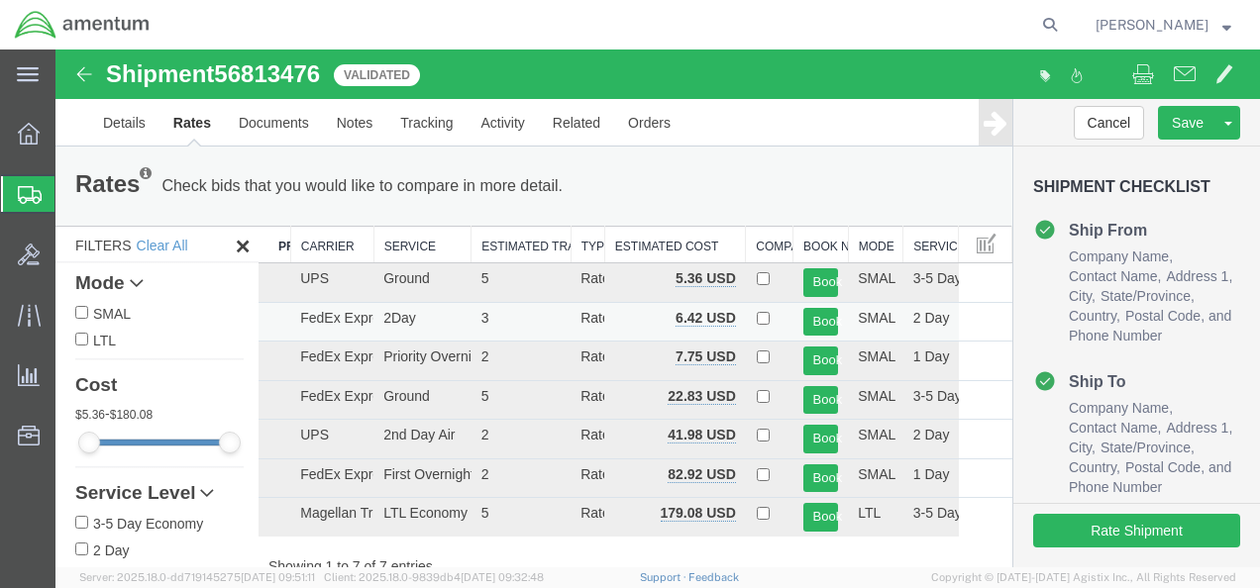
click at [746, 314] on td at bounding box center [770, 322] width 48 height 40
click at [757, 316] on input "checkbox" at bounding box center [763, 318] width 13 height 13
checkbox input "true"
click at [809, 321] on button "Book" at bounding box center [821, 322] width 36 height 29
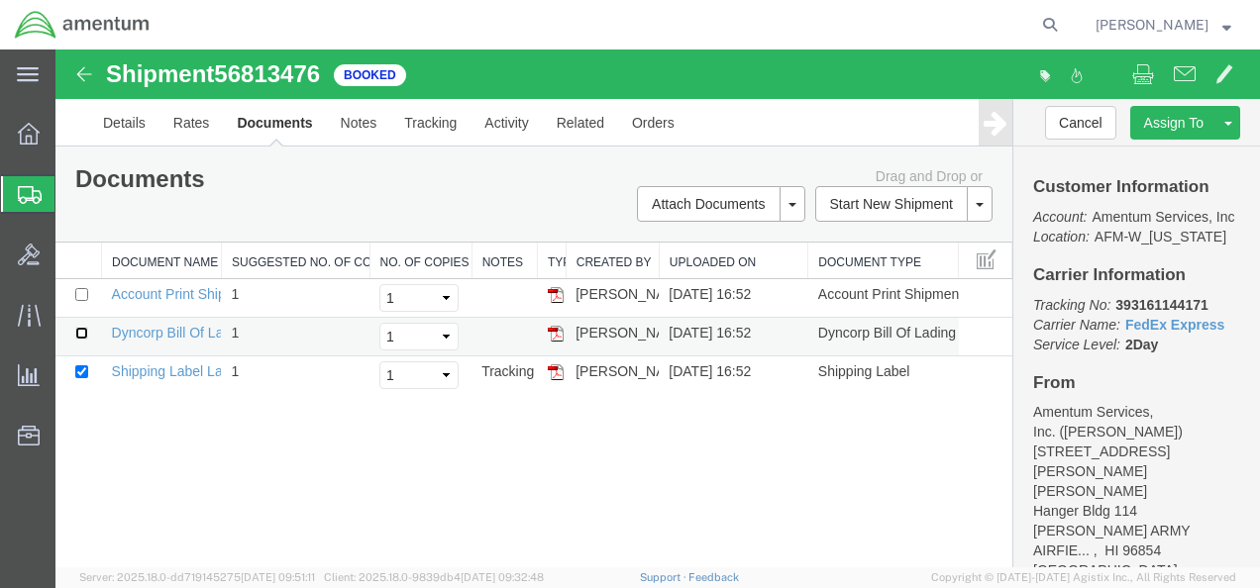
click at [81, 329] on input "checkbox" at bounding box center [81, 333] width 13 height 13
checkbox input "true"
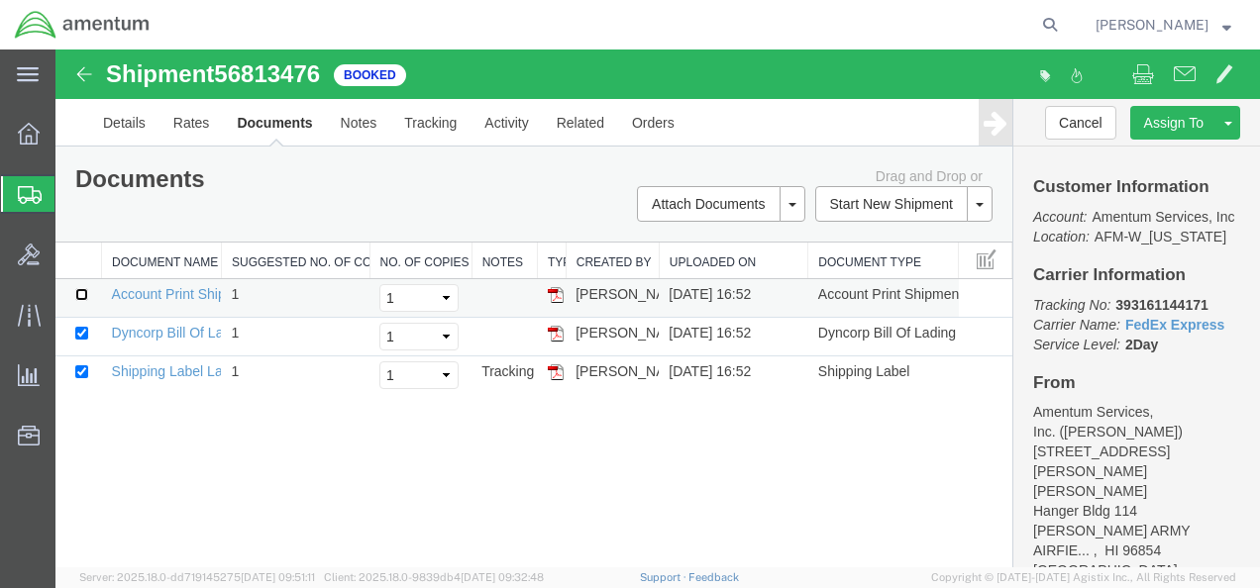
click at [78, 299] on input "checkbox" at bounding box center [81, 294] width 13 height 13
checkbox input "true"
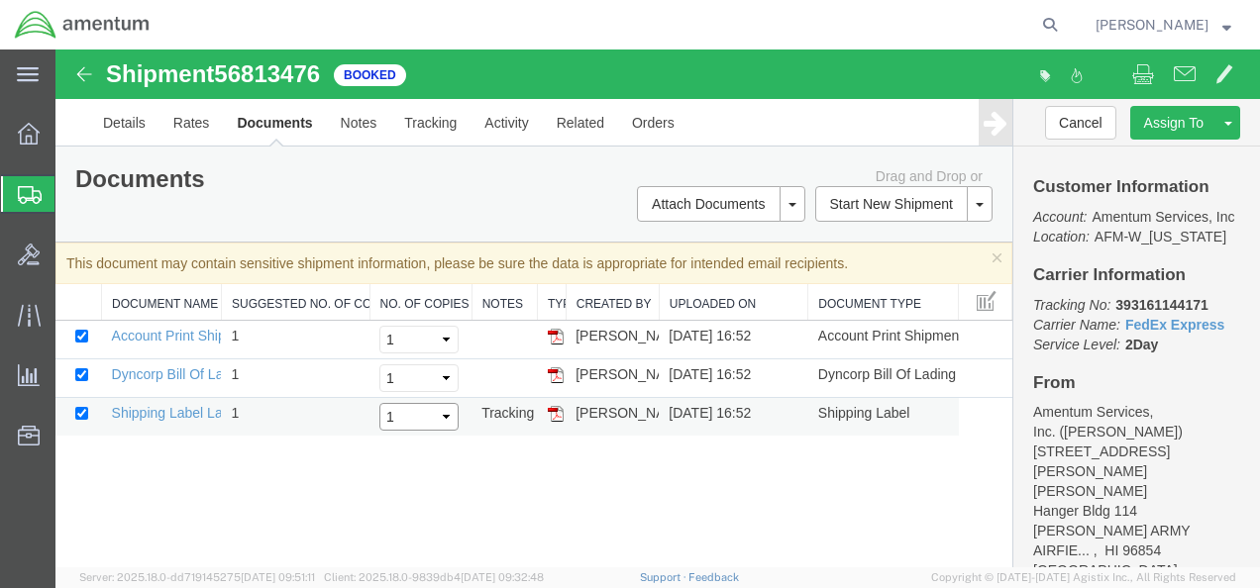
click at [442, 417] on select "Select 1 2 3 4 5" at bounding box center [418, 417] width 79 height 28
select select "2"
click at [379, 403] on select "Select 1 2 3 4 5" at bounding box center [418, 417] width 79 height 28
click at [555, 415] on img at bounding box center [556, 414] width 16 height 16
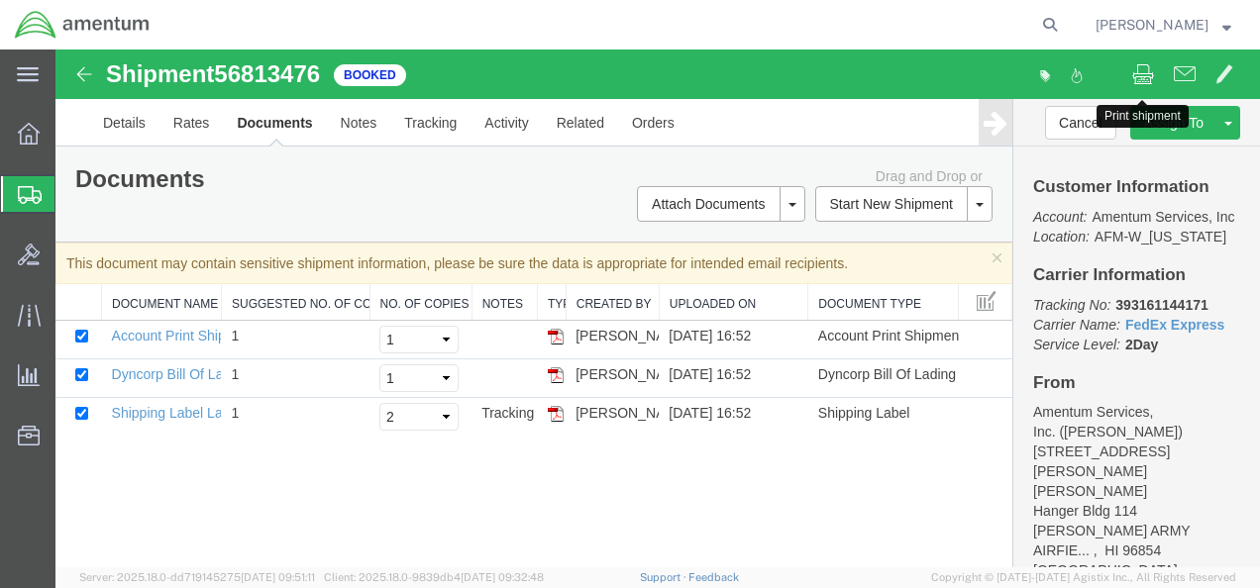
click at [1147, 65] on span at bounding box center [1143, 73] width 22 height 24
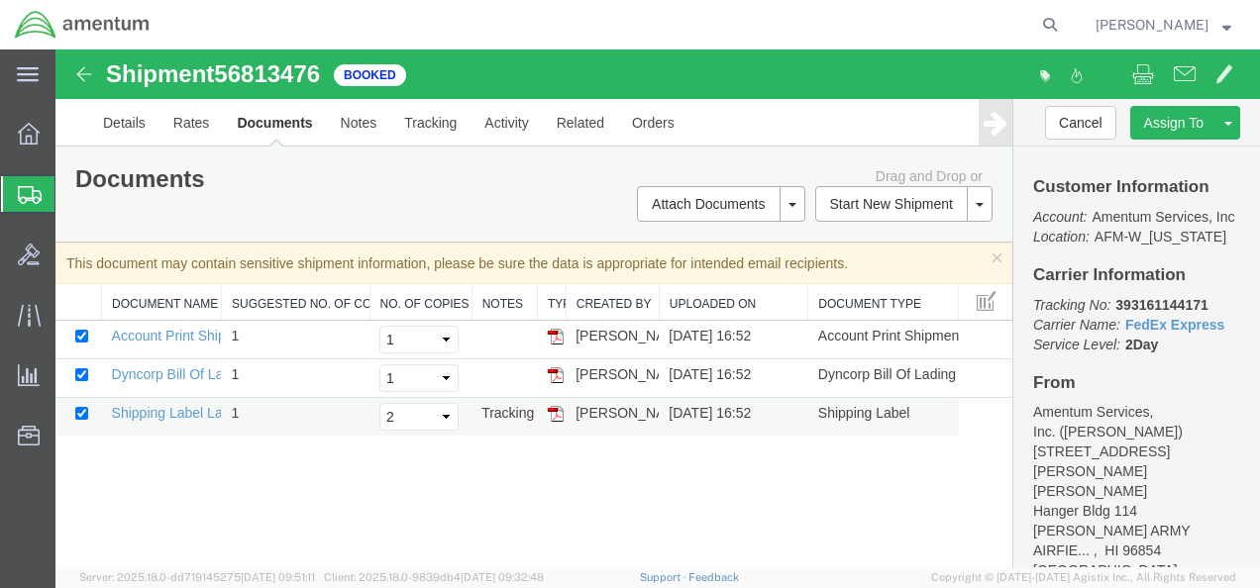
click at [556, 414] on img at bounding box center [556, 414] width 16 height 16
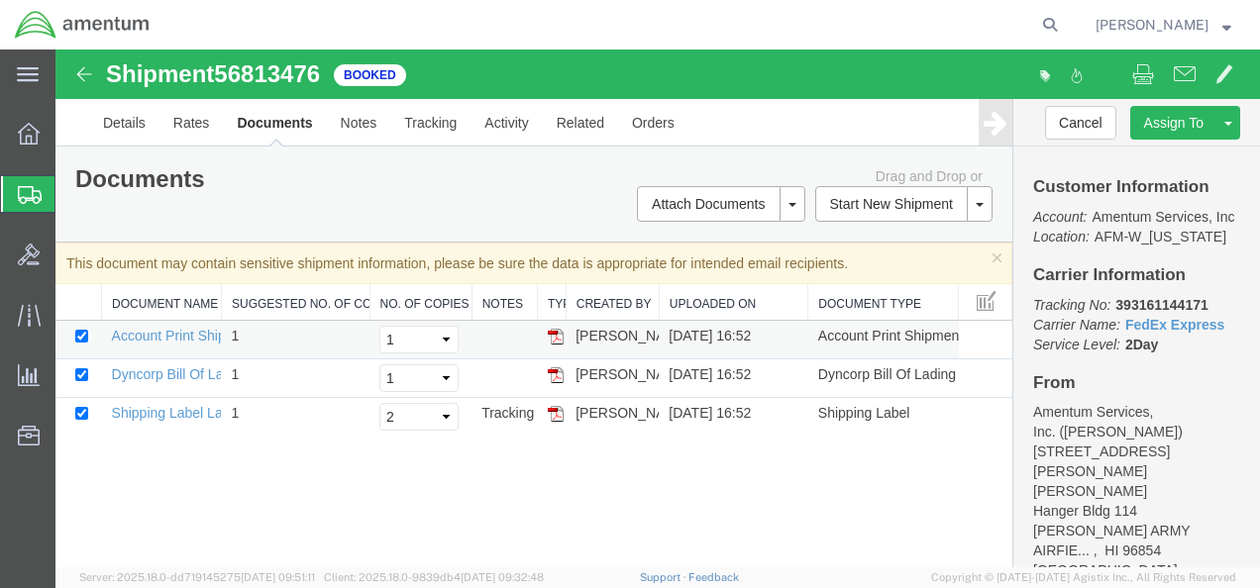
drag, startPoint x: 556, startPoint y: 343, endPoint x: 566, endPoint y: 335, distance: 12.7
click at [556, 342] on img at bounding box center [556, 337] width 16 height 16
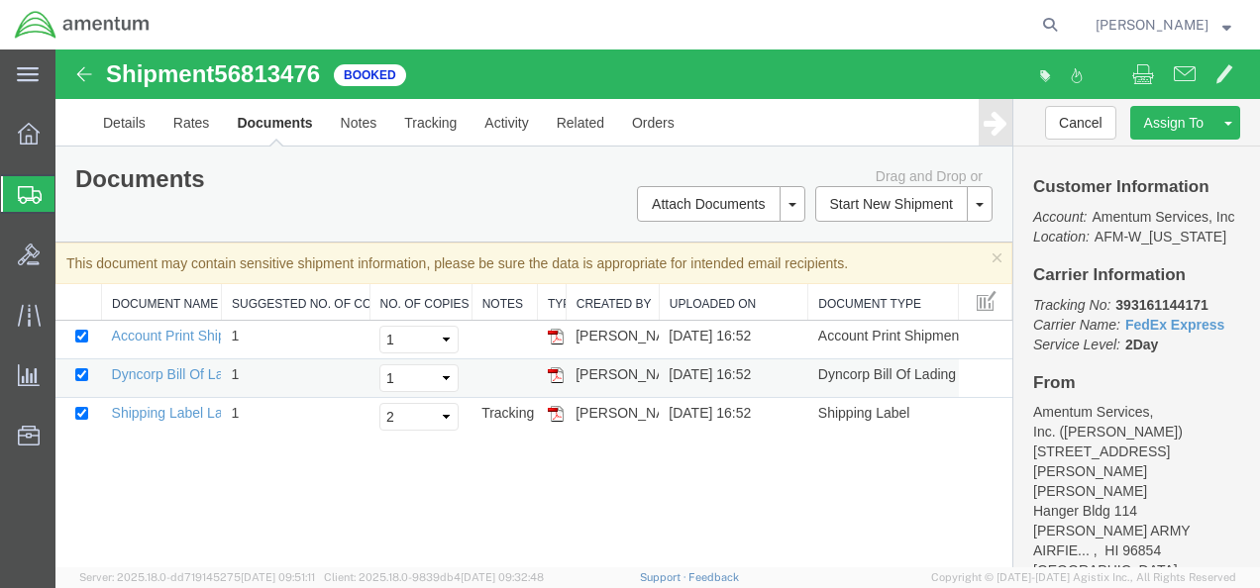
click at [558, 376] on img at bounding box center [556, 375] width 16 height 16
